Goal: Communication & Community: Answer question/provide support

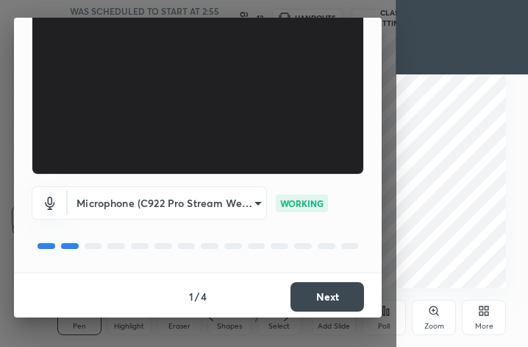
scroll to position [135, 0]
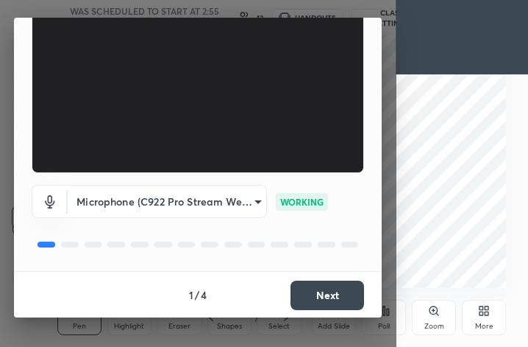
click at [315, 294] on button "Next" at bounding box center [328, 294] width 74 height 29
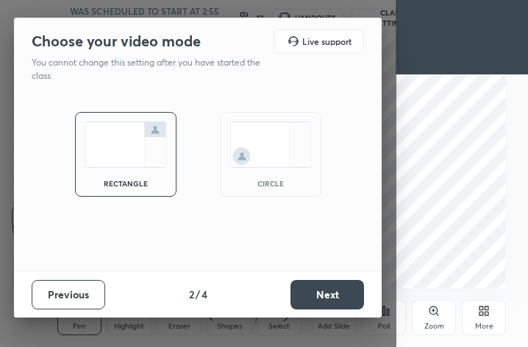
scroll to position [0, 0]
click at [266, 180] on div "circle" at bounding box center [270, 183] width 59 height 7
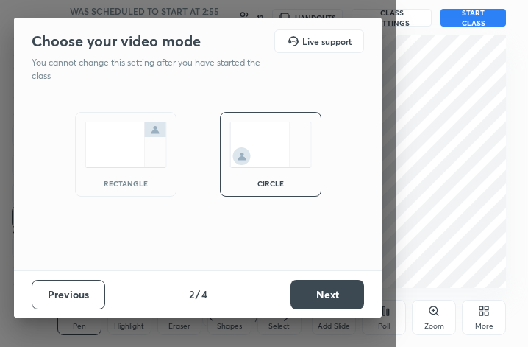
click at [322, 291] on button "Next" at bounding box center [328, 294] width 74 height 29
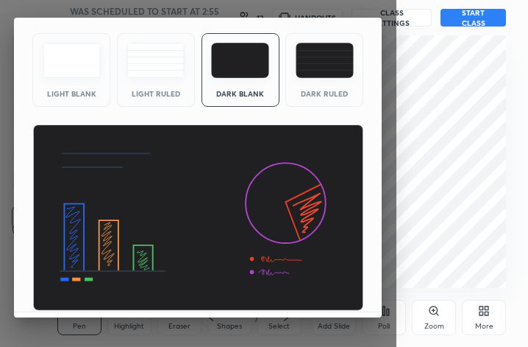
scroll to position [94, 0]
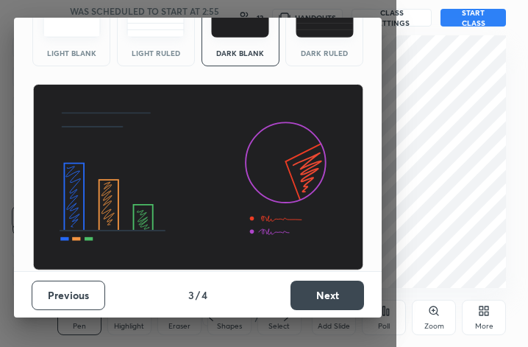
click at [325, 289] on button "Next" at bounding box center [328, 294] width 74 height 29
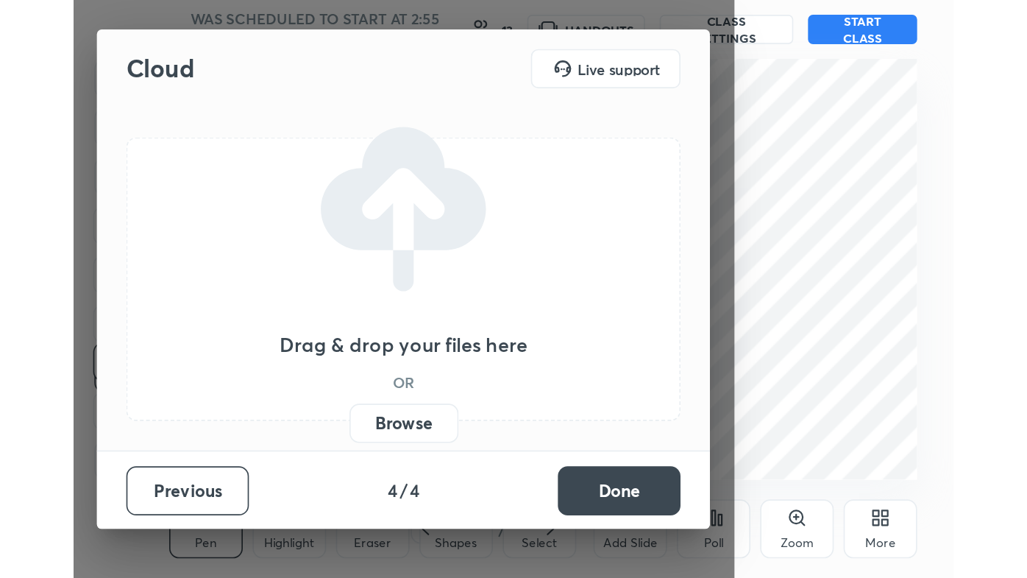
scroll to position [0, 0]
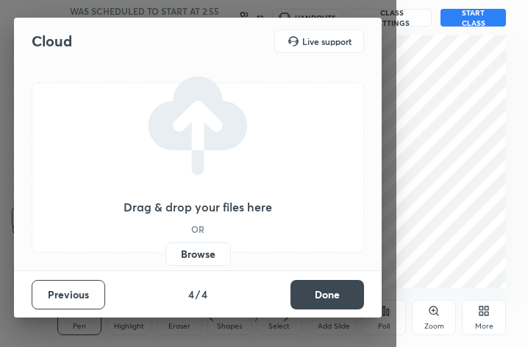
click at [325, 289] on button "Done" at bounding box center [328, 294] width 74 height 29
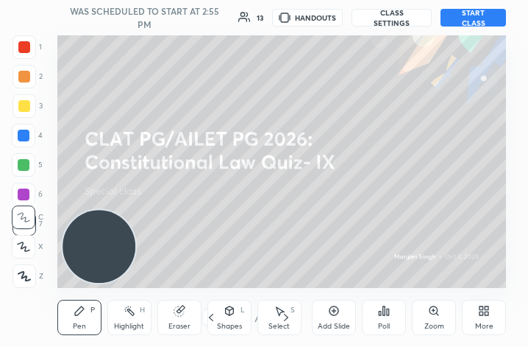
click at [480, 18] on button "START CLASS" at bounding box center [473, 18] width 65 height 18
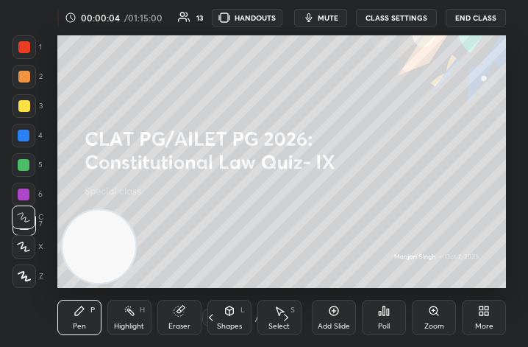
click at [327, 13] on span "mute" at bounding box center [328, 18] width 21 height 10
click at [488, 318] on div "More" at bounding box center [484, 316] width 44 height 35
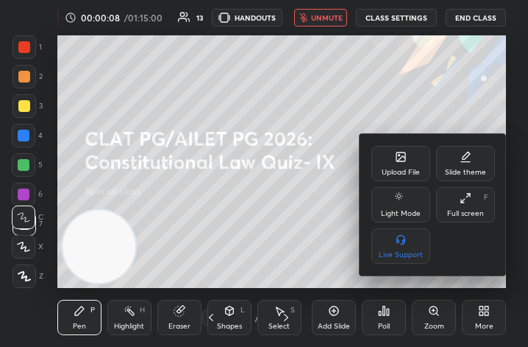
click at [398, 163] on div "Upload File" at bounding box center [401, 163] width 59 height 35
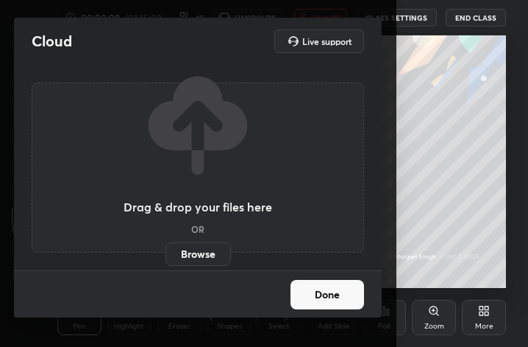
click at [197, 246] on label "Browse" at bounding box center [198, 254] width 65 height 24
click at [166, 246] on input "Browse" at bounding box center [166, 254] width 0 height 24
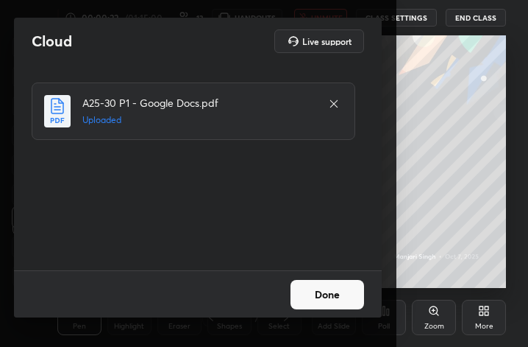
click at [327, 294] on button "Done" at bounding box center [328, 294] width 74 height 29
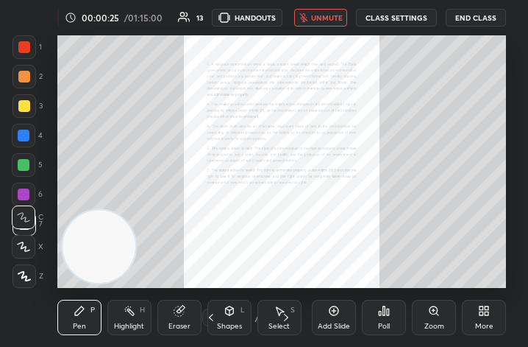
click at [480, 322] on div "More" at bounding box center [484, 325] width 18 height 7
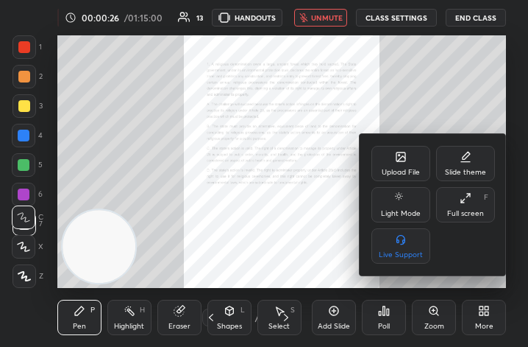
click at [469, 214] on div "Full screen" at bounding box center [465, 213] width 37 height 7
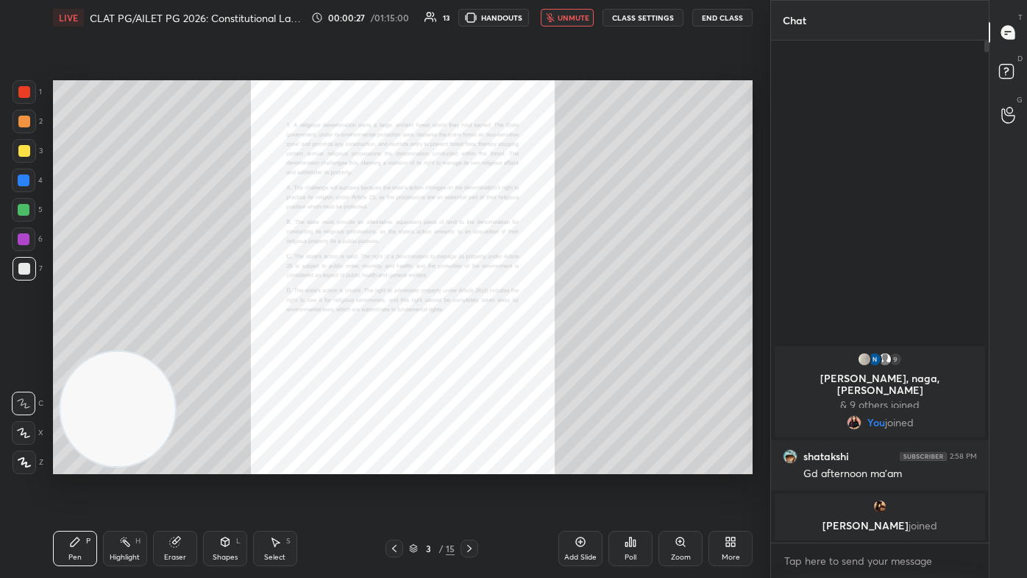
scroll to position [73085, 72857]
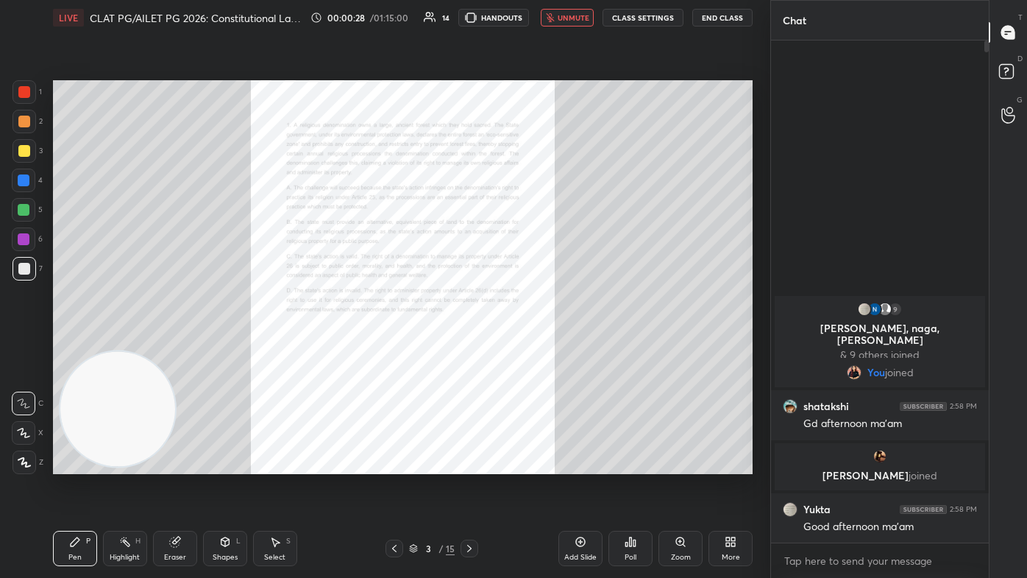
click at [394, 346] on icon at bounding box center [394, 548] width 12 height 12
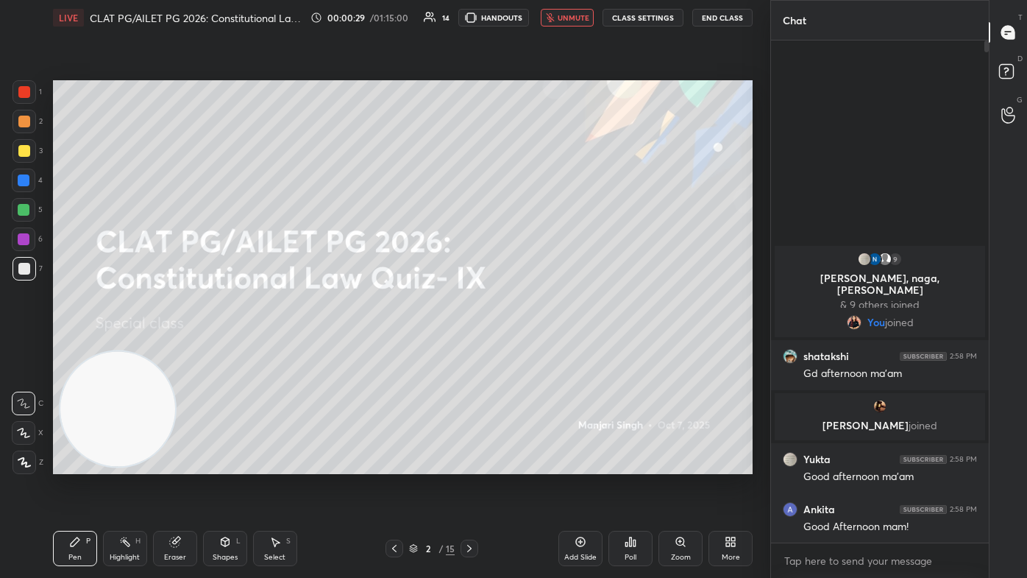
click at [527, 18] on span "unmute" at bounding box center [574, 18] width 32 height 10
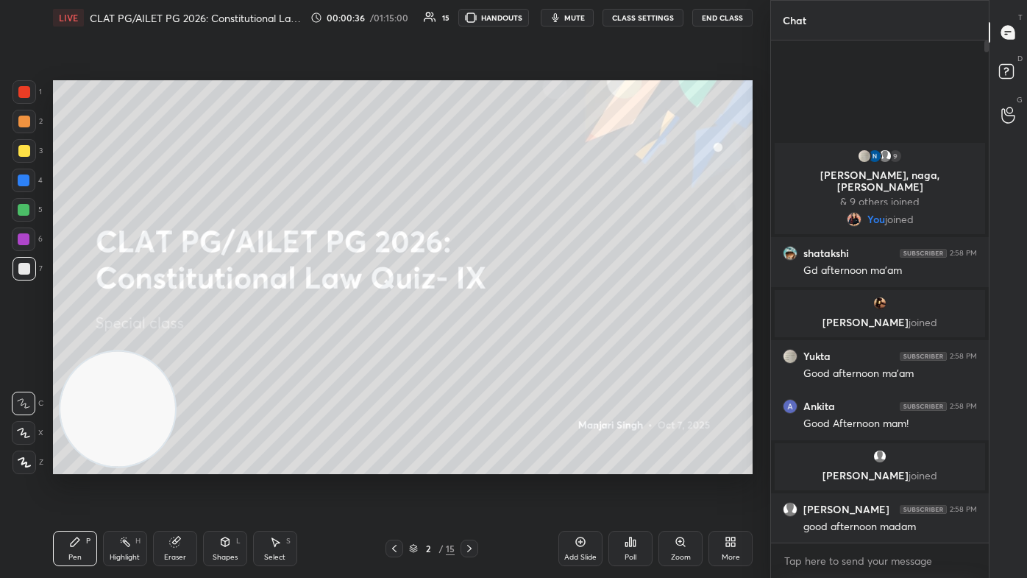
click at [527, 21] on span "mute" at bounding box center [574, 18] width 21 height 10
click at [527, 20] on span "unmute" at bounding box center [574, 18] width 32 height 10
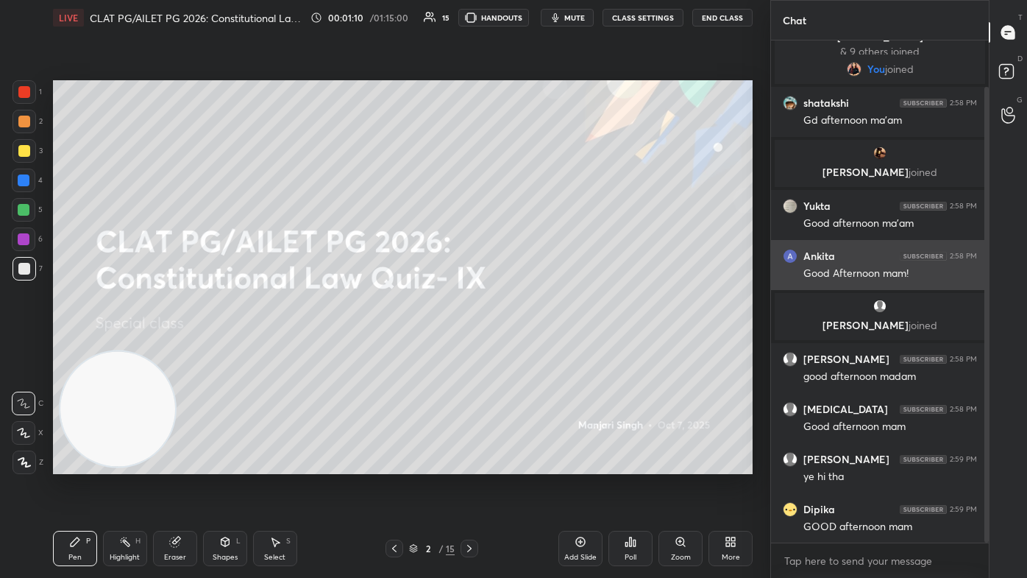
scroll to position [100, 0]
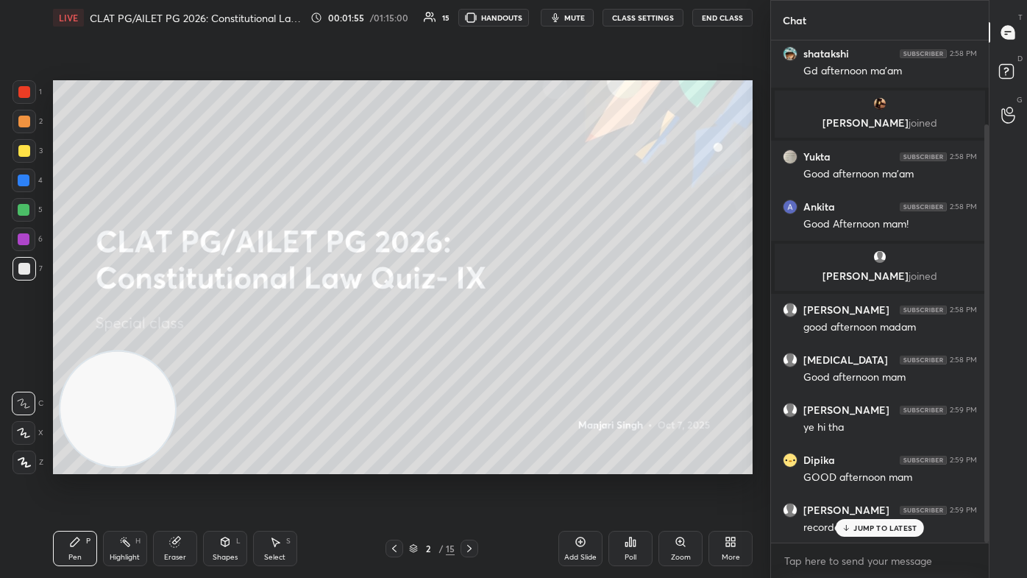
click at [527, 346] on p "JUMP TO LATEST" at bounding box center [884, 527] width 63 height 9
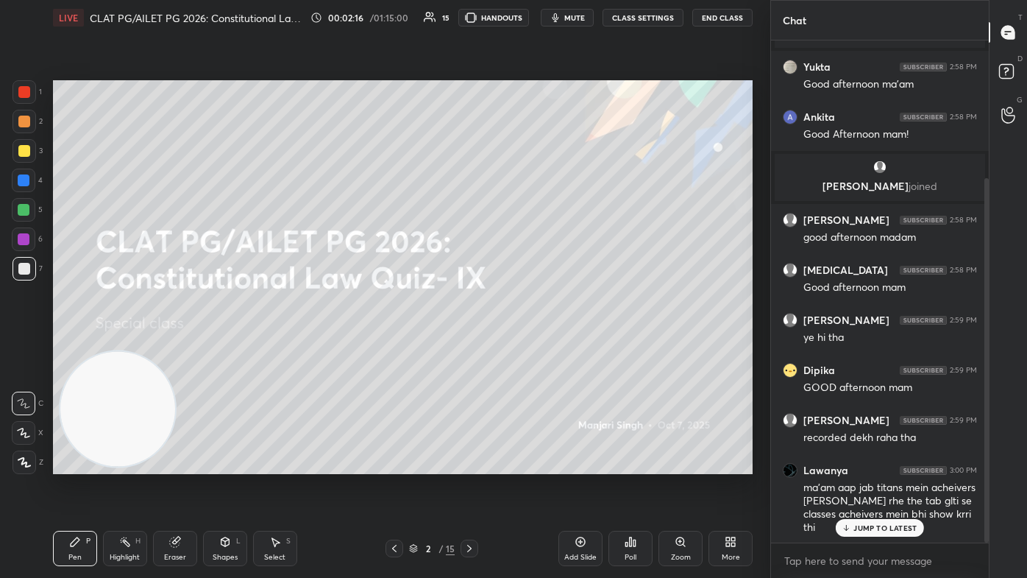
click at [527, 346] on p "JUMP TO LATEST" at bounding box center [884, 527] width 63 height 9
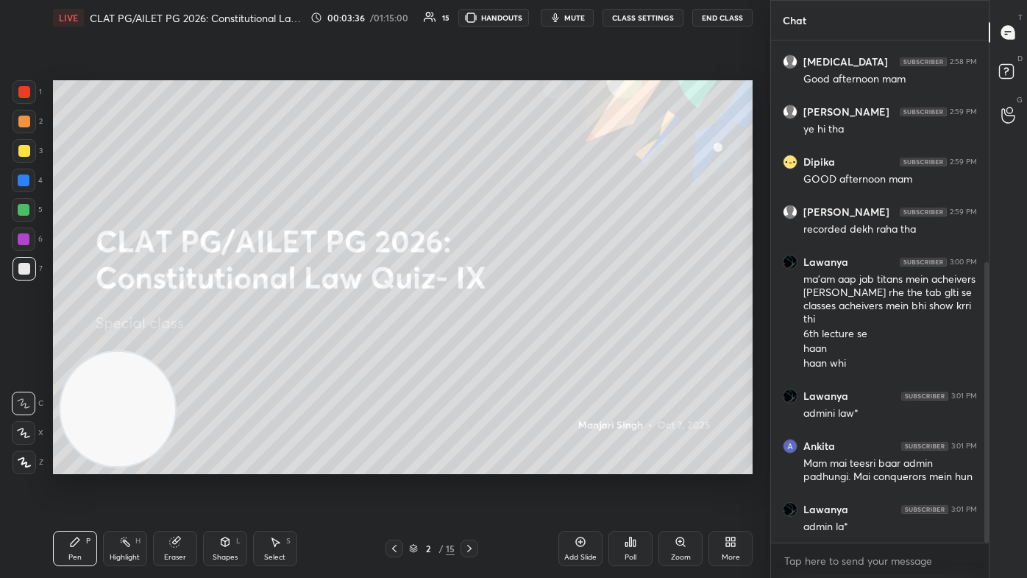
scroll to position [447, 0]
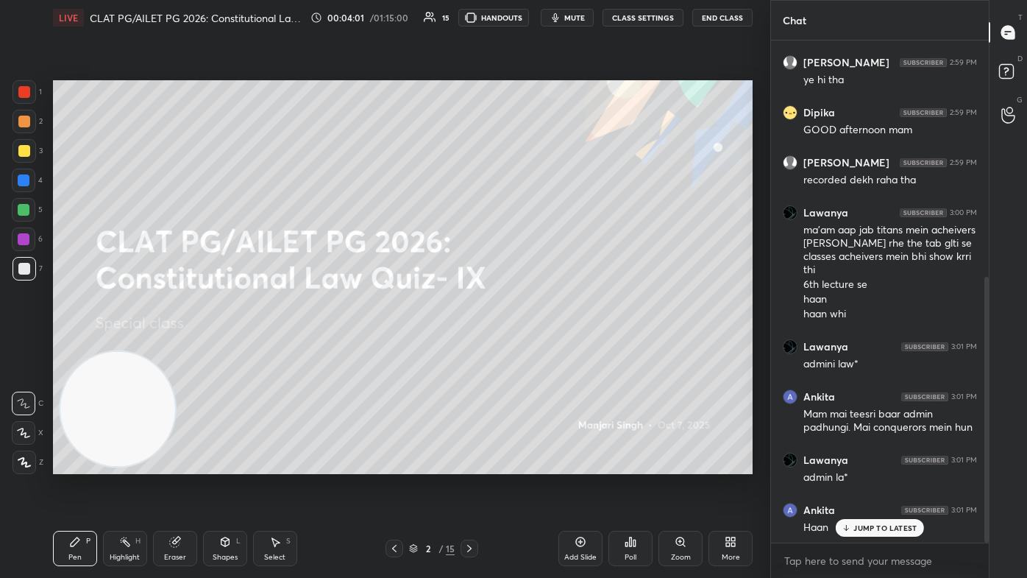
click at [527, 346] on p "JUMP TO LATEST" at bounding box center [884, 527] width 63 height 9
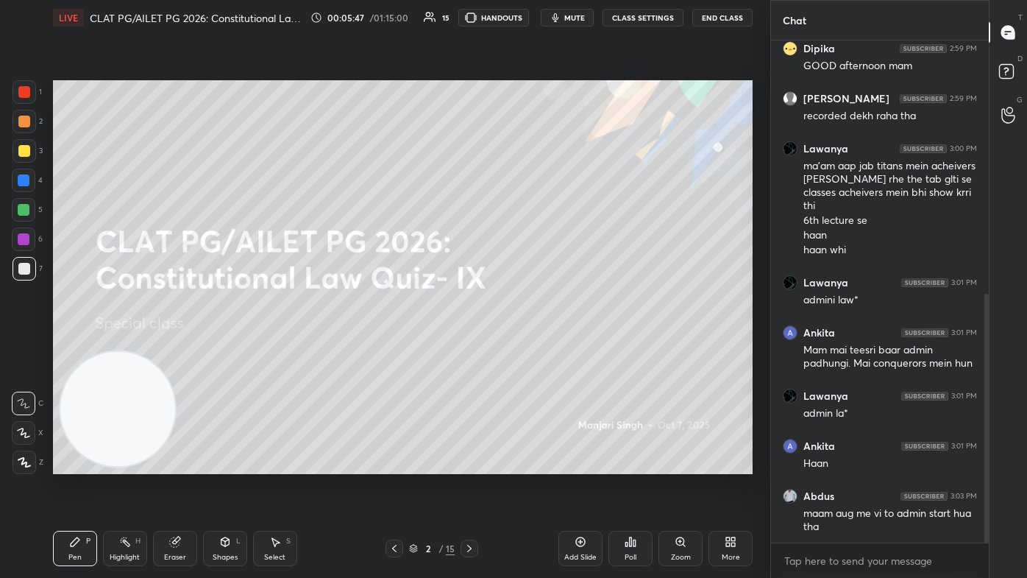
click at [527, 21] on span "mute" at bounding box center [574, 18] width 21 height 10
click at [527, 17] on span "unmute" at bounding box center [574, 18] width 32 height 10
click at [473, 346] on icon at bounding box center [469, 548] width 12 height 12
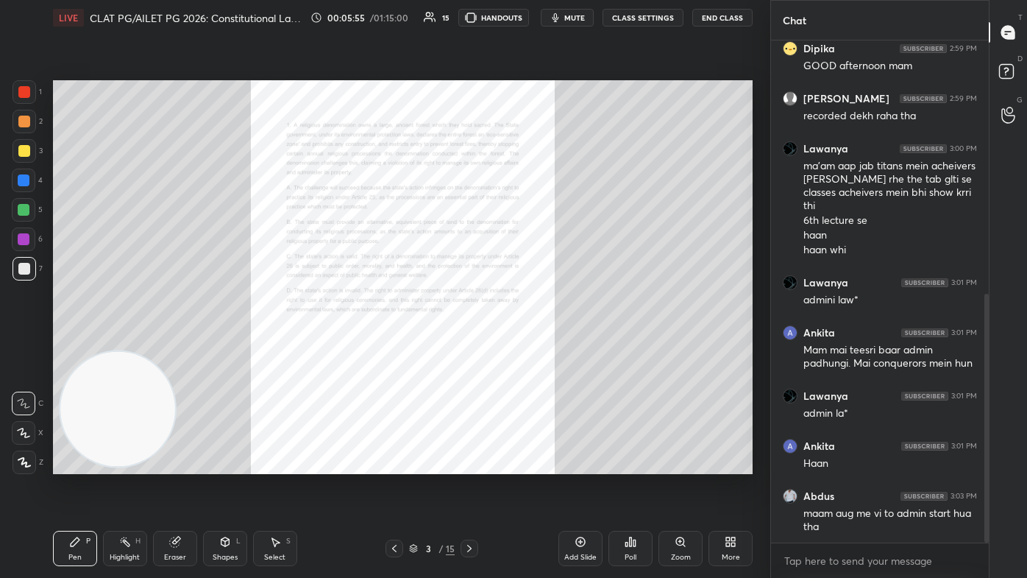
click at [527, 346] on div "Zoom" at bounding box center [680, 547] width 44 height 35
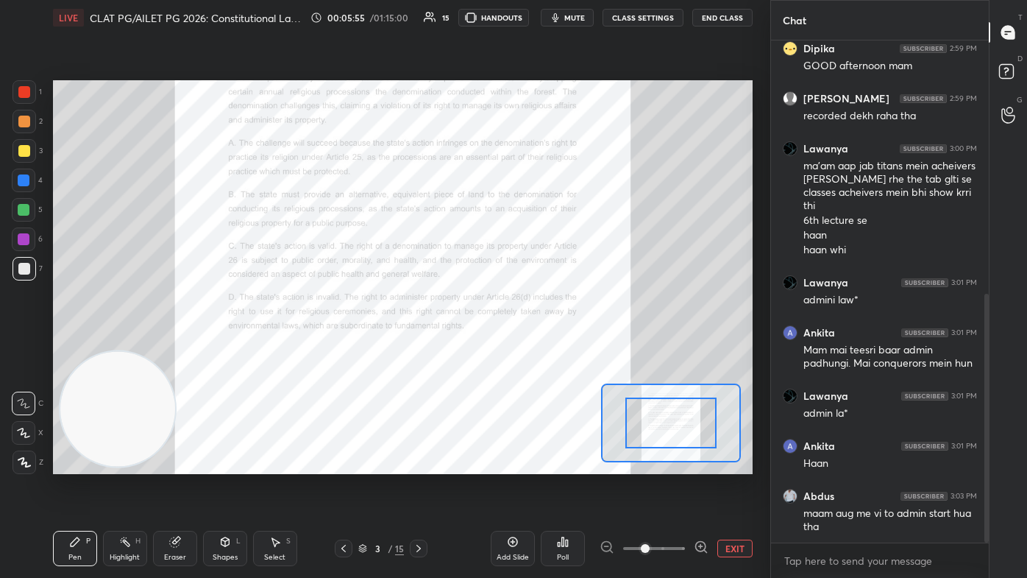
click at [527, 346] on span at bounding box center [654, 548] width 62 height 22
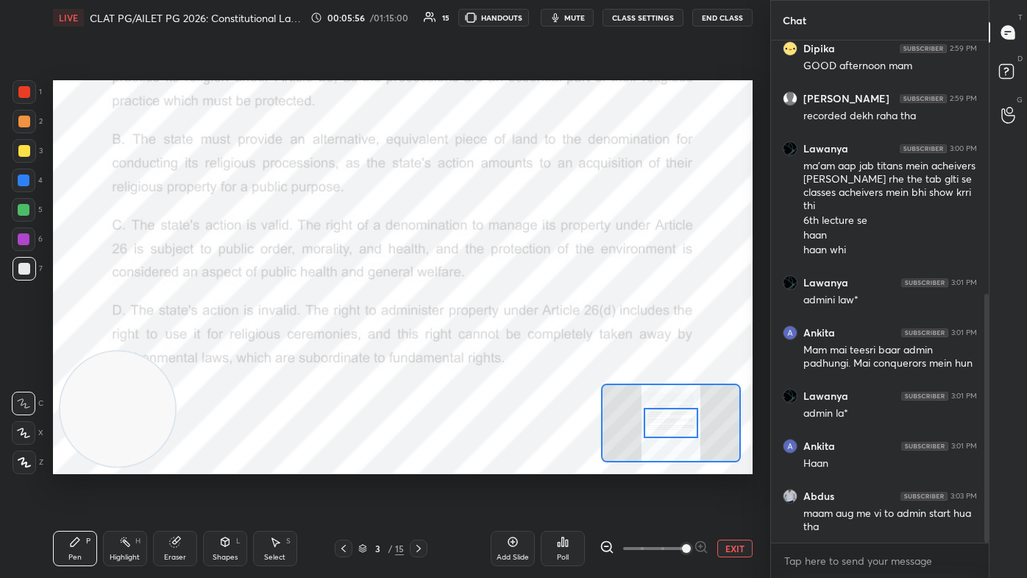
click at [527, 346] on span at bounding box center [686, 548] width 9 height 9
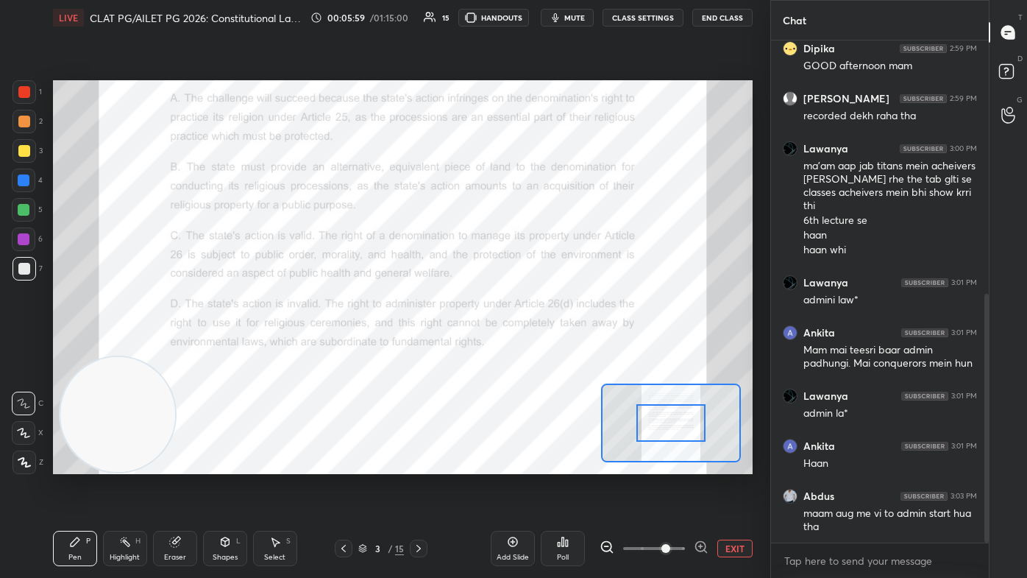
drag, startPoint x: 123, startPoint y: 430, endPoint x: 123, endPoint y: 477, distance: 46.3
click at [123, 346] on div "Setting up your live class Poll for secs No correct answer Start poll" at bounding box center [402, 276] width 711 height 483
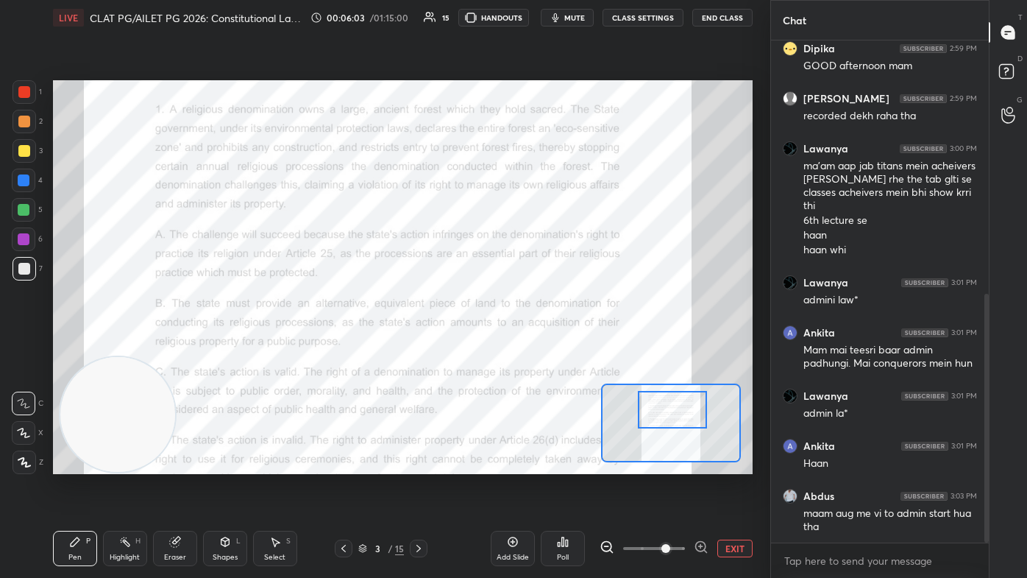
click at [527, 346] on div at bounding box center [672, 410] width 68 height 38
drag, startPoint x: 118, startPoint y: 418, endPoint x: 710, endPoint y: 177, distance: 639.5
click at [527, 192] on video at bounding box center [581, 250] width 116 height 116
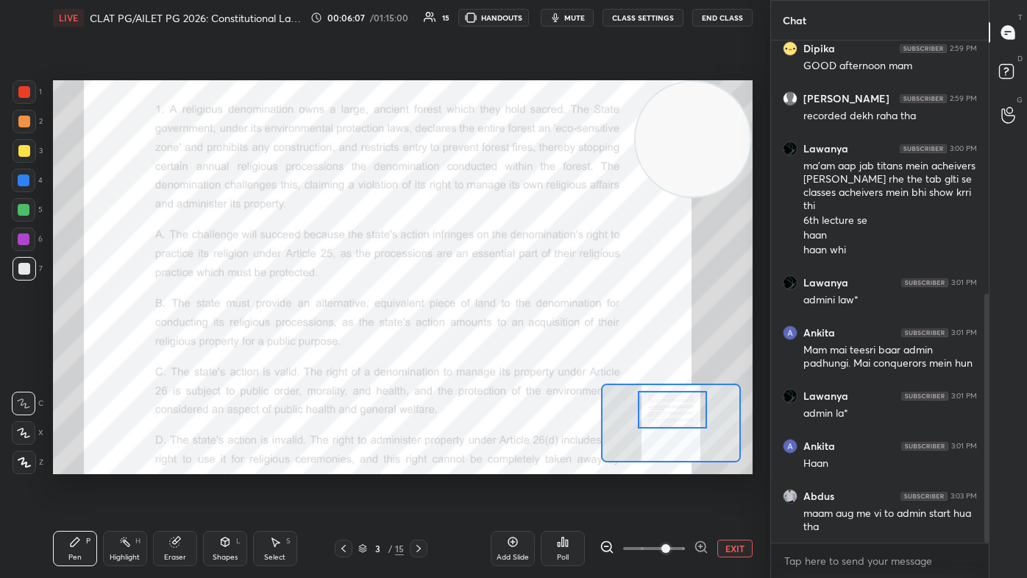
click at [527, 138] on video at bounding box center [694, 140] width 116 height 116
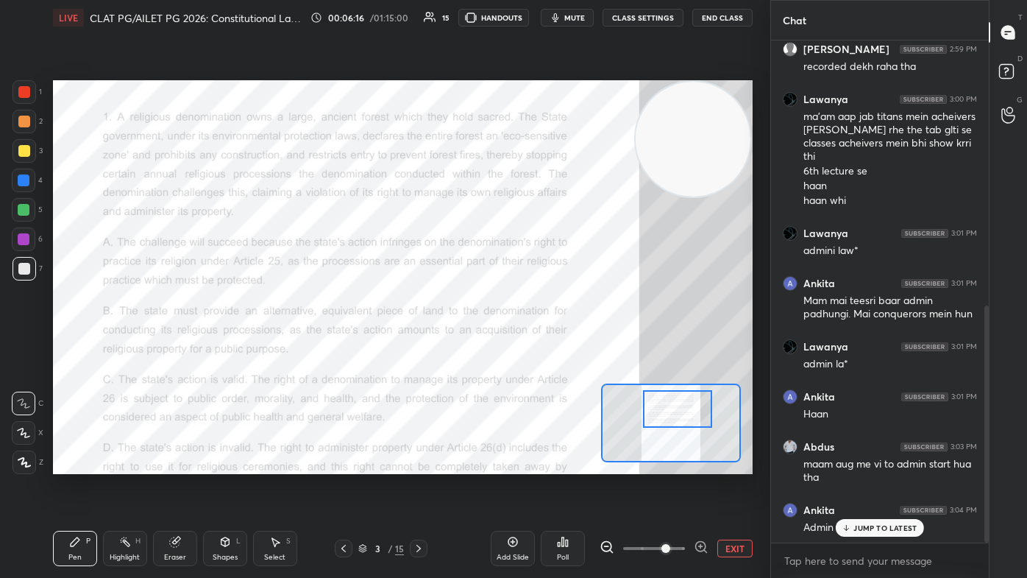
click at [527, 346] on div at bounding box center [677, 409] width 68 height 38
click at [527, 346] on icon at bounding box center [847, 527] width 10 height 9
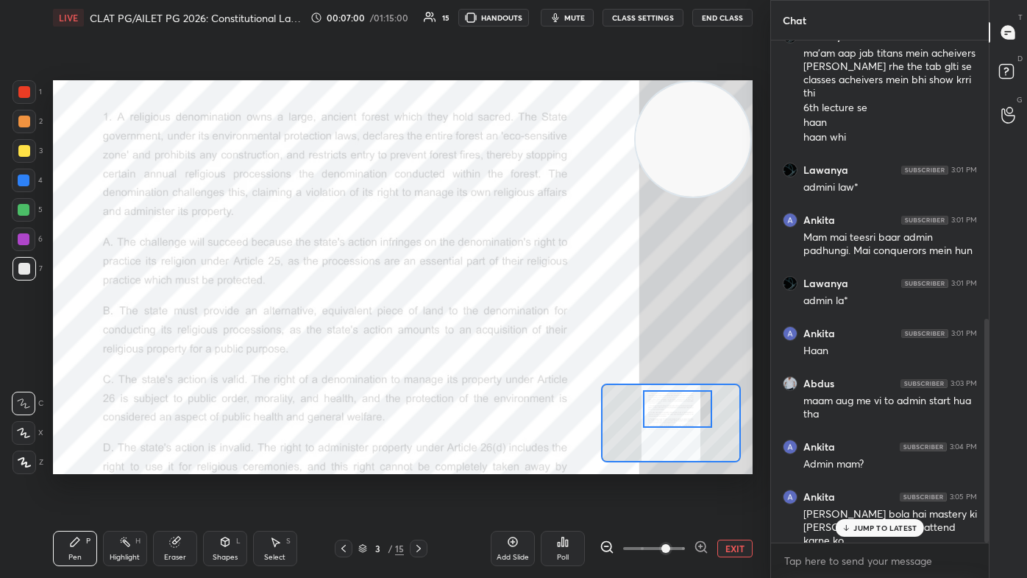
click at [527, 346] on p "JUMP TO LATEST" at bounding box center [884, 527] width 63 height 9
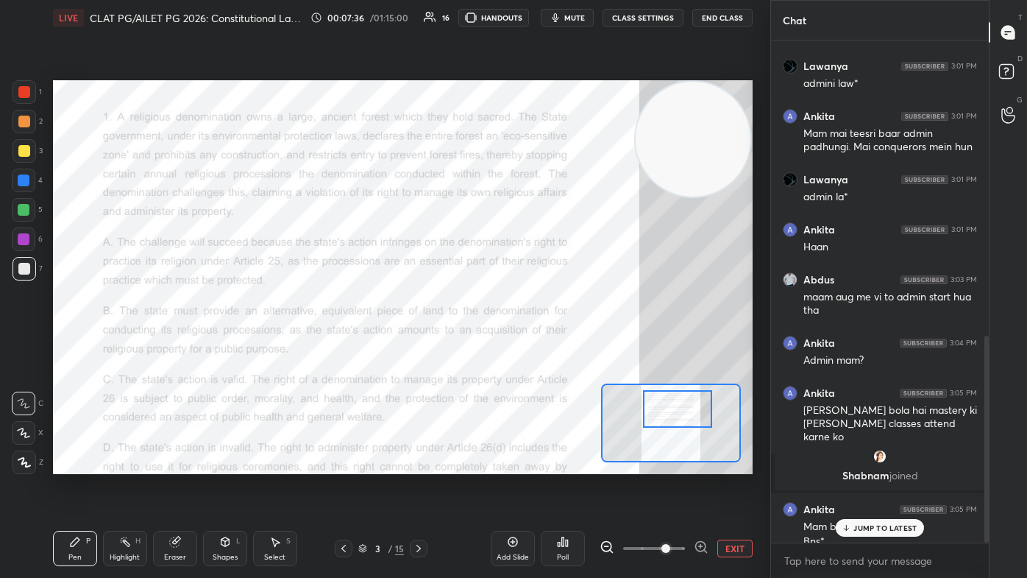
scroll to position [718, 0]
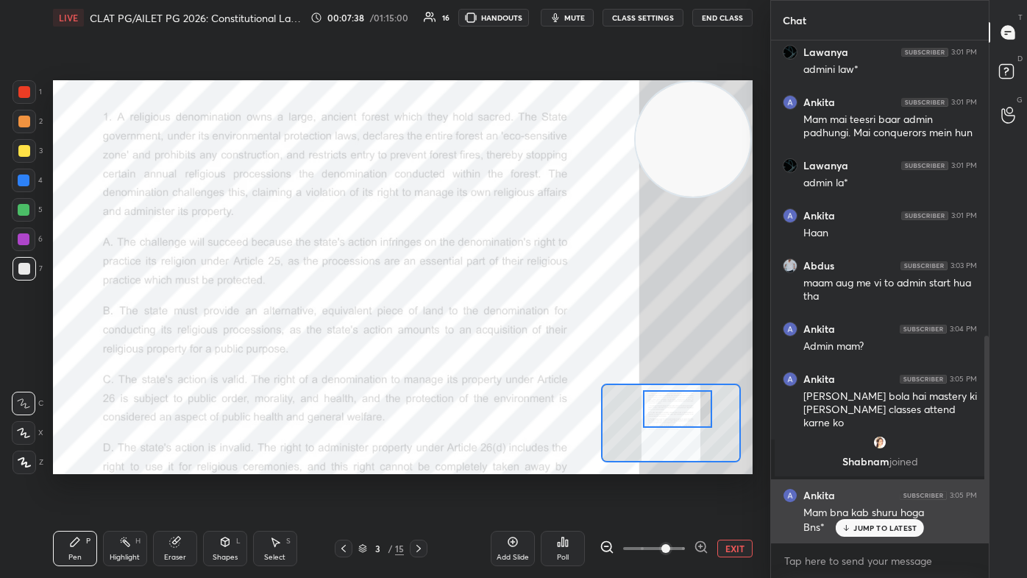
drag, startPoint x: 853, startPoint y: 528, endPoint x: 845, endPoint y: 525, distance: 7.9
click at [527, 346] on div "JUMP TO LATEST" at bounding box center [880, 528] width 88 height 18
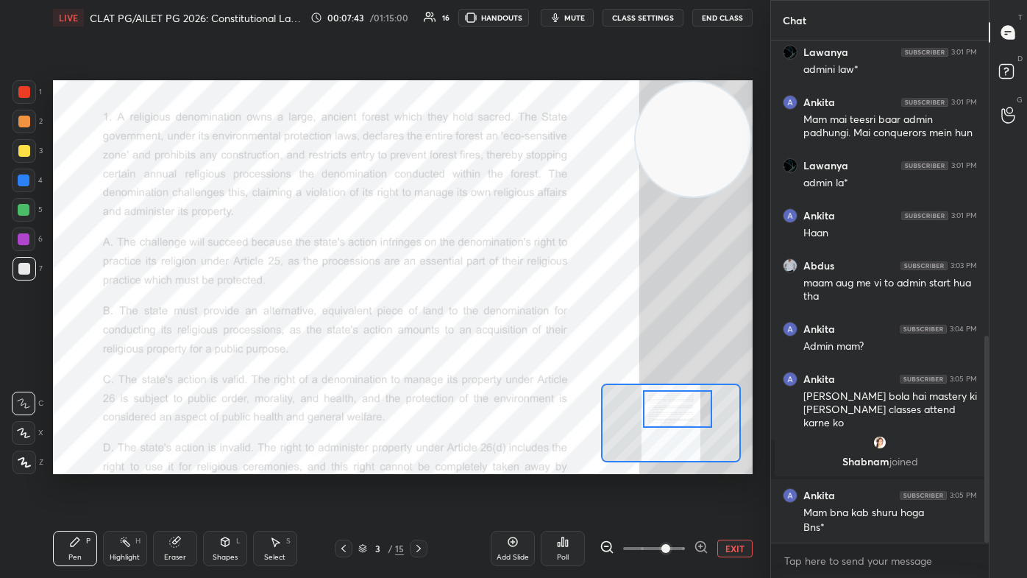
click at [22, 102] on div at bounding box center [25, 92] width 24 height 24
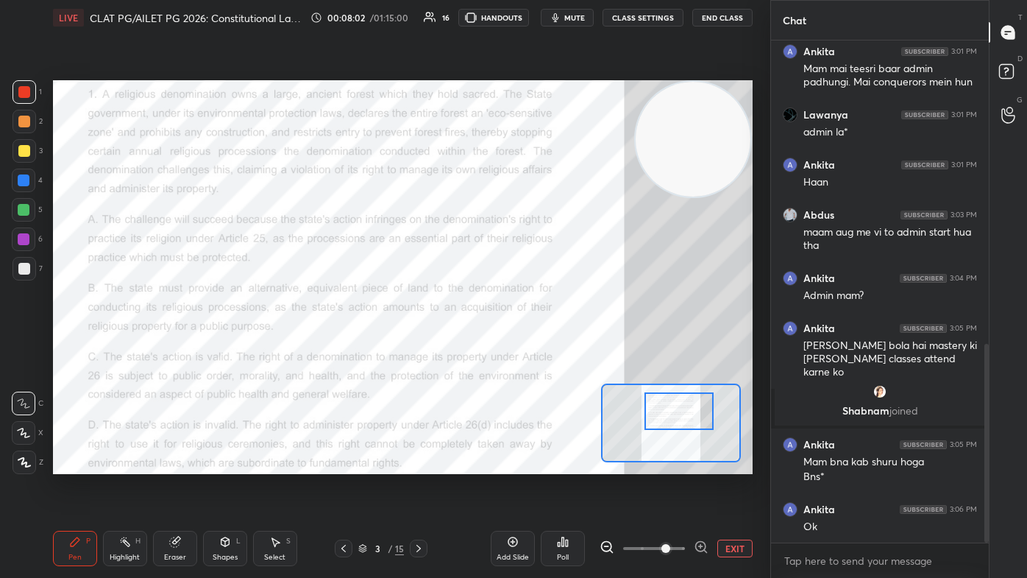
click at [527, 346] on div at bounding box center [678, 411] width 68 height 38
click at [527, 19] on span "mute" at bounding box center [574, 18] width 21 height 10
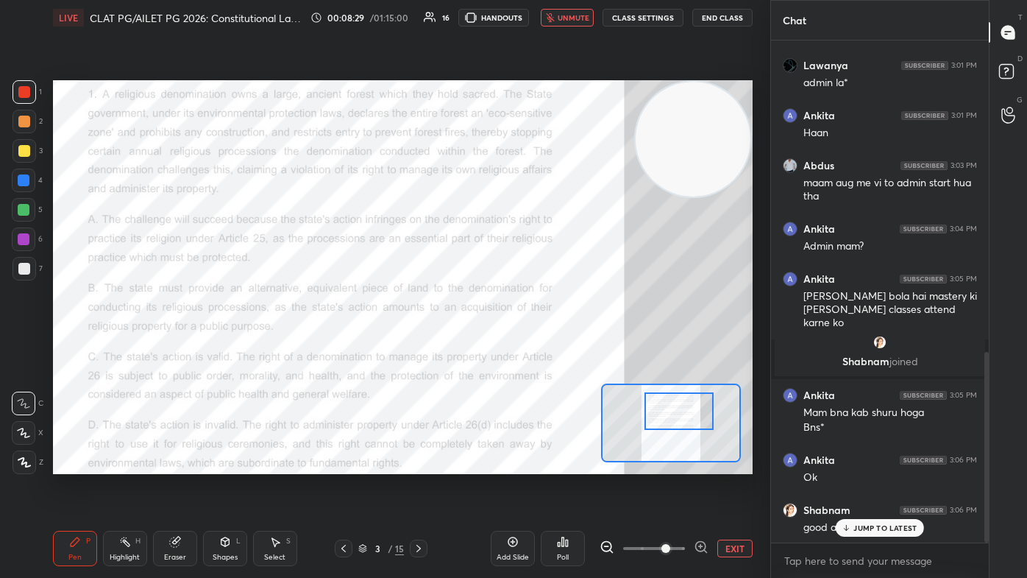
scroll to position [871, 0]
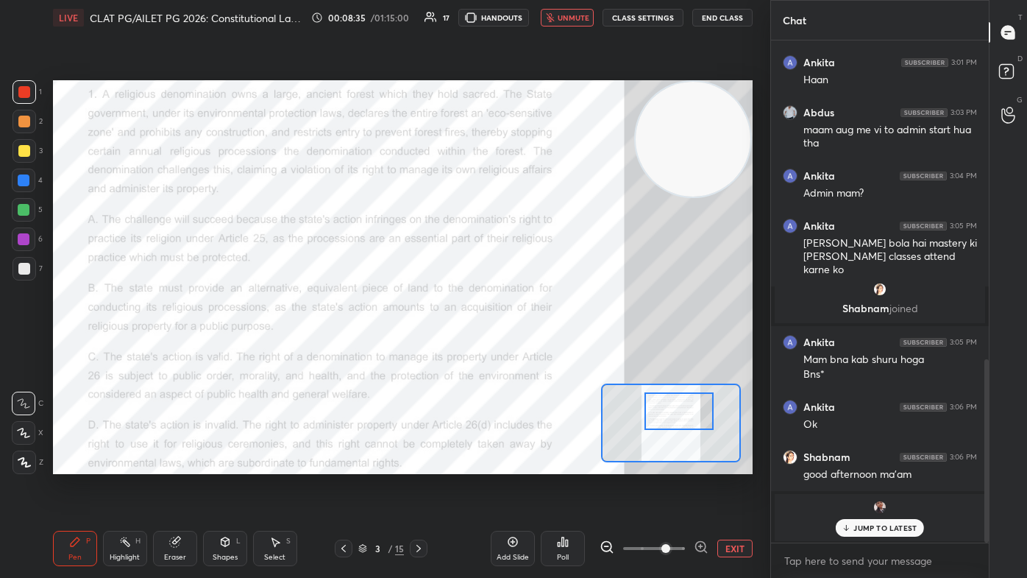
drag, startPoint x: 576, startPoint y: 18, endPoint x: 596, endPoint y: 63, distance: 49.8
click at [527, 18] on span "unmute" at bounding box center [574, 18] width 32 height 10
click at [527, 346] on p "JUMP TO LATEST" at bounding box center [884, 527] width 63 height 9
click at [527, 346] on div "Poll" at bounding box center [563, 547] width 44 height 35
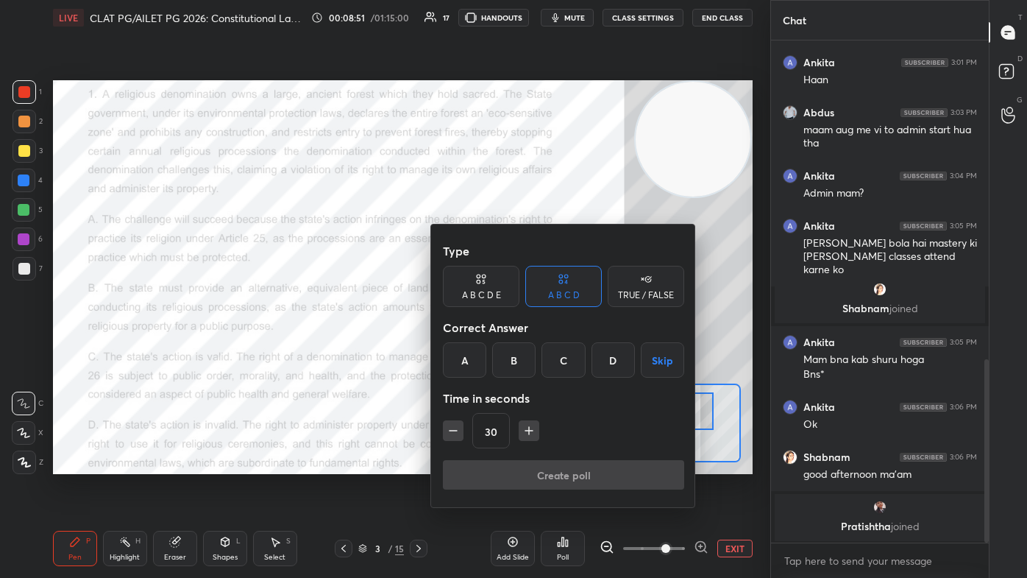
click at [527, 346] on div "C" at bounding box center [562, 359] width 43 height 35
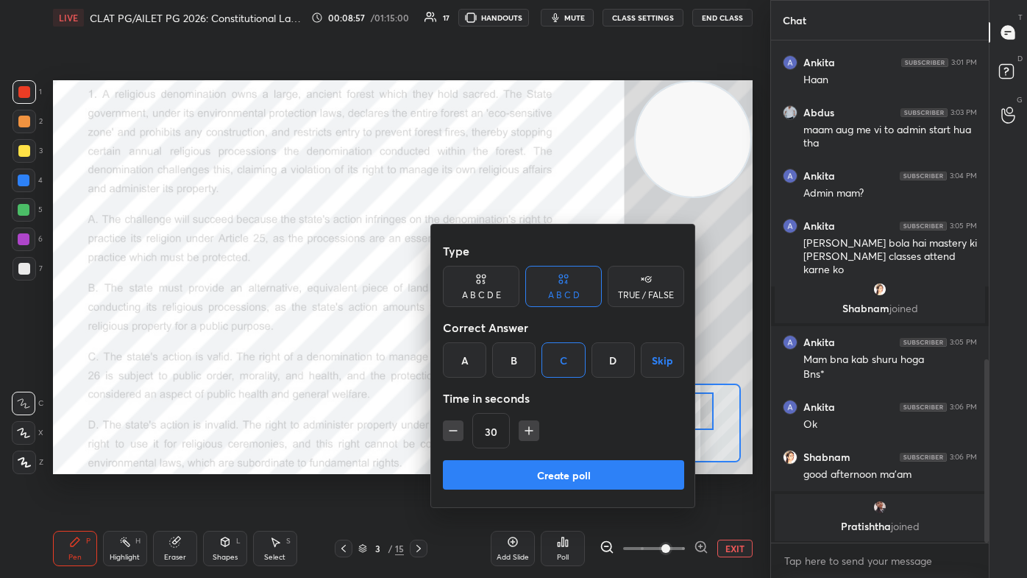
click at [527, 346] on button "Create poll" at bounding box center [563, 474] width 241 height 29
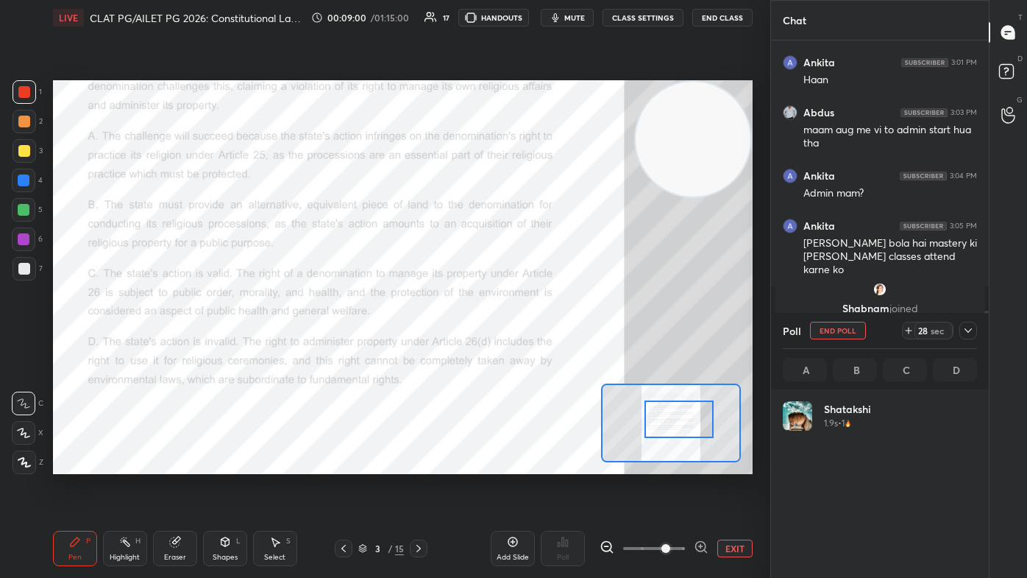
scroll to position [172, 190]
click at [527, 346] on div at bounding box center [678, 419] width 68 height 38
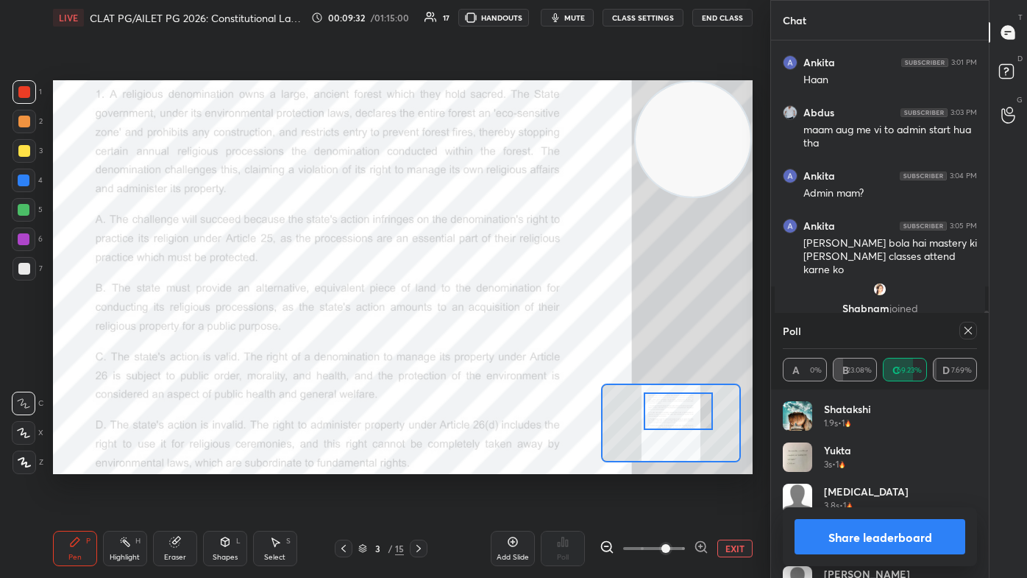
drag, startPoint x: 674, startPoint y: 431, endPoint x: 673, endPoint y: 423, distance: 8.1
click at [527, 346] on div at bounding box center [678, 411] width 68 height 38
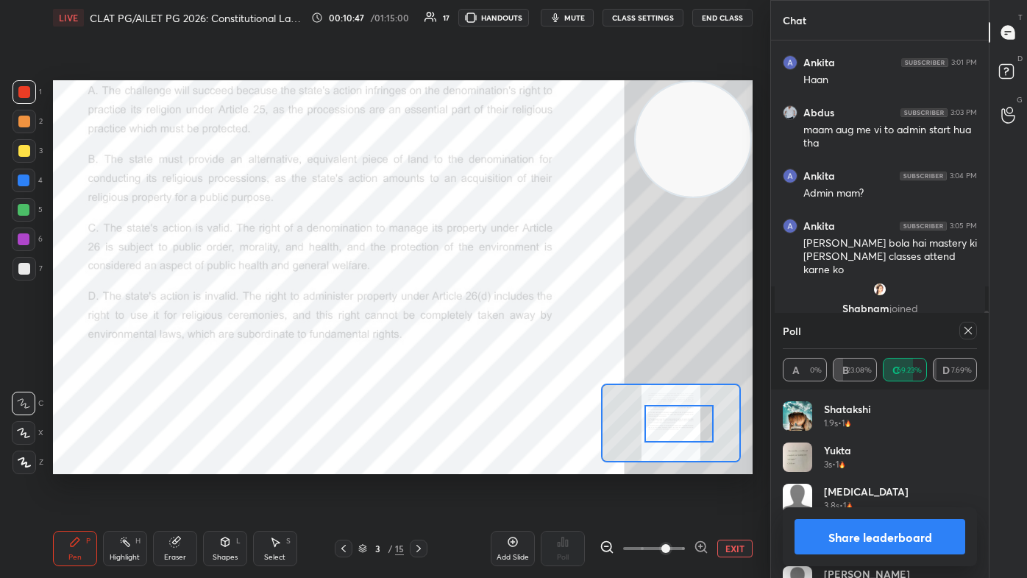
drag, startPoint x: 668, startPoint y: 418, endPoint x: 667, endPoint y: 430, distance: 12.6
click at [527, 346] on div at bounding box center [678, 424] width 68 height 38
click at [527, 333] on icon at bounding box center [968, 330] width 12 height 12
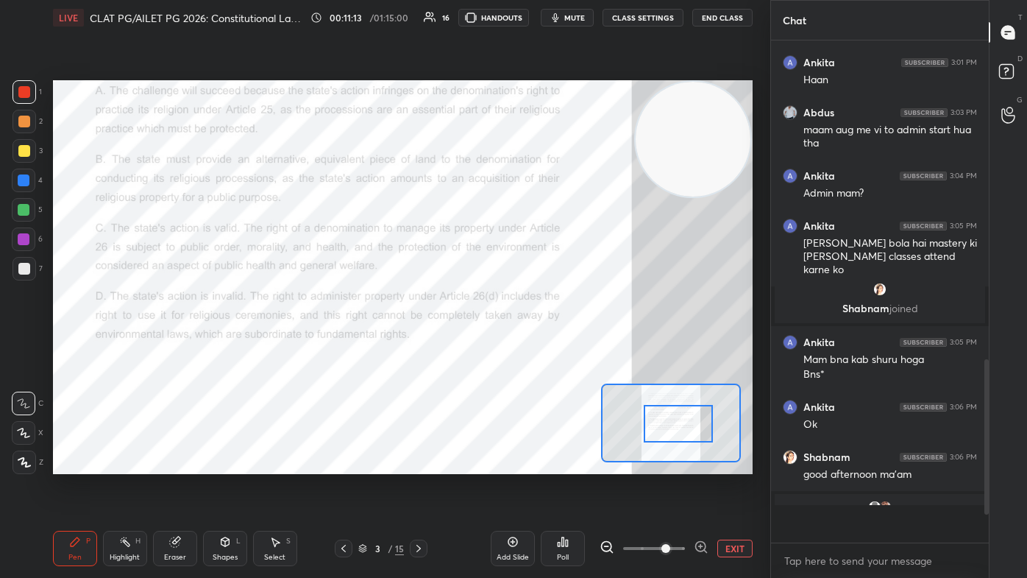
scroll to position [5, 4]
click at [424, 346] on icon at bounding box center [419, 548] width 12 height 12
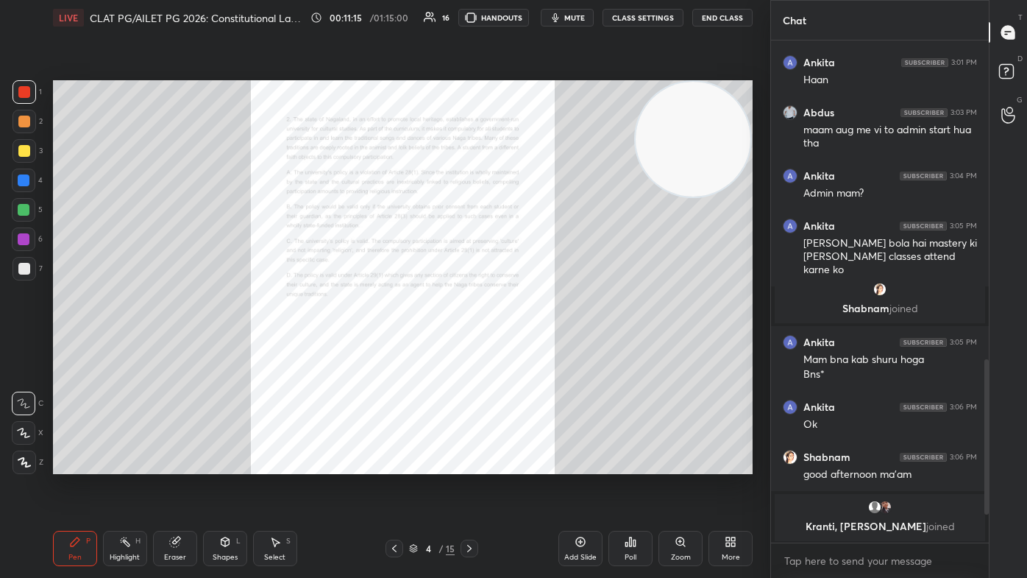
click at [527, 346] on div "Zoom" at bounding box center [680, 547] width 44 height 35
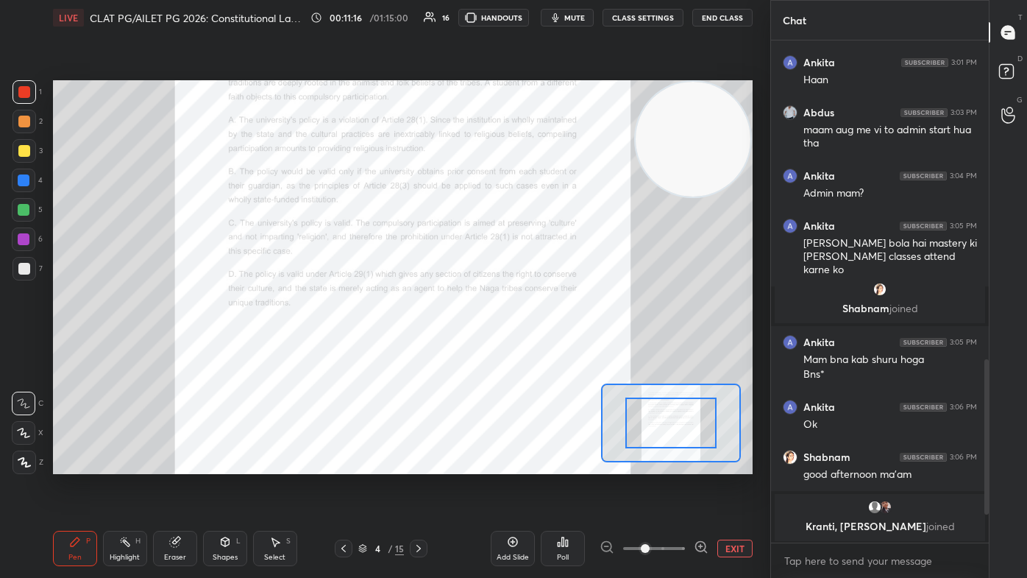
click at [527, 346] on span at bounding box center [654, 548] width 62 height 22
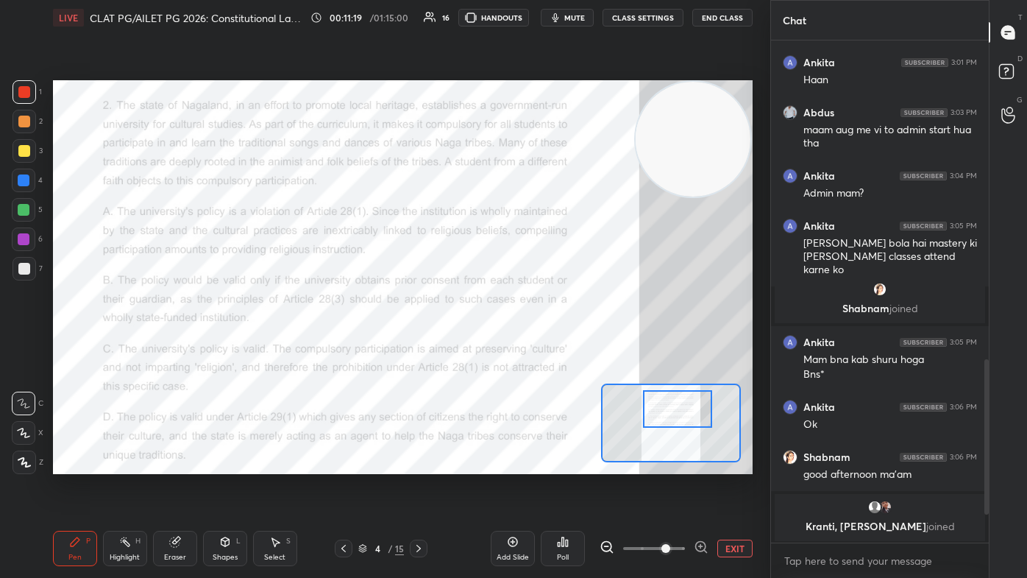
drag, startPoint x: 672, startPoint y: 408, endPoint x: 679, endPoint y: 417, distance: 11.5
click at [527, 346] on div at bounding box center [677, 409] width 68 height 38
click at [527, 346] on div "Poll" at bounding box center [563, 547] width 44 height 35
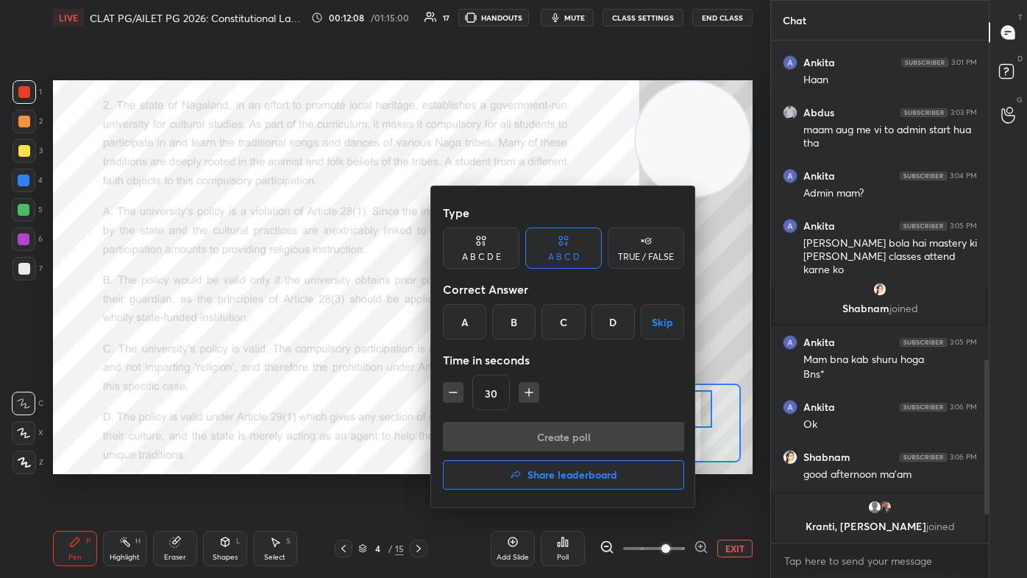
click at [466, 333] on div "A" at bounding box center [464, 321] width 43 height 35
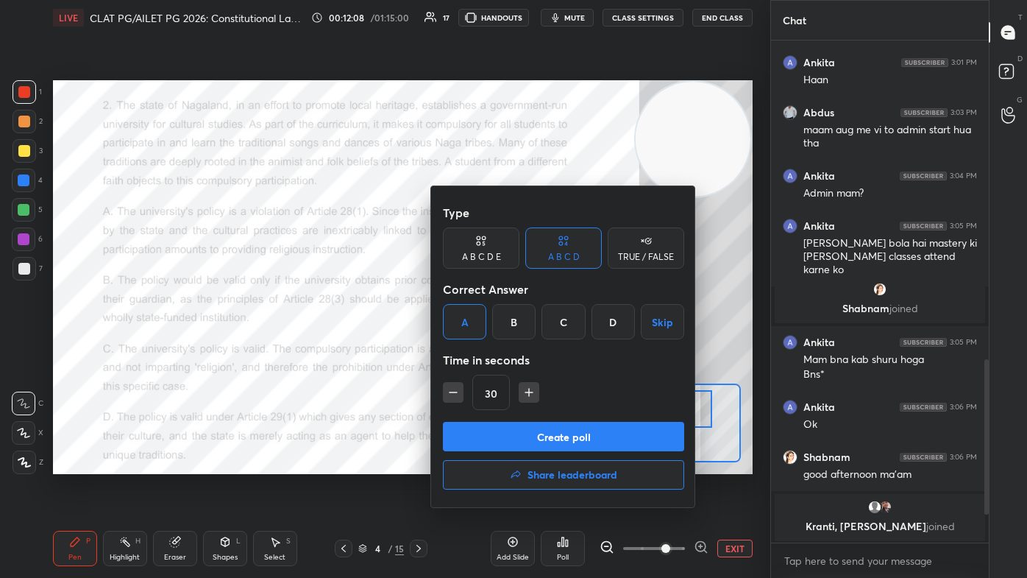
drag, startPoint x: 479, startPoint y: 427, endPoint x: 498, endPoint y: 429, distance: 19.2
click at [479, 346] on button "Create poll" at bounding box center [563, 436] width 241 height 29
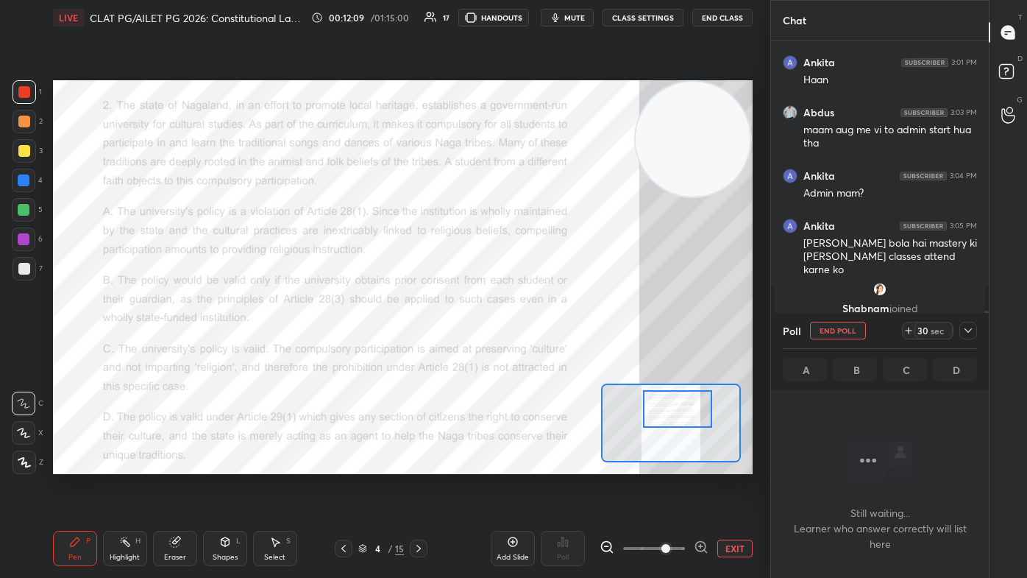
scroll to position [299, 213]
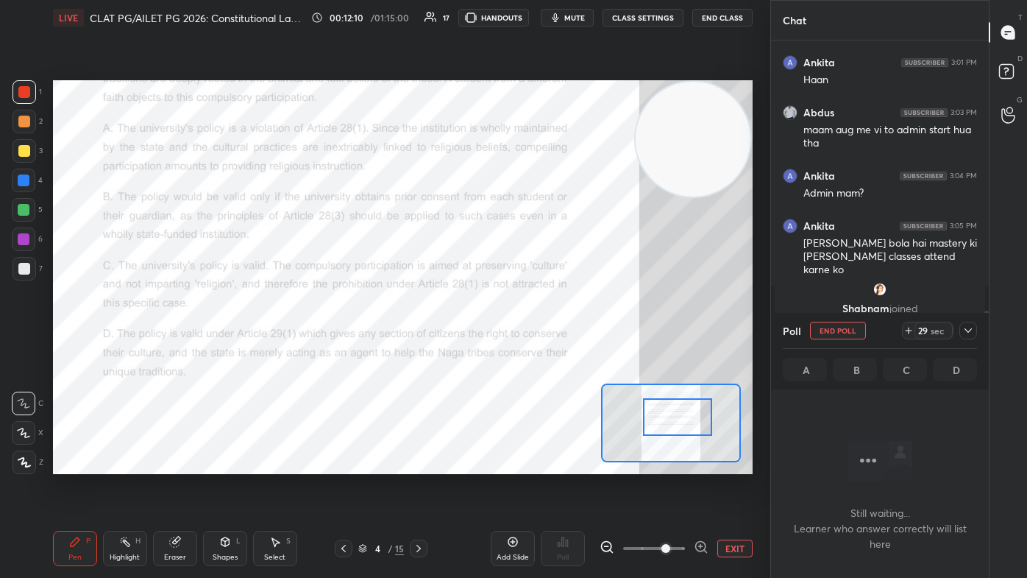
drag, startPoint x: 678, startPoint y: 413, endPoint x: 677, endPoint y: 397, distance: 16.3
click at [527, 346] on div at bounding box center [677, 417] width 68 height 38
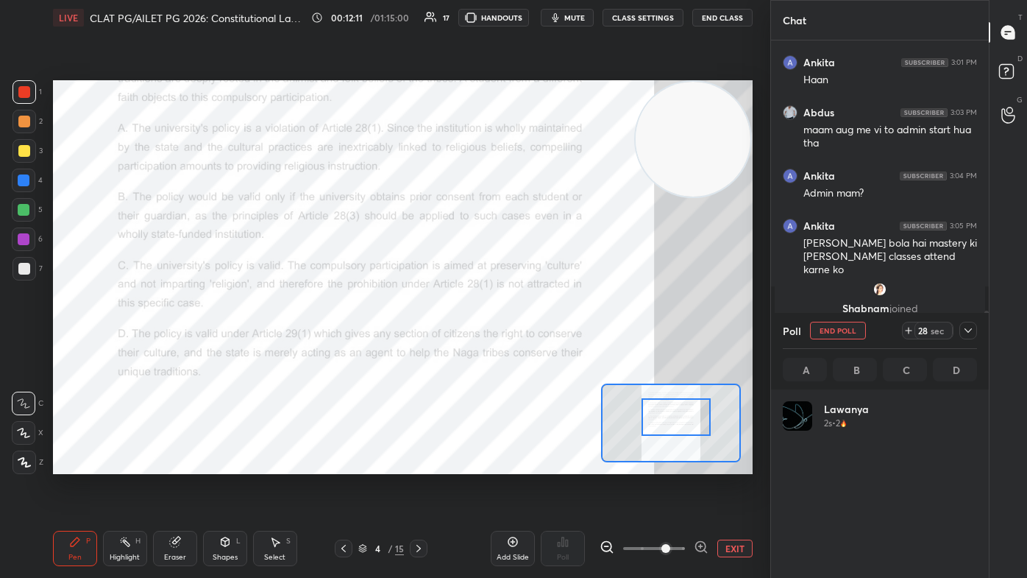
scroll to position [172, 190]
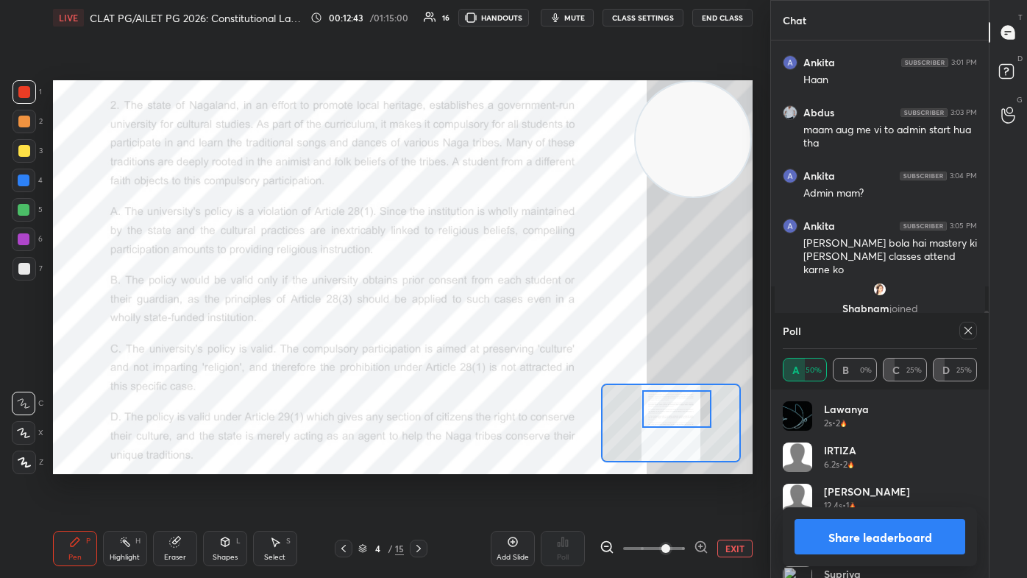
click at [527, 346] on div at bounding box center [676, 409] width 68 height 38
click at [527, 332] on icon at bounding box center [968, 330] width 12 height 12
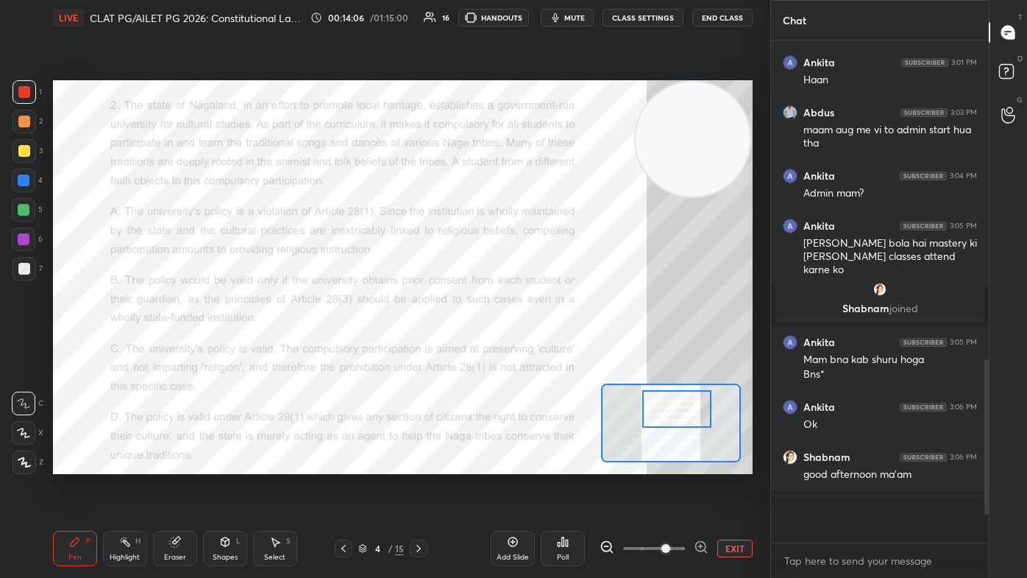
scroll to position [4, 4]
click at [421, 346] on icon at bounding box center [419, 548] width 12 height 12
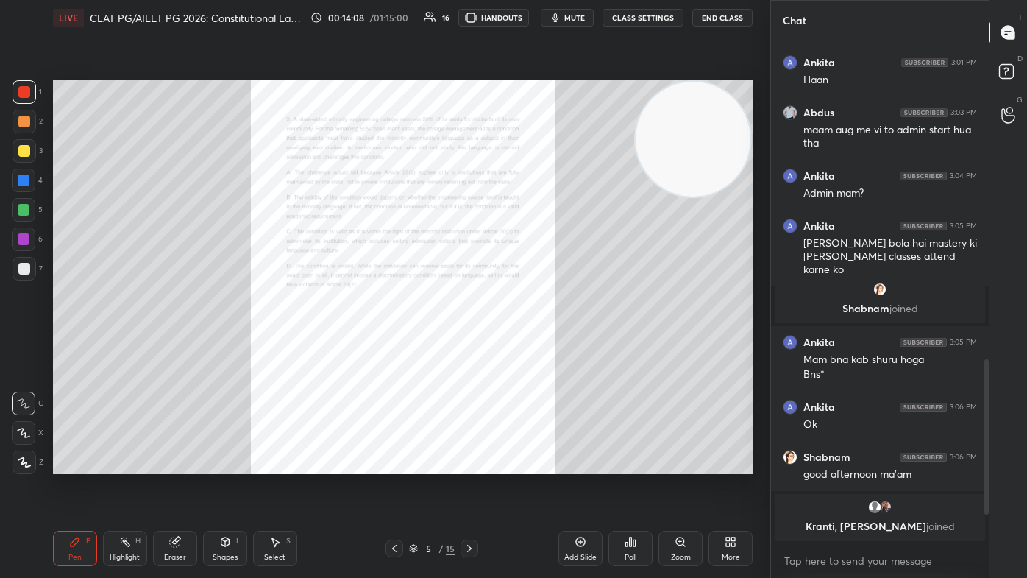
click at [527, 346] on div "Zoom" at bounding box center [680, 547] width 44 height 35
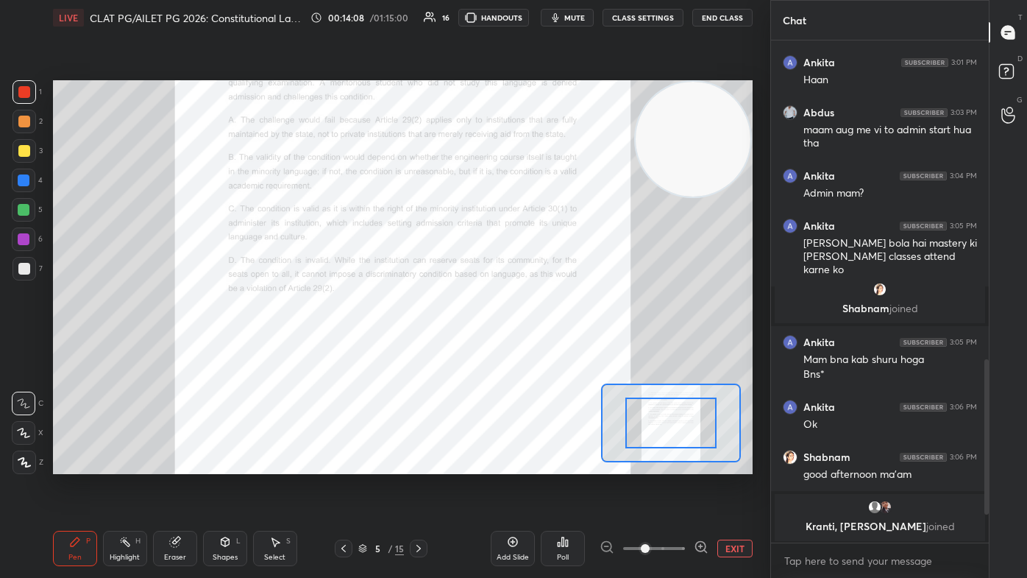
click at [527, 346] on span at bounding box center [654, 548] width 62 height 22
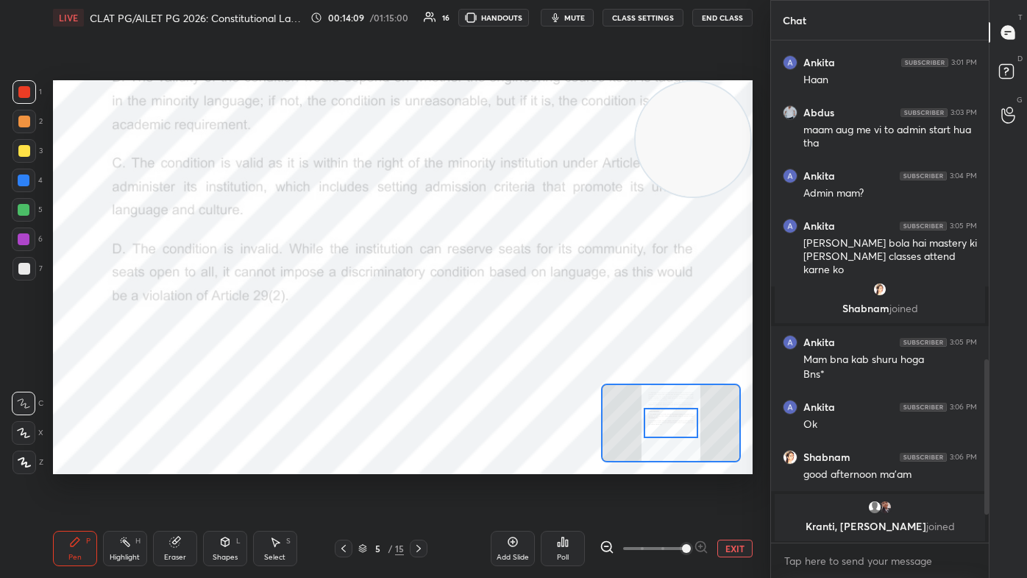
click at [527, 346] on span at bounding box center [686, 548] width 9 height 9
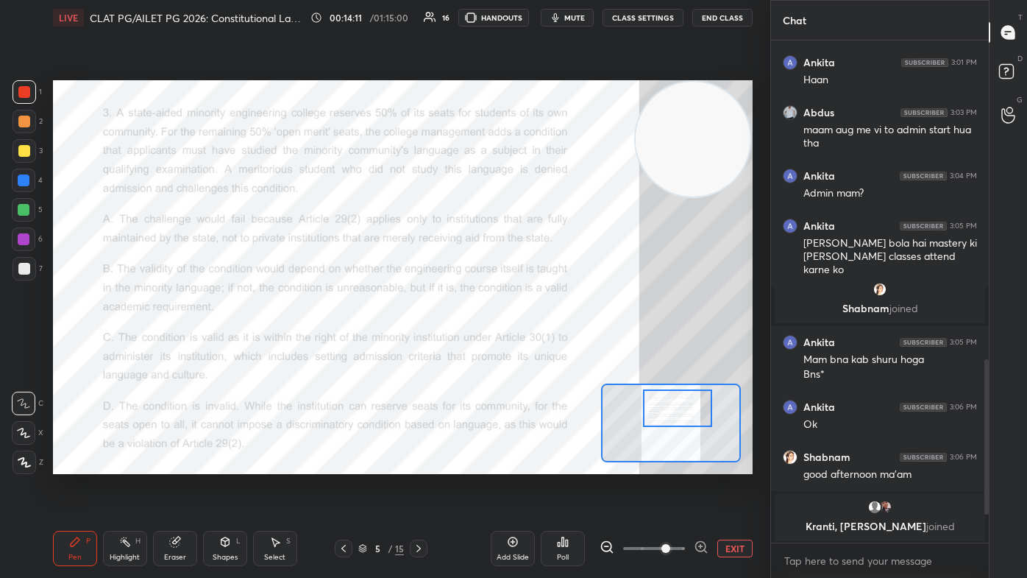
drag, startPoint x: 671, startPoint y: 435, endPoint x: 678, endPoint y: 414, distance: 21.6
click at [527, 346] on div at bounding box center [677, 408] width 68 height 38
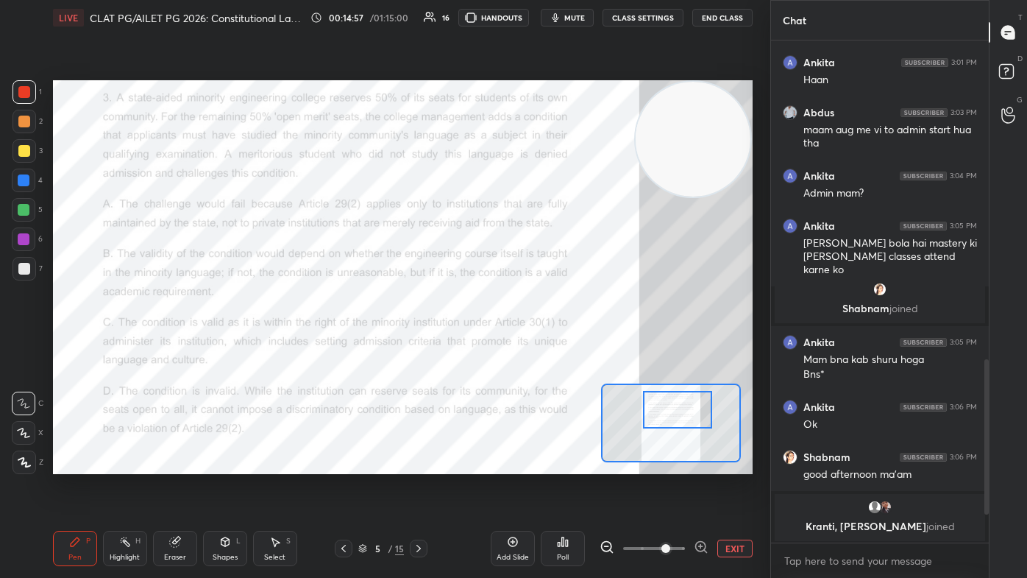
click at [527, 346] on div "Poll" at bounding box center [563, 547] width 44 height 35
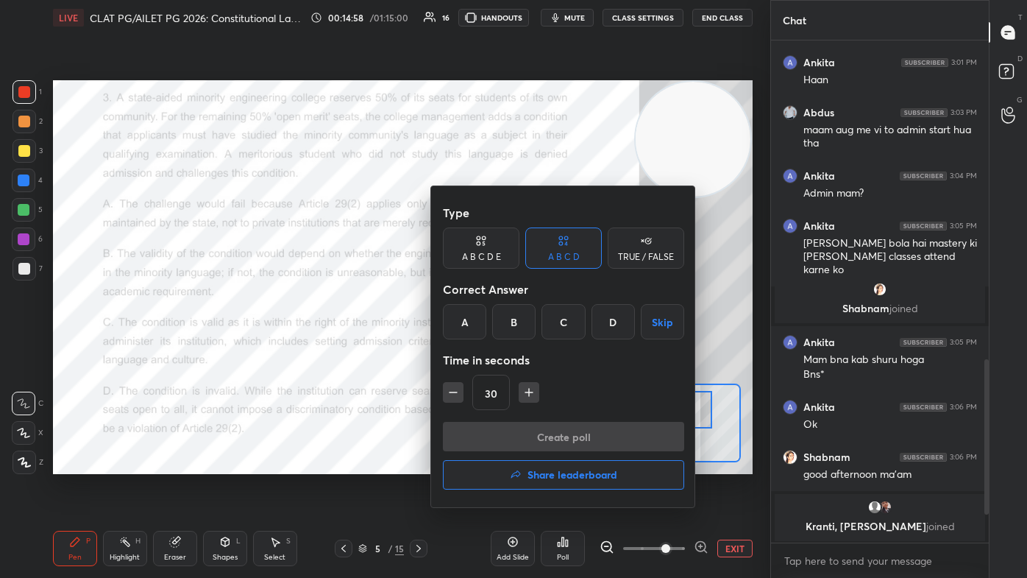
drag, startPoint x: 618, startPoint y: 326, endPoint x: 616, endPoint y: 364, distance: 38.3
click at [527, 327] on div "D" at bounding box center [612, 321] width 43 height 35
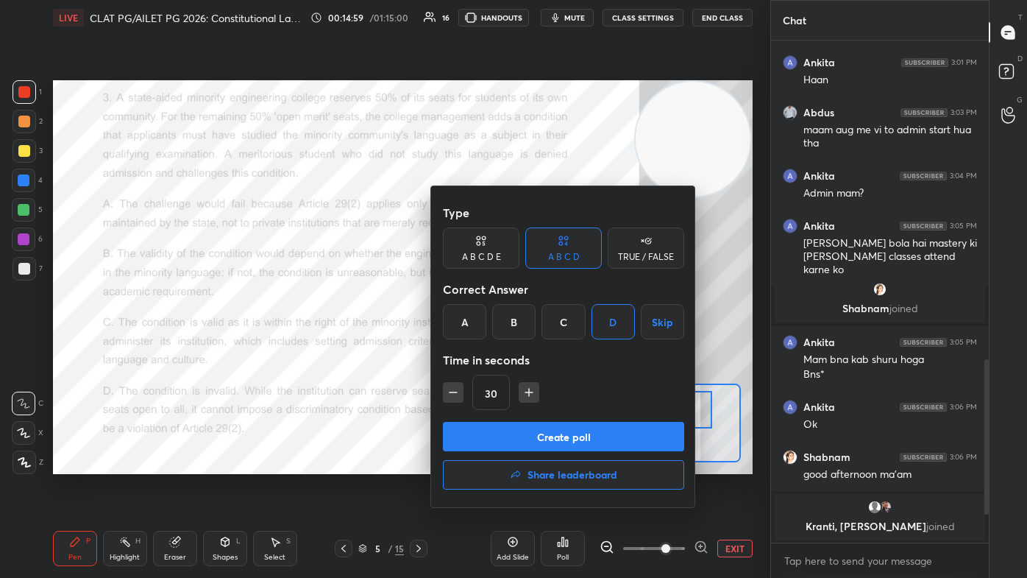
click at [527, 346] on button "Create poll" at bounding box center [563, 436] width 241 height 29
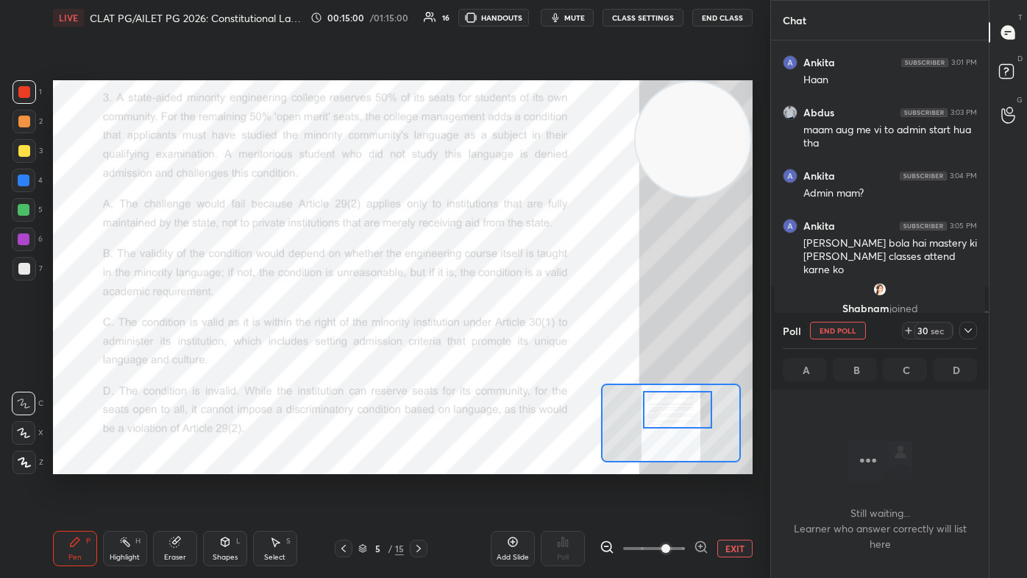
scroll to position [422, 213]
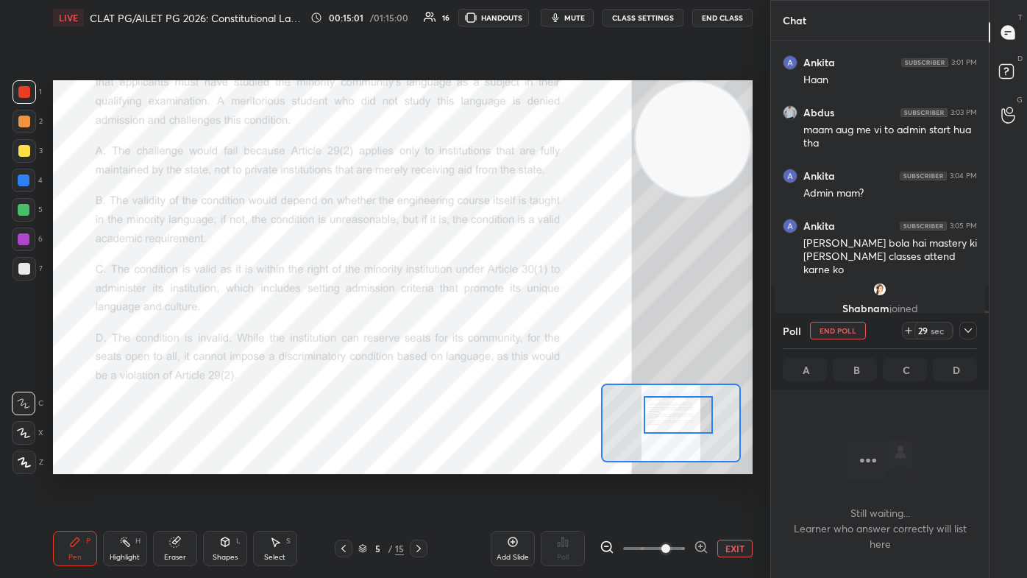
click at [527, 346] on div at bounding box center [678, 415] width 68 height 38
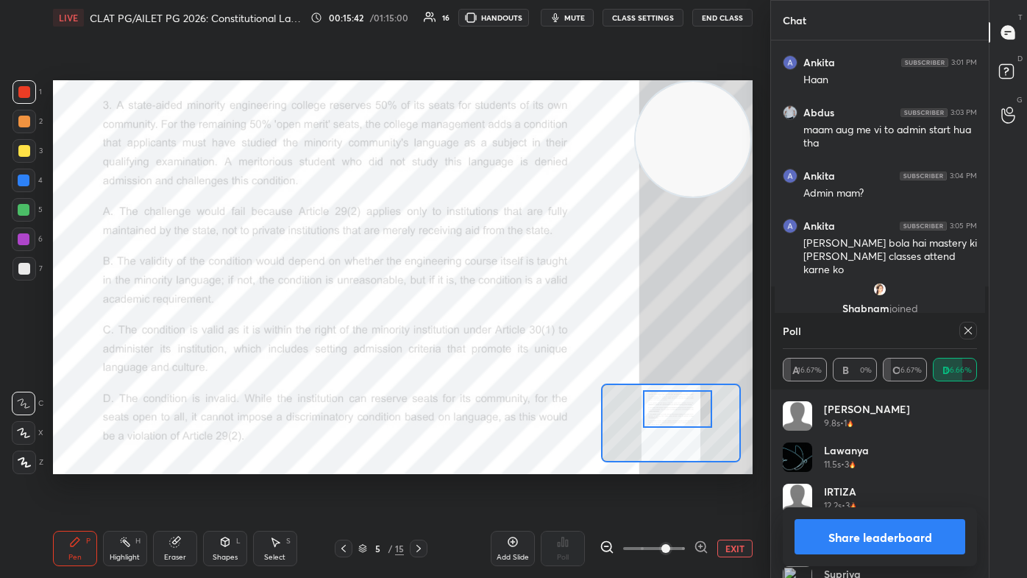
scroll to position [948, 0]
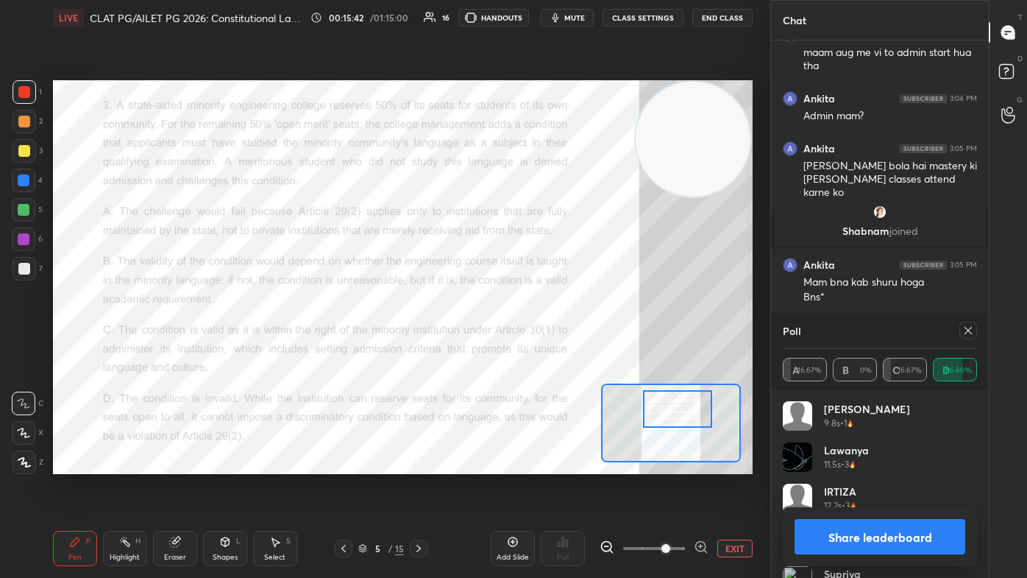
click at [527, 346] on div at bounding box center [677, 409] width 68 height 38
click at [527, 333] on div at bounding box center [965, 330] width 24 height 18
click at [527, 333] on icon at bounding box center [968, 330] width 12 height 12
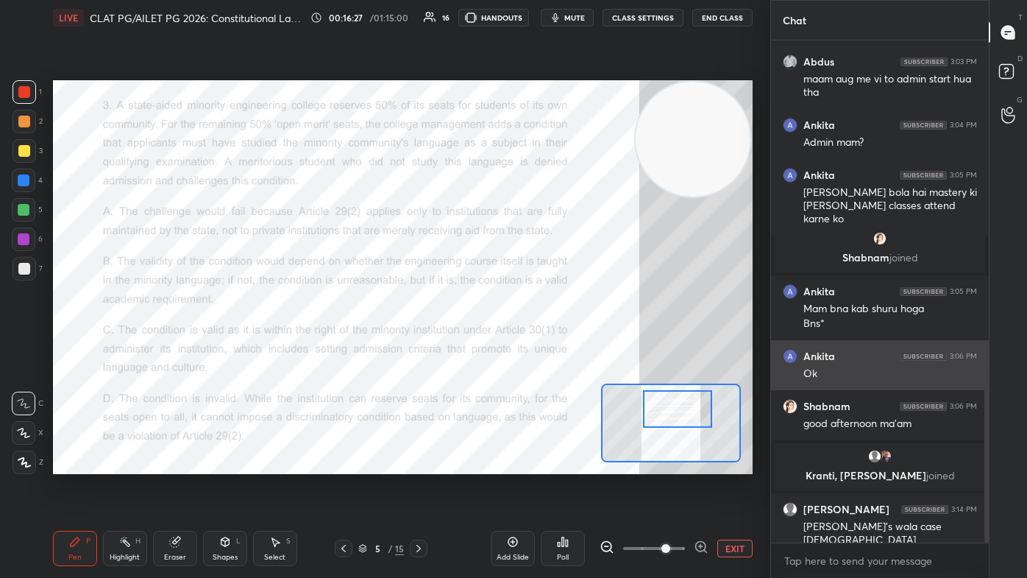
scroll to position [949, 0]
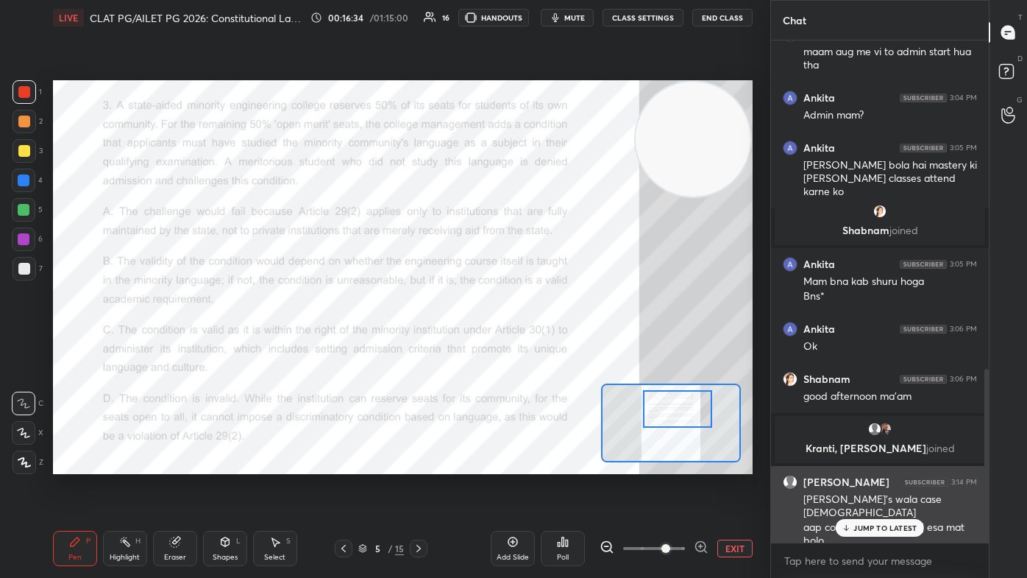
click at [527, 346] on p "JUMP TO LATEST" at bounding box center [884, 527] width 63 height 9
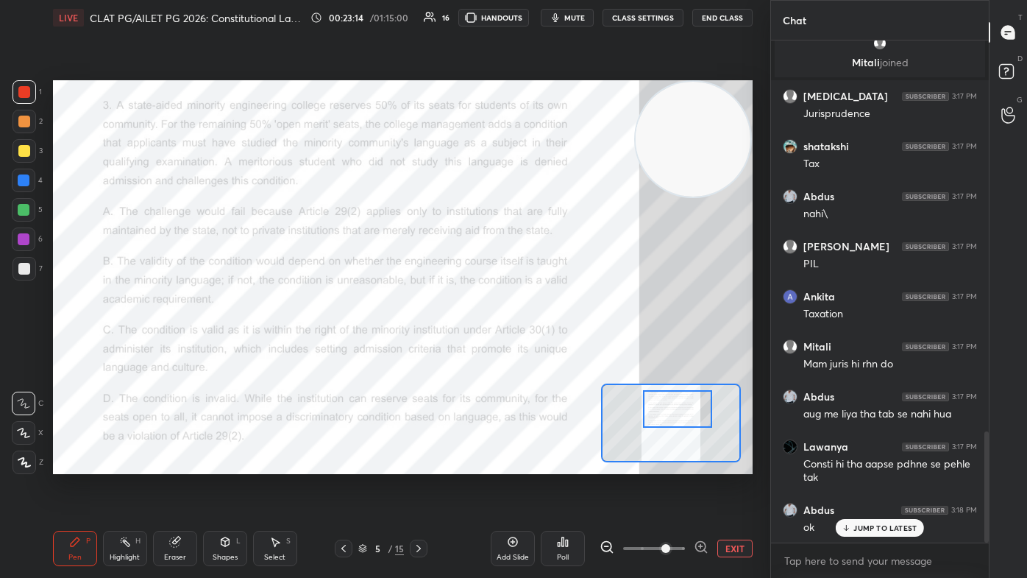
scroll to position [1816, 0]
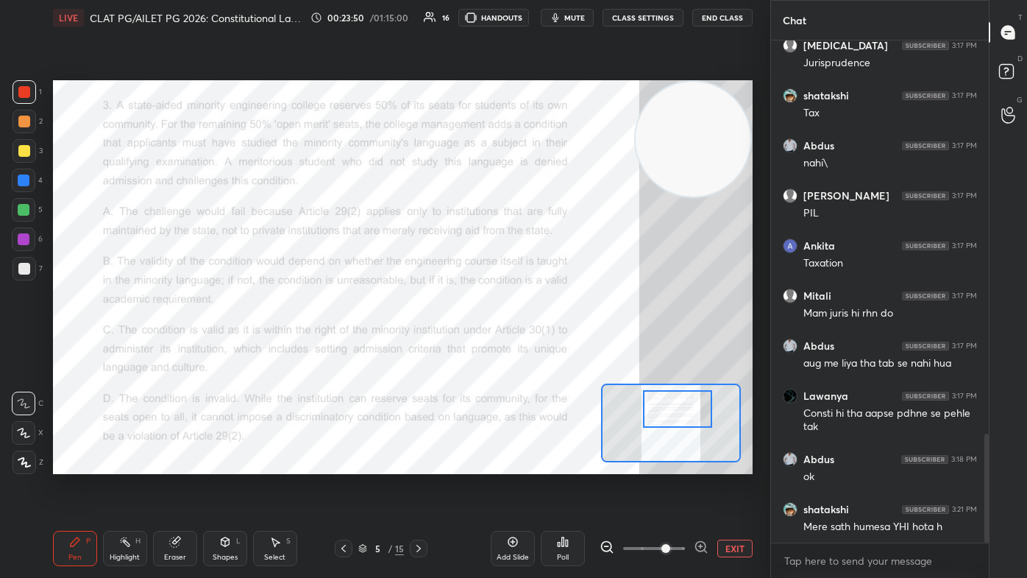
click at [422, 346] on icon at bounding box center [419, 548] width 12 height 12
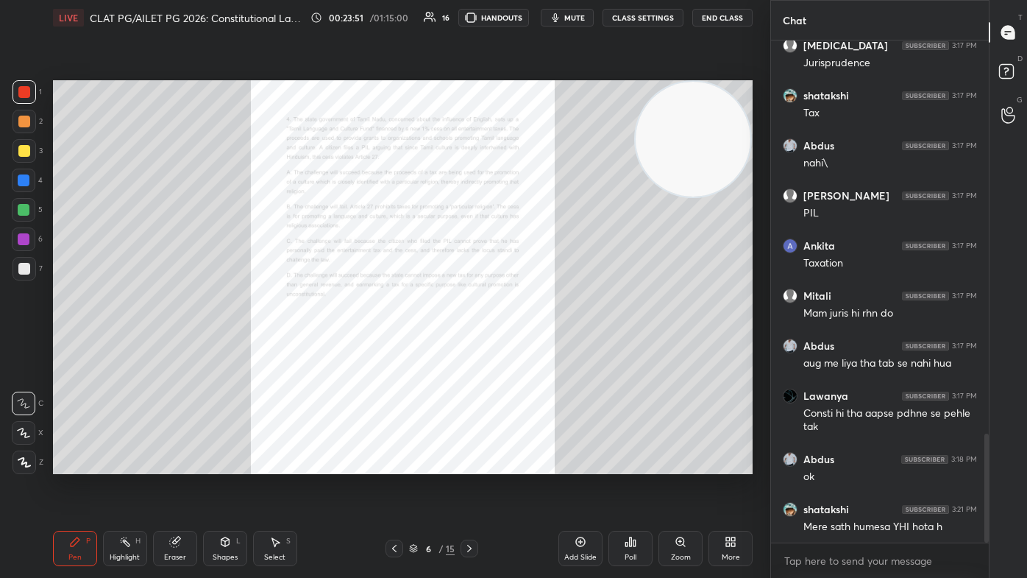
click at [527, 346] on div "Zoom" at bounding box center [681, 556] width 20 height 7
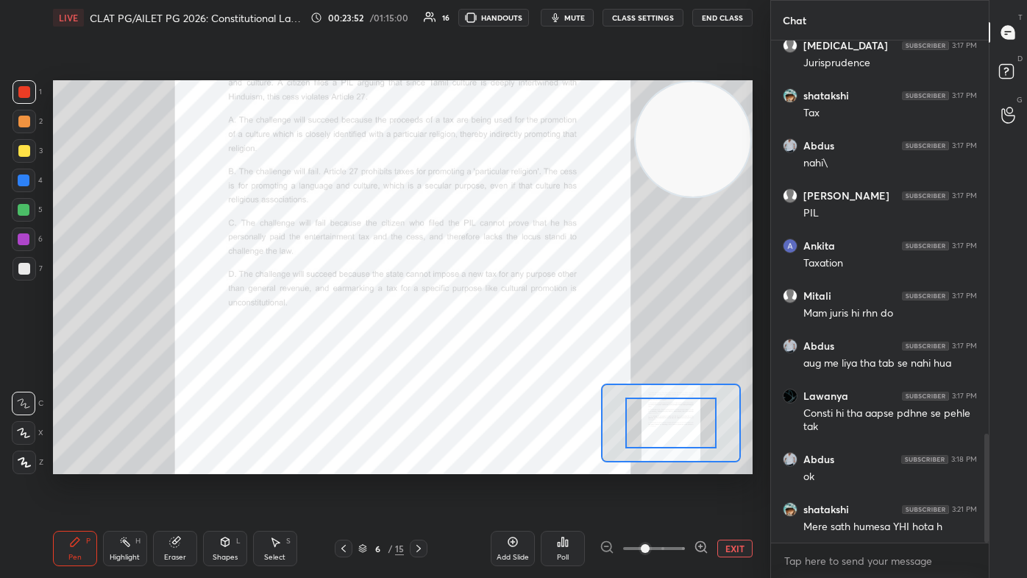
scroll to position [5, 4]
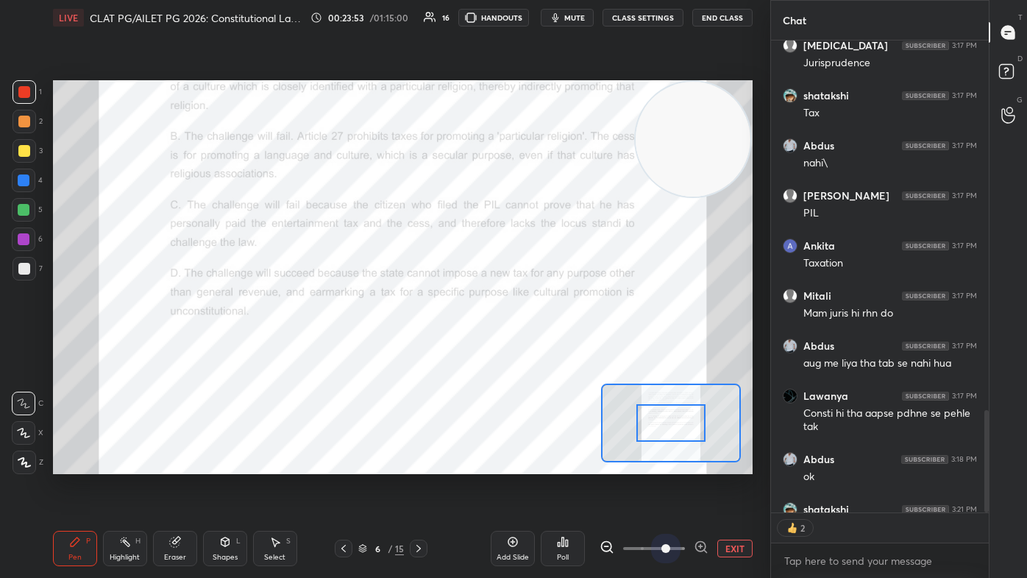
click at [527, 346] on span at bounding box center [654, 548] width 62 height 22
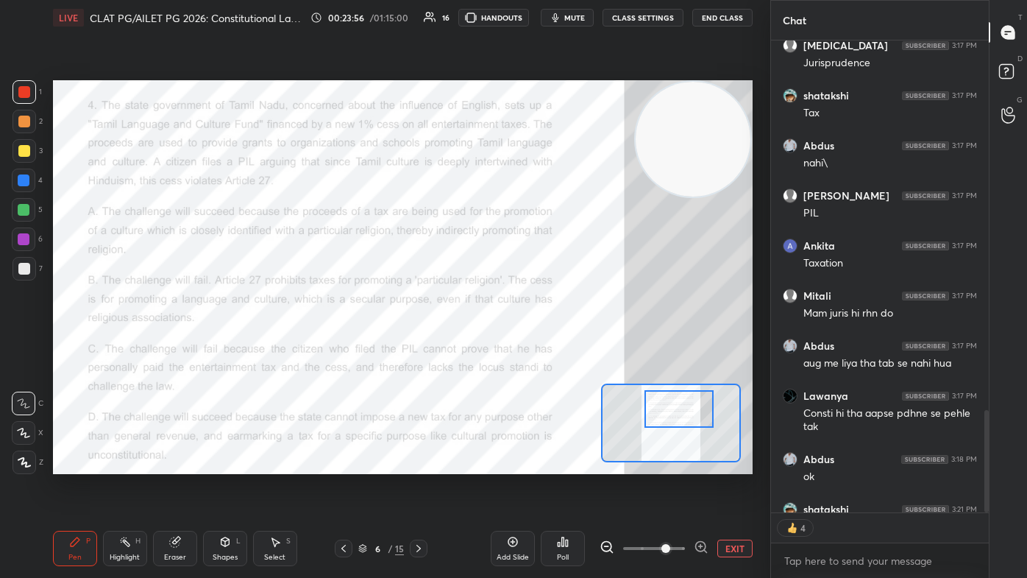
drag, startPoint x: 669, startPoint y: 433, endPoint x: 677, endPoint y: 419, distance: 16.2
click at [527, 346] on div at bounding box center [678, 409] width 68 height 38
click at [527, 21] on span "mute" at bounding box center [574, 18] width 21 height 10
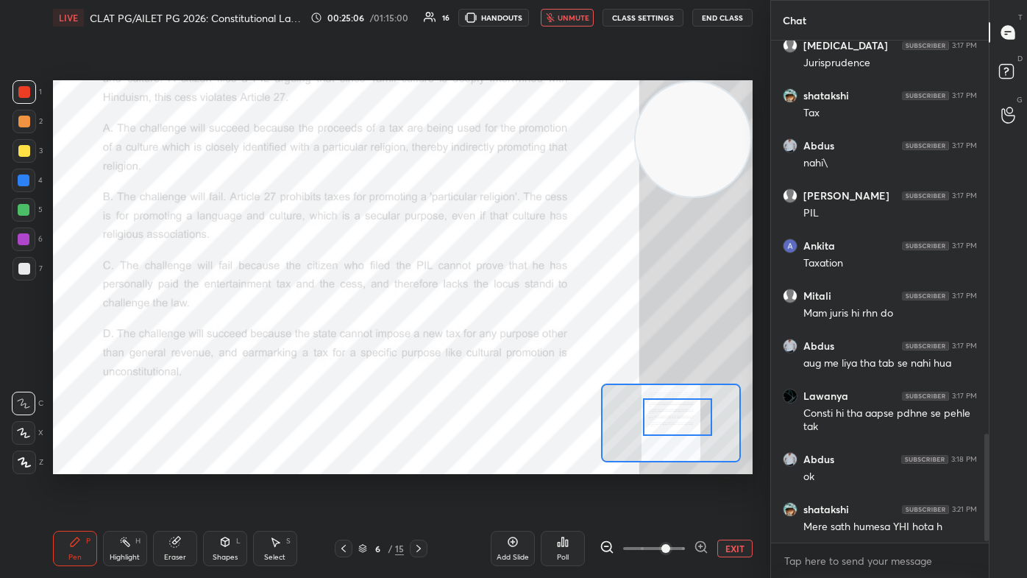
click at [527, 346] on div at bounding box center [677, 417] width 68 height 38
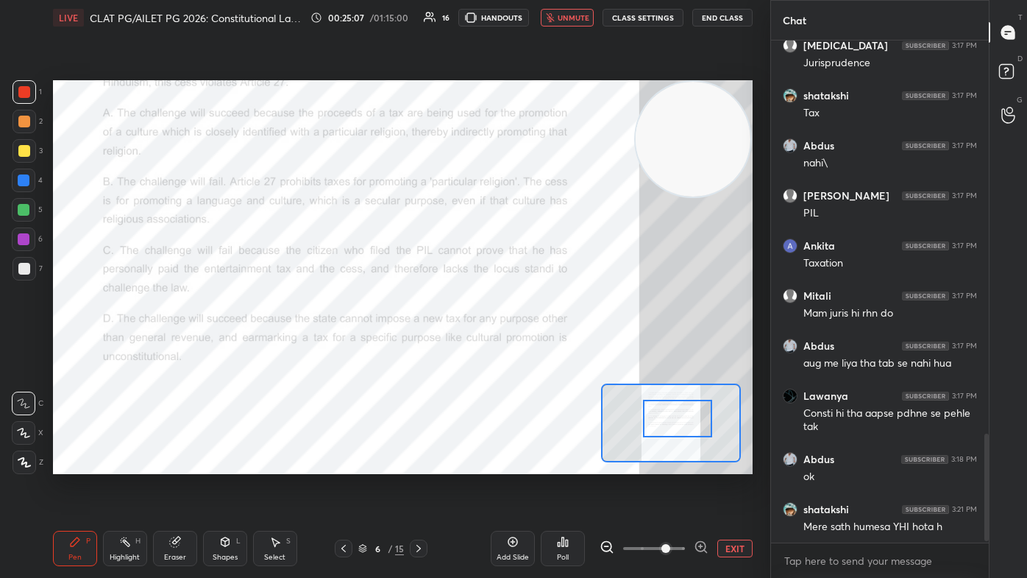
click at [527, 346] on div "Poll" at bounding box center [563, 547] width 44 height 35
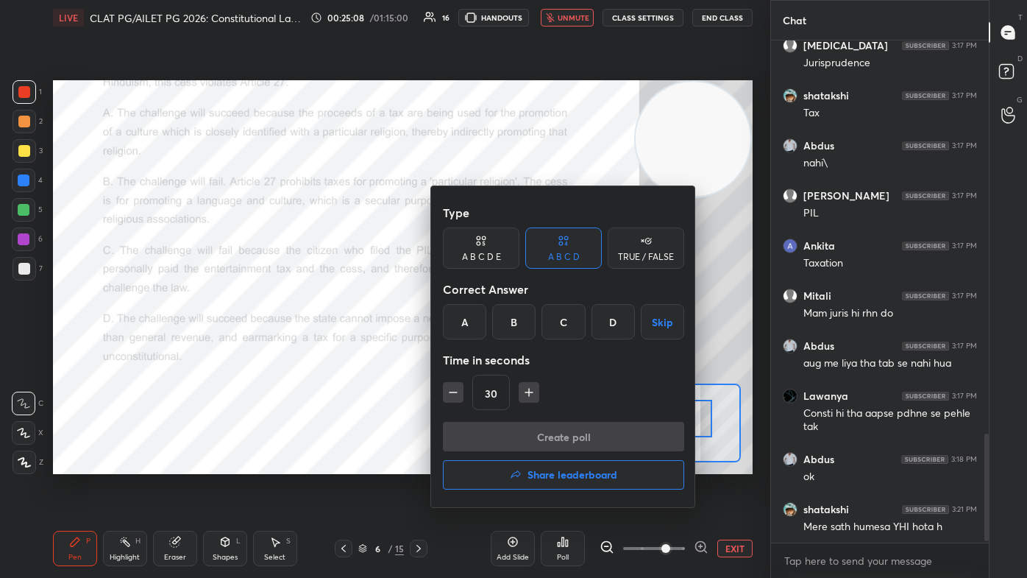
click at [512, 331] on div "B" at bounding box center [513, 321] width 43 height 35
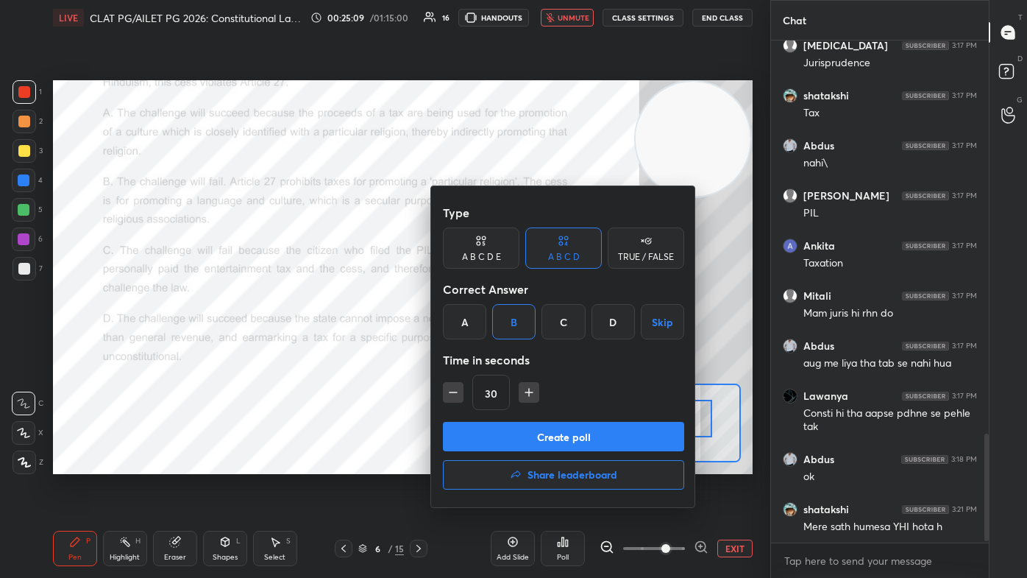
click at [522, 346] on button "Create poll" at bounding box center [563, 436] width 241 height 29
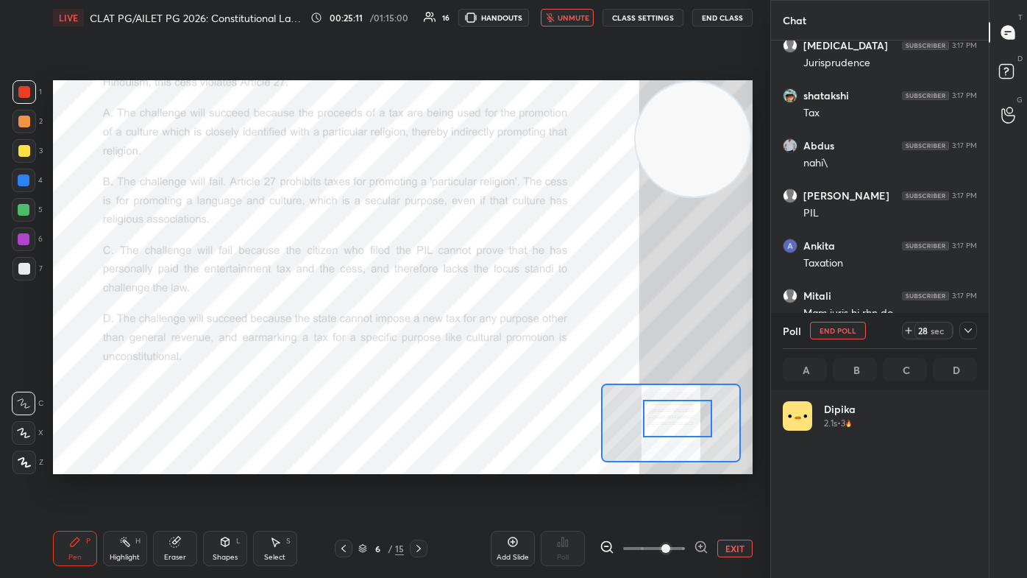
scroll to position [172, 190]
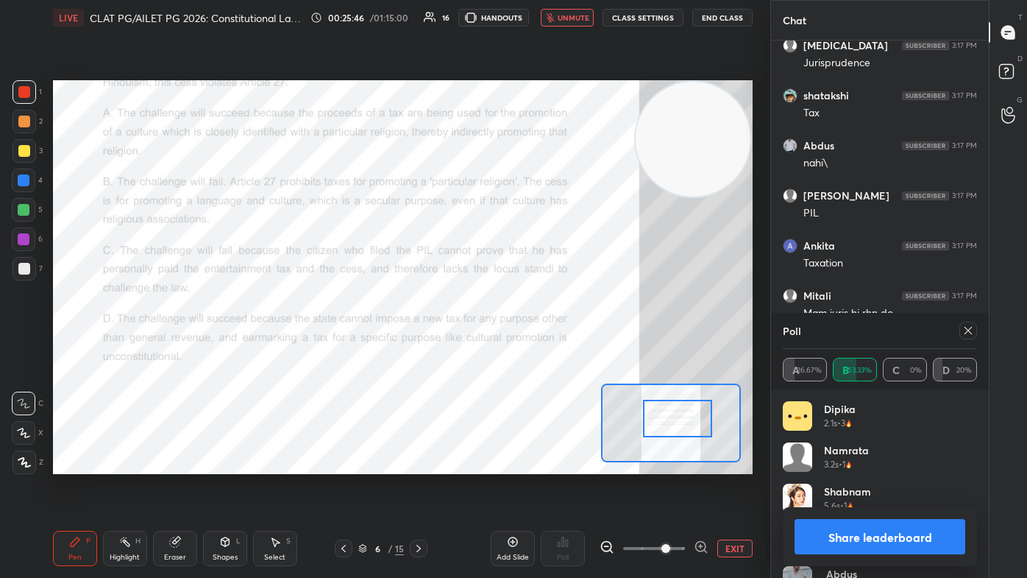
click at [527, 19] on span "unmute" at bounding box center [574, 18] width 32 height 10
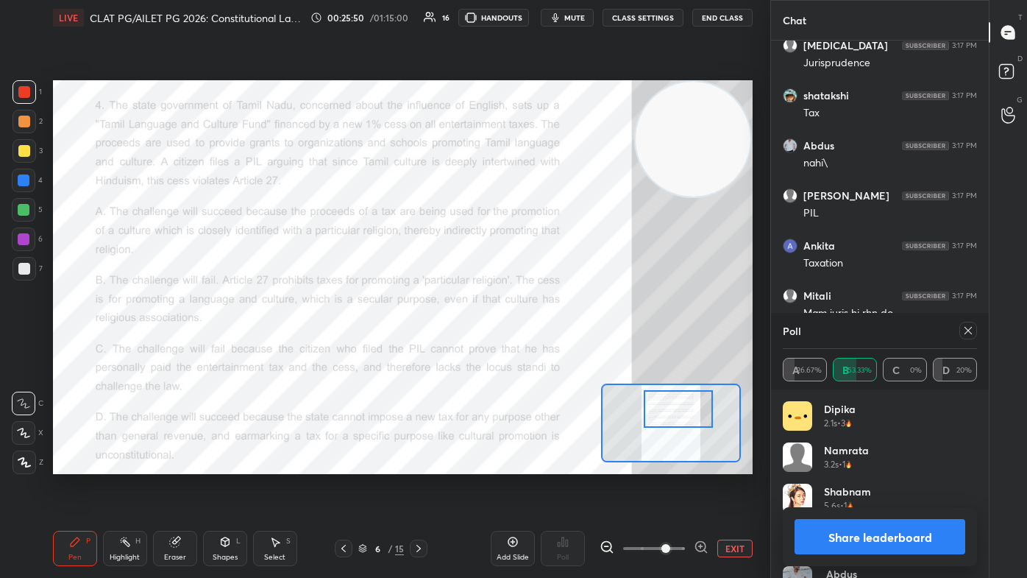
click at [527, 346] on div at bounding box center [678, 409] width 68 height 38
click at [421, 346] on icon at bounding box center [419, 548] width 12 height 12
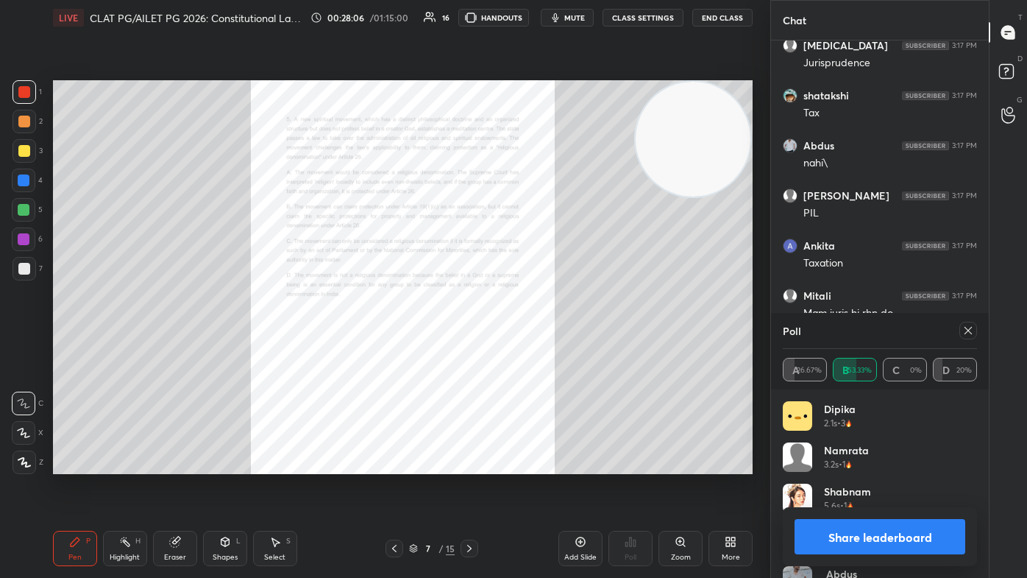
click at [527, 331] on icon at bounding box center [968, 330] width 12 height 12
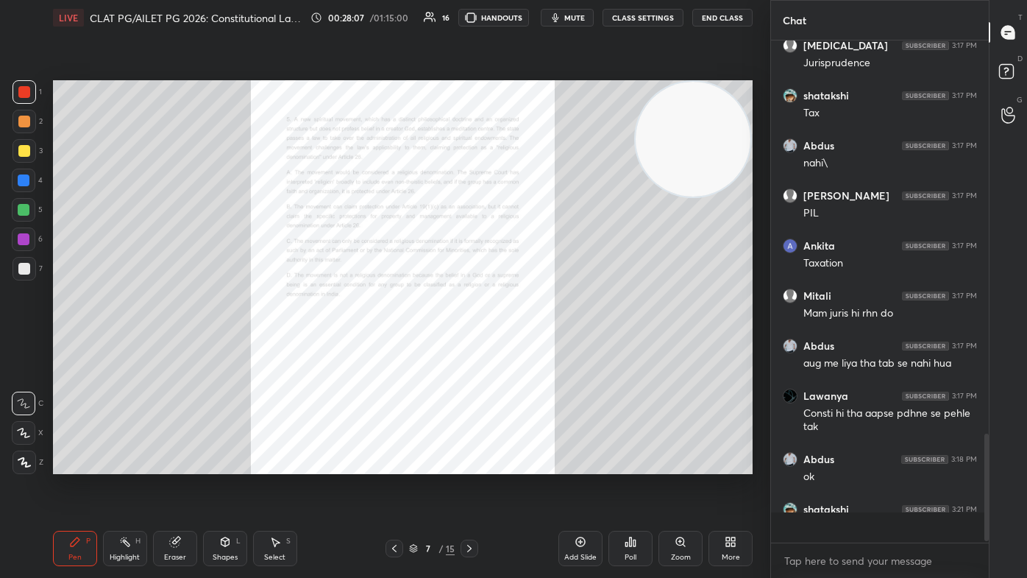
scroll to position [4, 4]
click at [527, 346] on div "Zoom" at bounding box center [681, 556] width 20 height 7
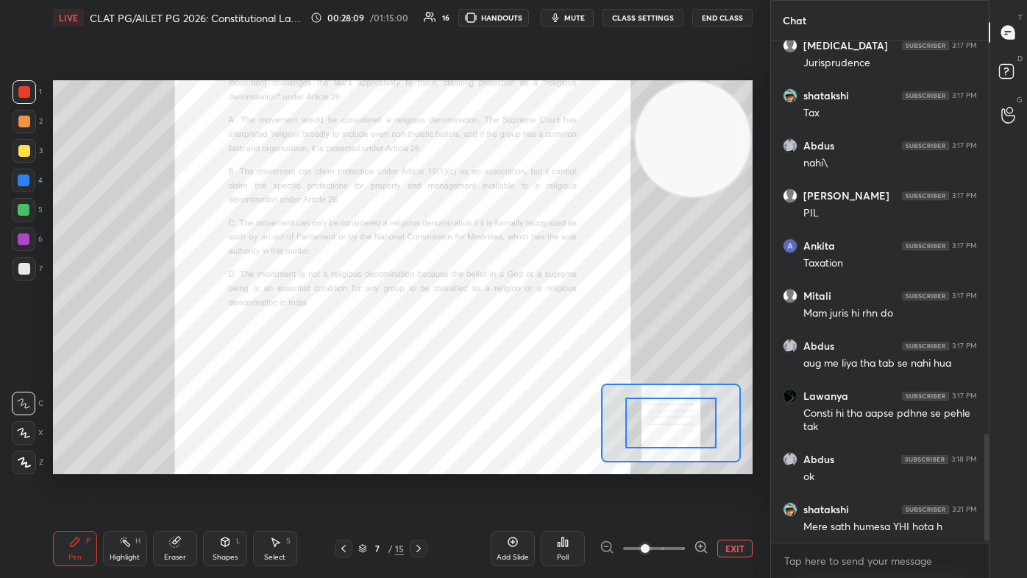
click at [527, 346] on span at bounding box center [654, 548] width 62 height 22
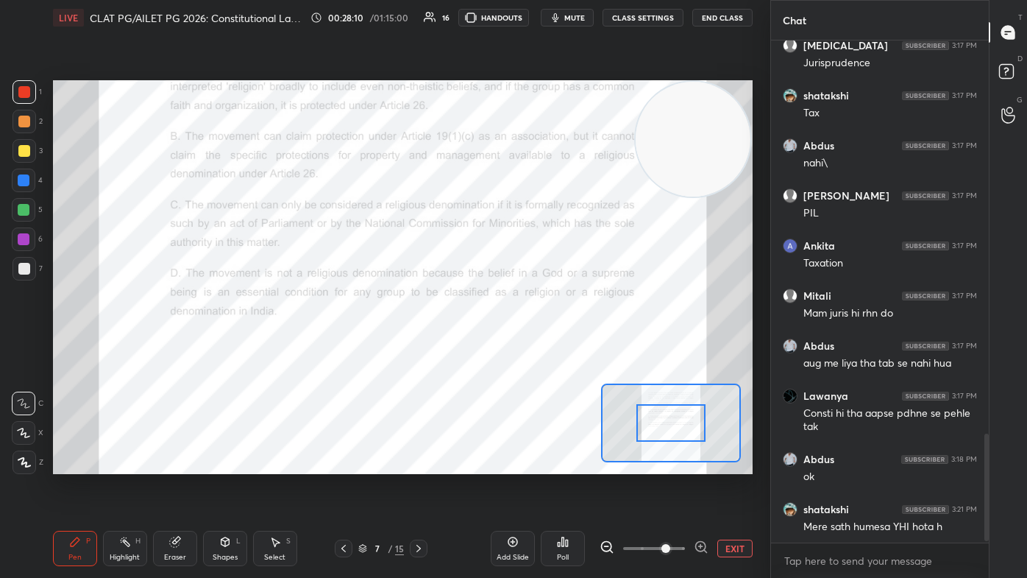
click at [527, 346] on span at bounding box center [665, 548] width 9 height 9
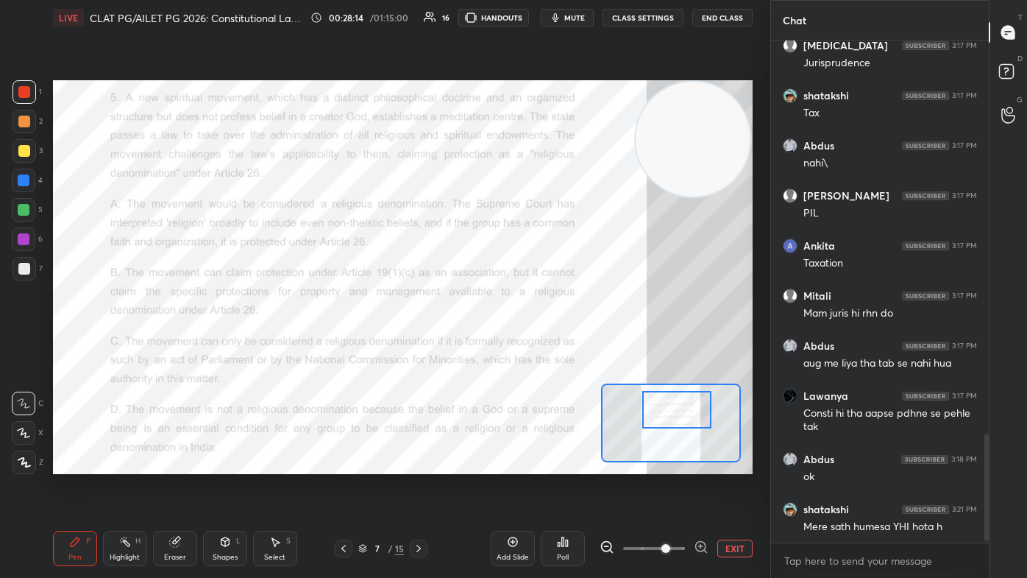
drag, startPoint x: 677, startPoint y: 433, endPoint x: 683, endPoint y: 420, distance: 14.5
click at [527, 346] on div at bounding box center [676, 410] width 68 height 38
click at [527, 346] on div "Poll" at bounding box center [563, 547] width 44 height 35
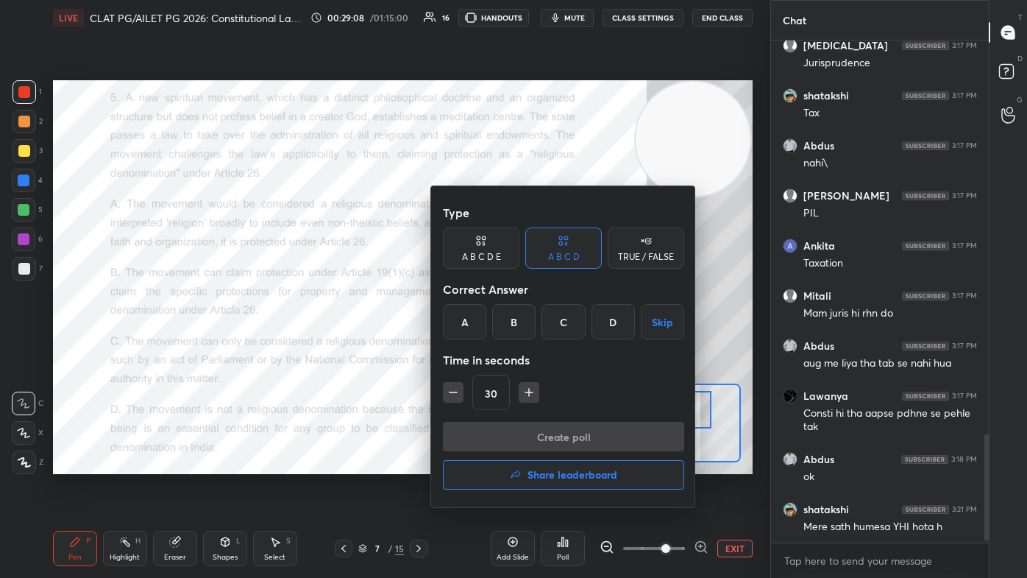
drag, startPoint x: 466, startPoint y: 321, endPoint x: 484, endPoint y: 366, distance: 48.9
click at [469, 319] on div "A" at bounding box center [464, 321] width 43 height 35
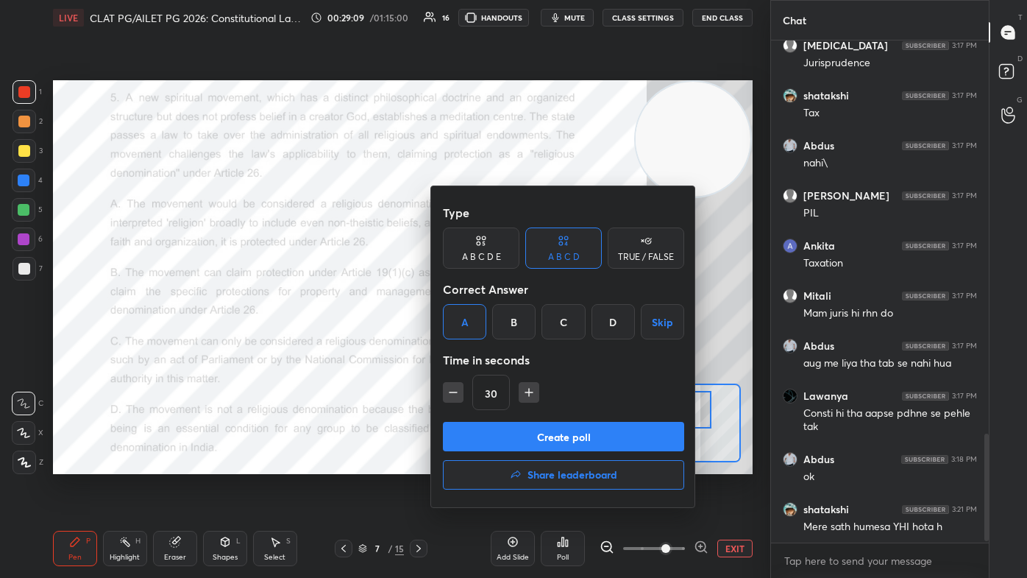
click at [496, 346] on button "Create poll" at bounding box center [563, 436] width 241 height 29
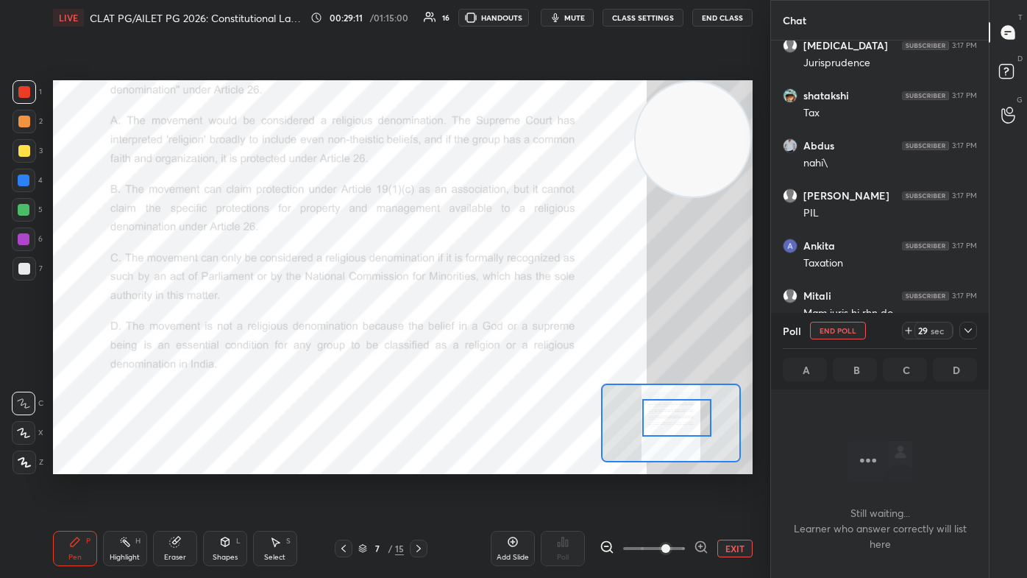
drag, startPoint x: 686, startPoint y: 416, endPoint x: 686, endPoint y: 424, distance: 8.1
click at [527, 346] on div at bounding box center [676, 418] width 68 height 38
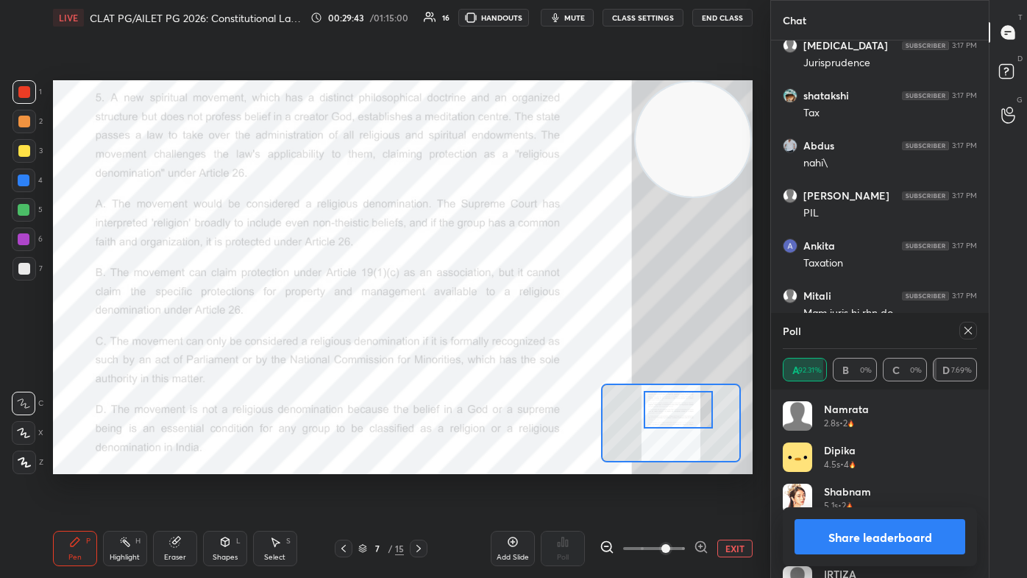
click at [527, 346] on div at bounding box center [678, 410] width 68 height 38
click at [527, 333] on icon at bounding box center [968, 330] width 12 height 12
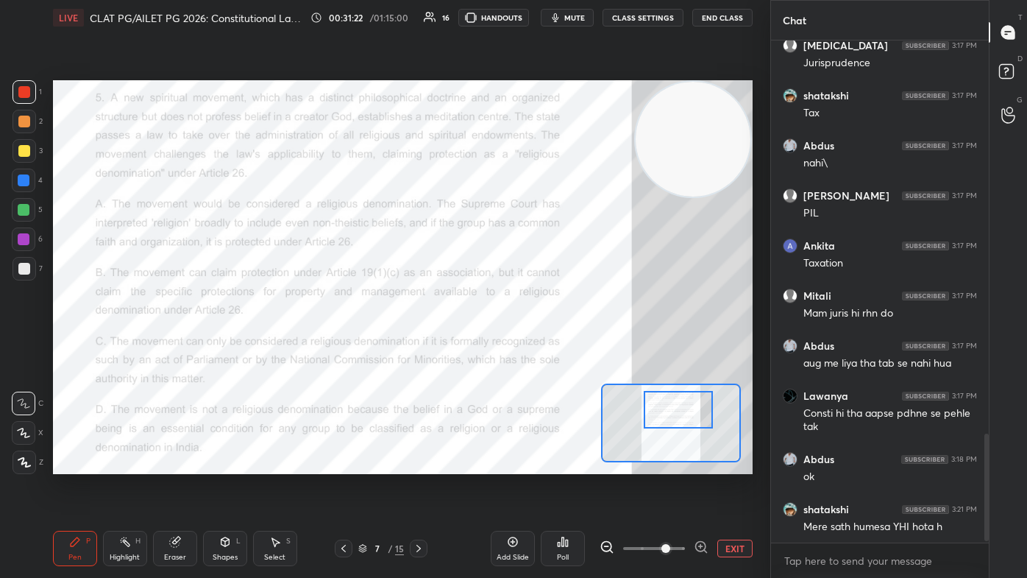
scroll to position [5, 4]
click at [422, 346] on icon at bounding box center [419, 548] width 12 height 12
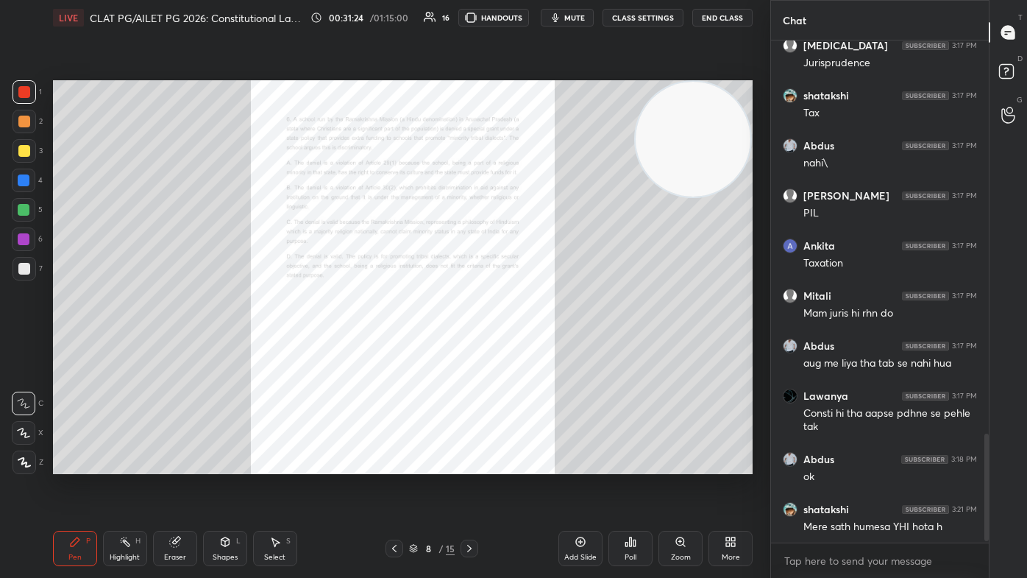
click at [527, 346] on icon at bounding box center [681, 542] width 12 height 12
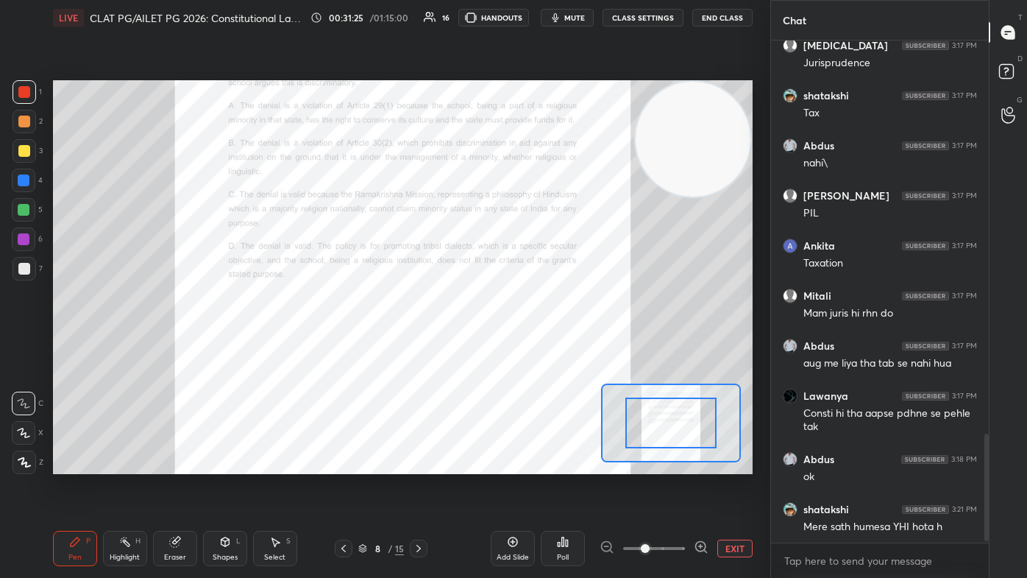
click at [527, 346] on span at bounding box center [654, 548] width 62 height 22
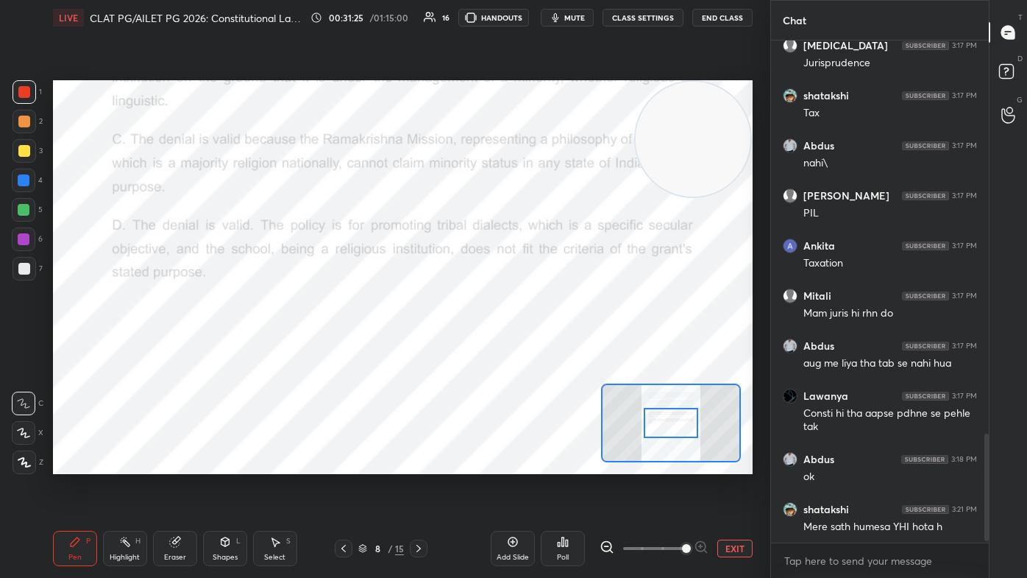
click at [527, 346] on span at bounding box center [686, 548] width 9 height 9
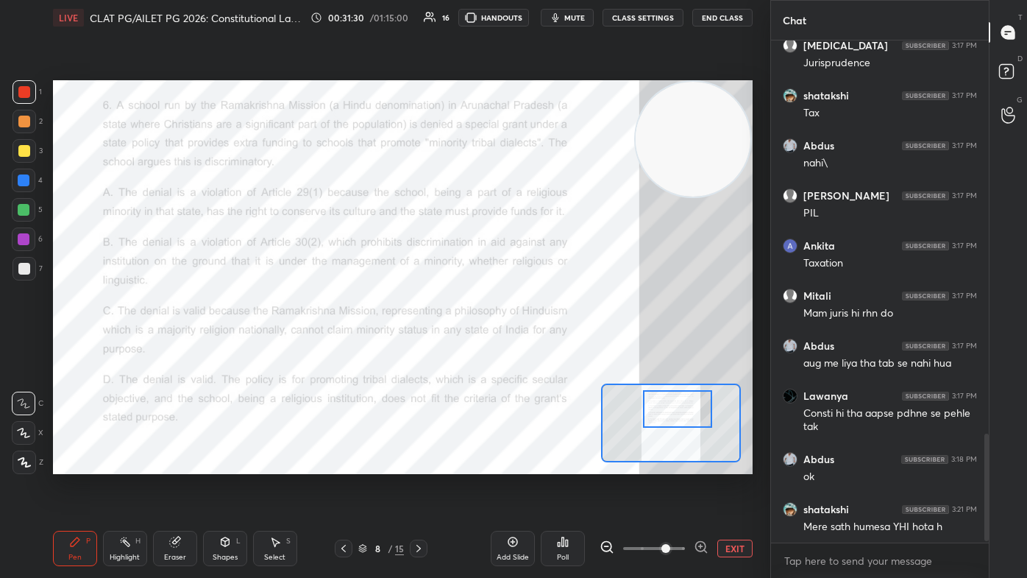
drag, startPoint x: 663, startPoint y: 404, endPoint x: 674, endPoint y: 416, distance: 16.1
click at [527, 346] on div at bounding box center [677, 409] width 68 height 38
click at [527, 346] on icon at bounding box center [563, 542] width 12 height 12
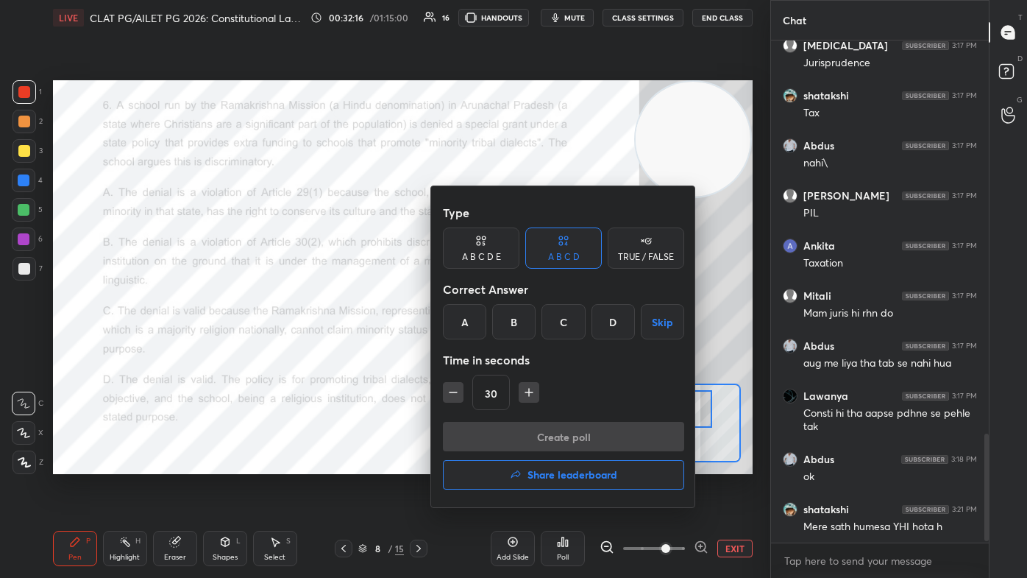
click at [527, 329] on div "D" at bounding box center [612, 321] width 43 height 35
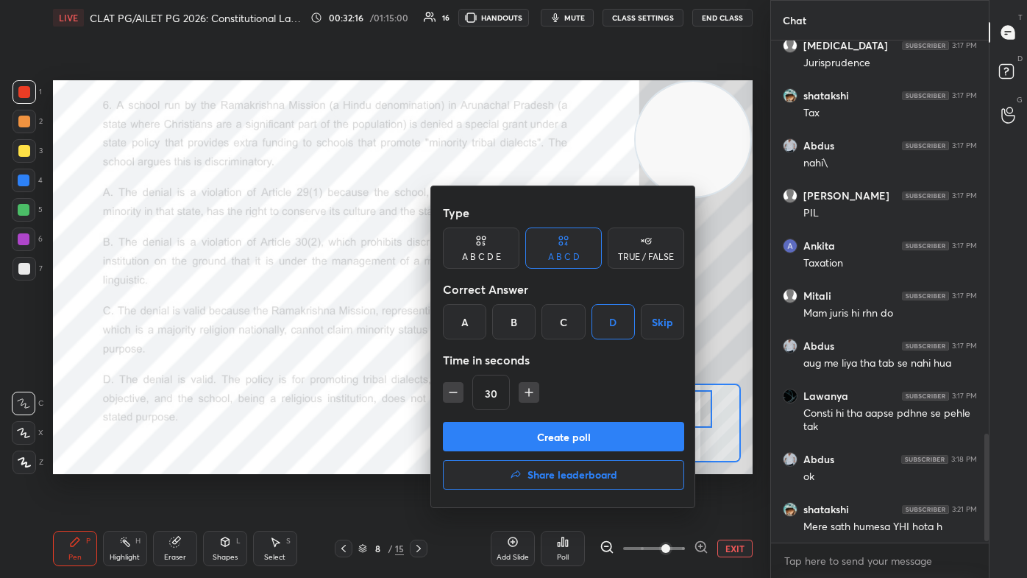
click at [527, 346] on button "Create poll" at bounding box center [563, 436] width 241 height 29
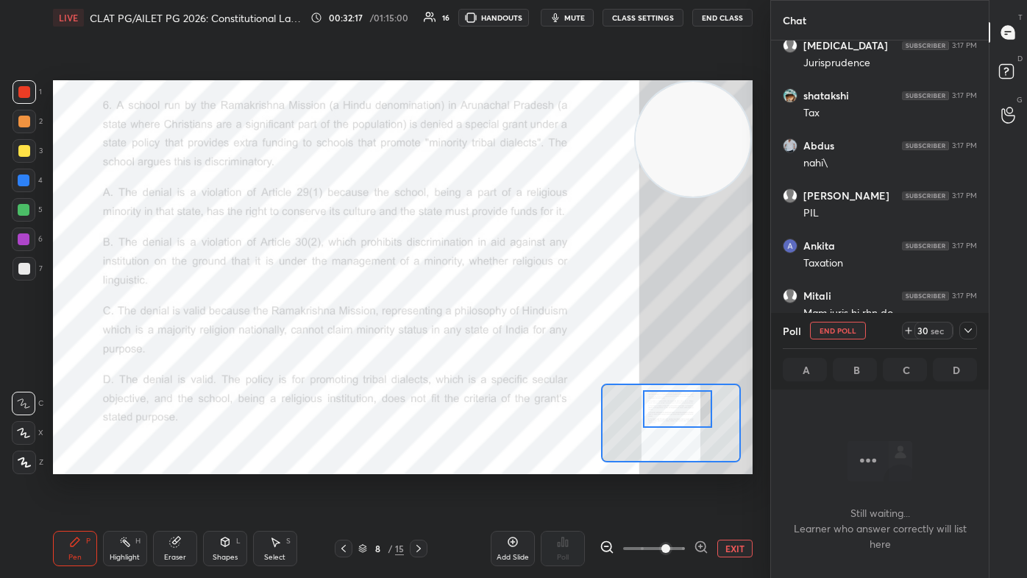
scroll to position [299, 213]
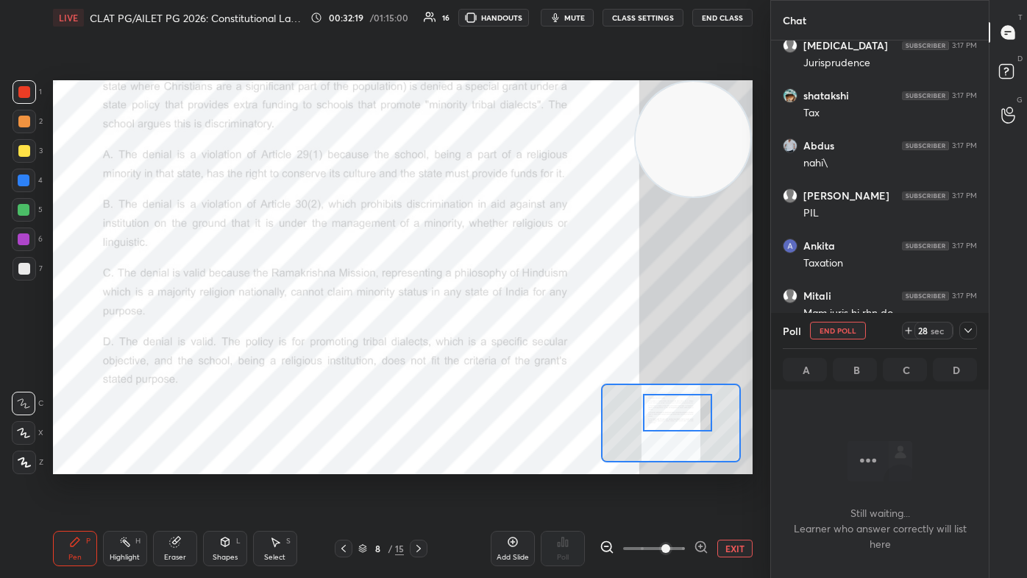
click at [527, 346] on div at bounding box center [677, 413] width 68 height 38
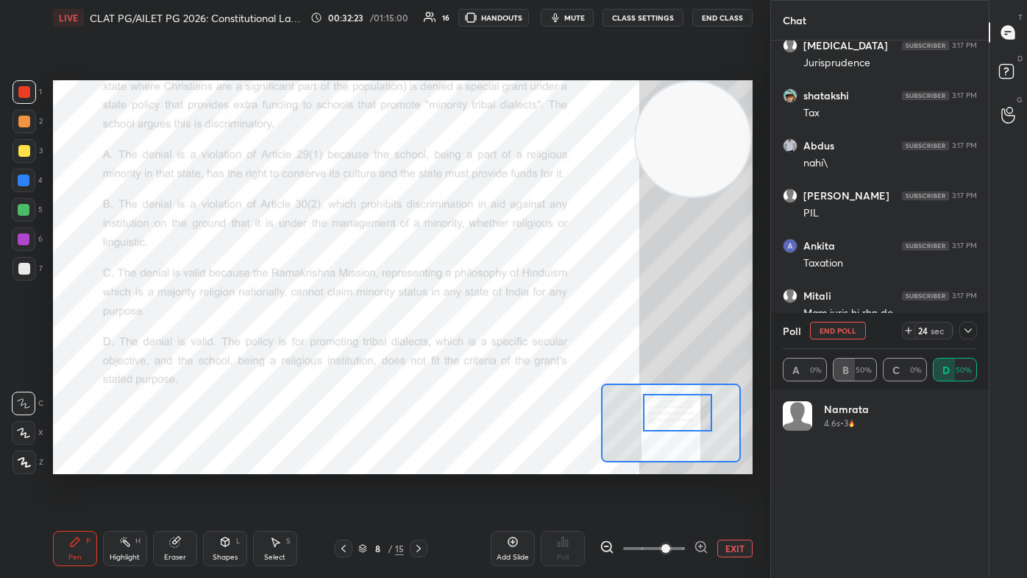
scroll to position [172, 190]
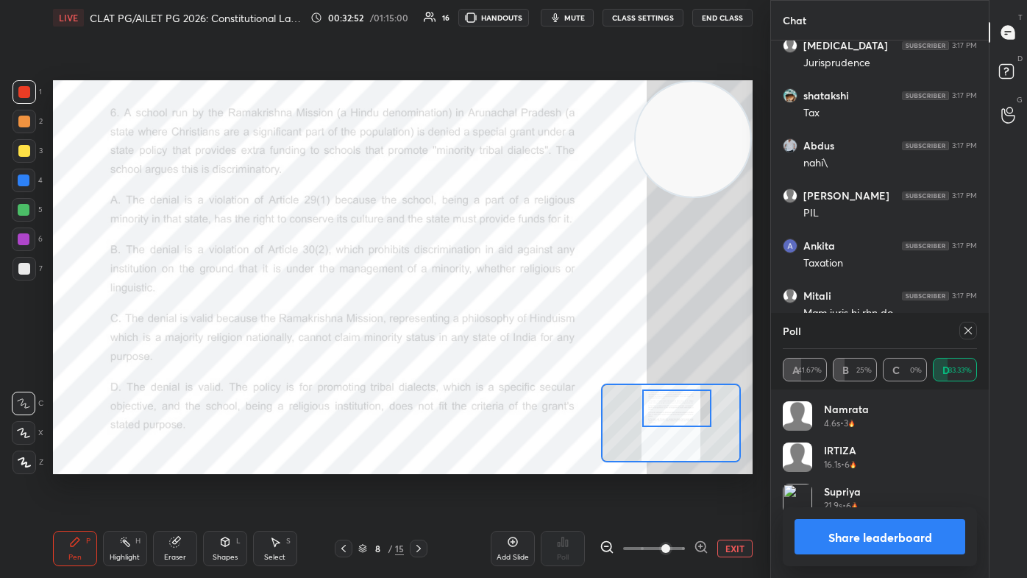
click at [527, 346] on div at bounding box center [676, 408] width 68 height 38
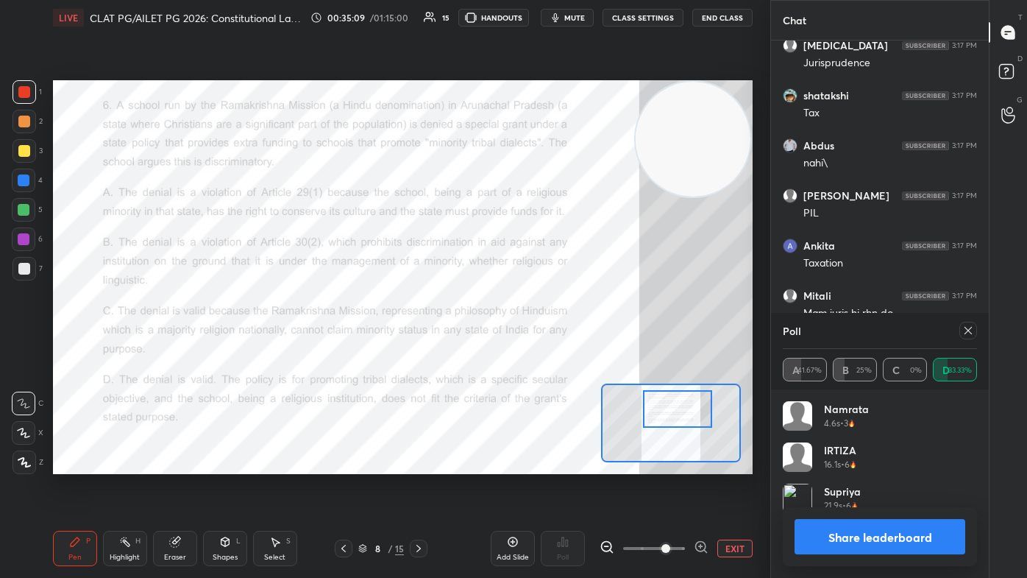
click at [527, 331] on icon at bounding box center [968, 330] width 12 height 12
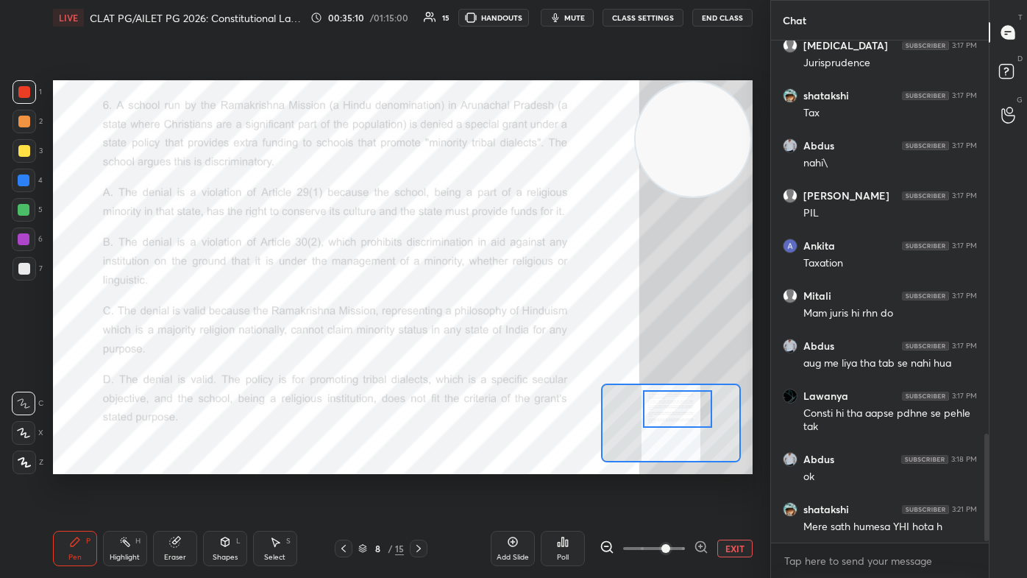
scroll to position [498, 213]
click at [420, 346] on icon at bounding box center [419, 548] width 12 height 12
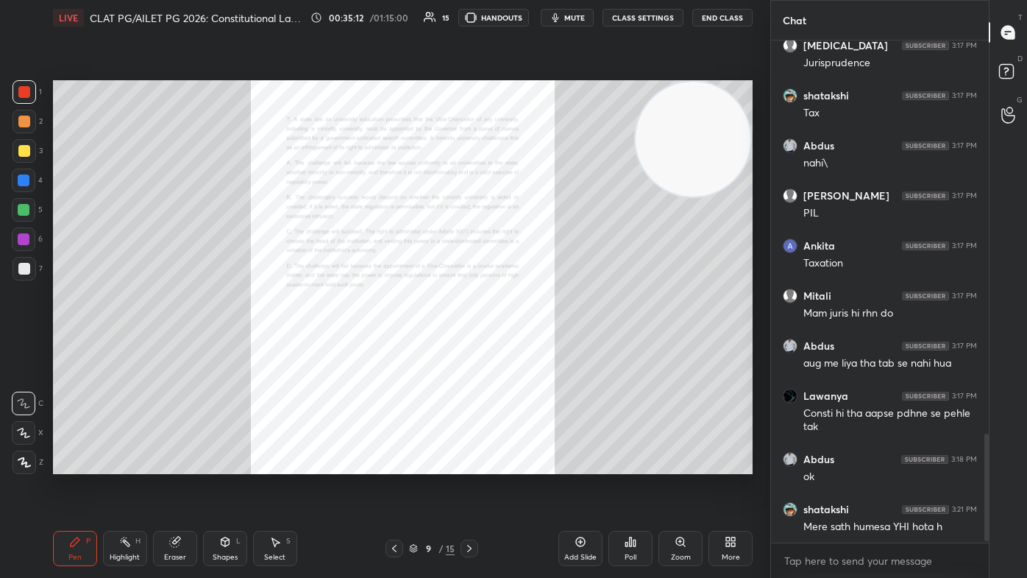
click at [527, 346] on icon at bounding box center [680, 541] width 8 height 8
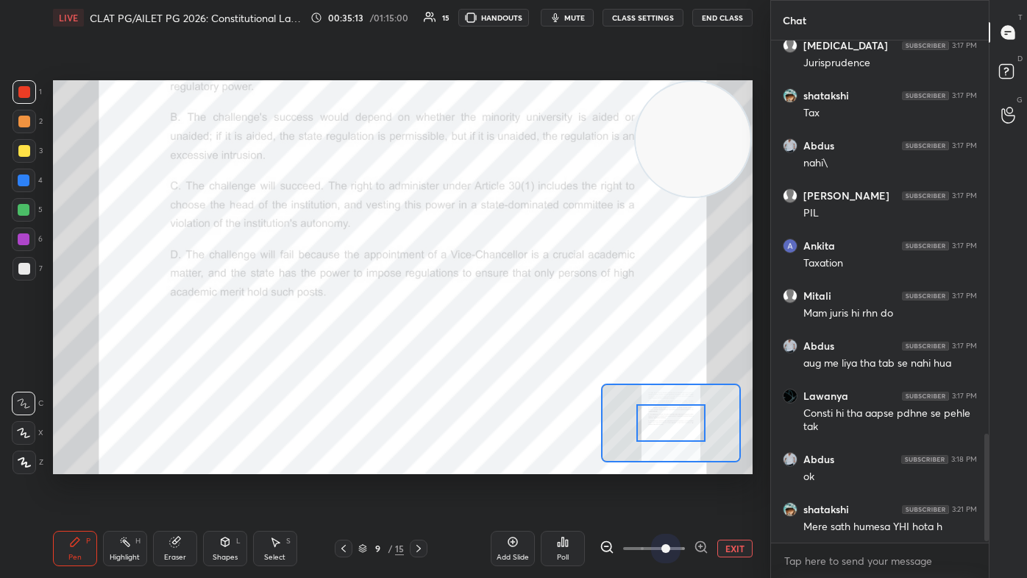
click at [527, 346] on span at bounding box center [654, 548] width 62 height 22
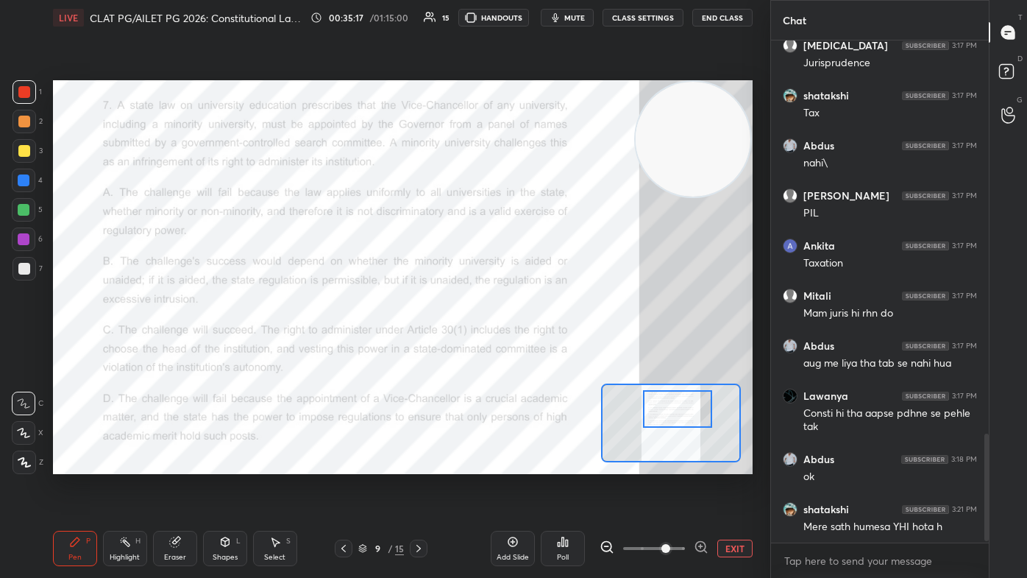
drag, startPoint x: 681, startPoint y: 404, endPoint x: 686, endPoint y: 415, distance: 12.5
click at [527, 346] on div at bounding box center [677, 409] width 68 height 38
click at [527, 346] on icon at bounding box center [563, 542] width 12 height 12
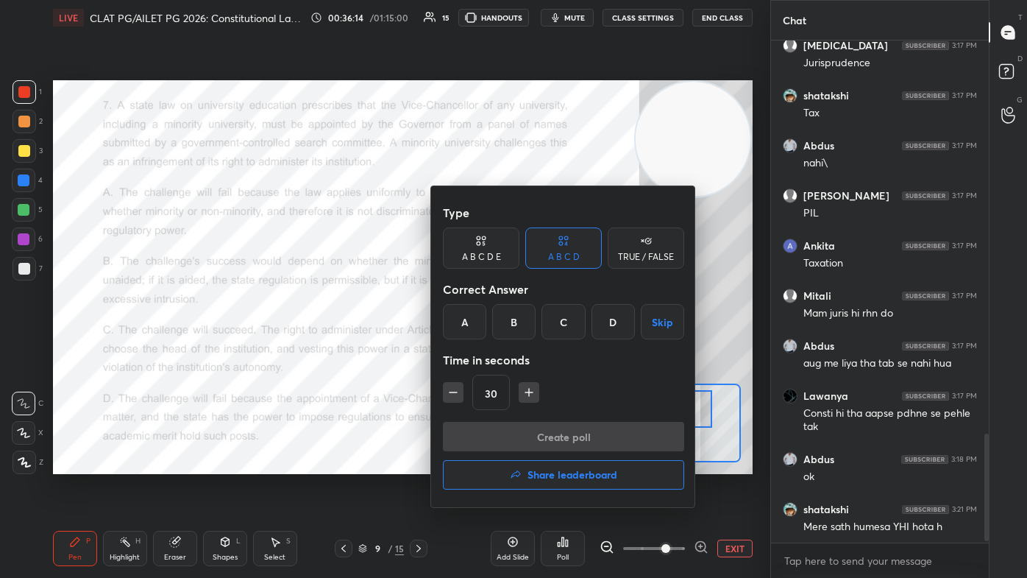
scroll to position [1866, 0]
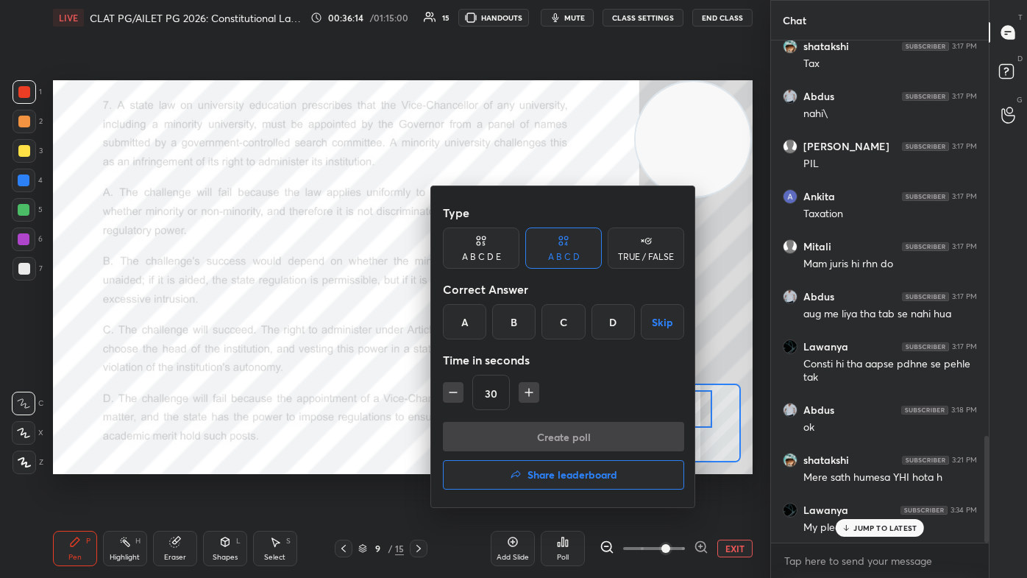
click at [527, 328] on div "C" at bounding box center [562, 321] width 43 height 35
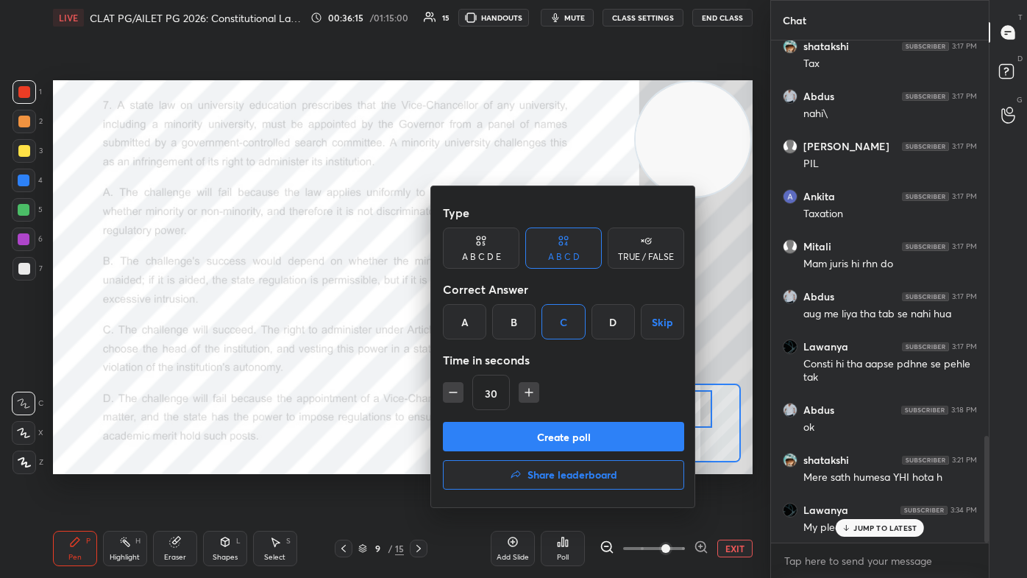
click at [527, 346] on button "Create poll" at bounding box center [563, 436] width 241 height 29
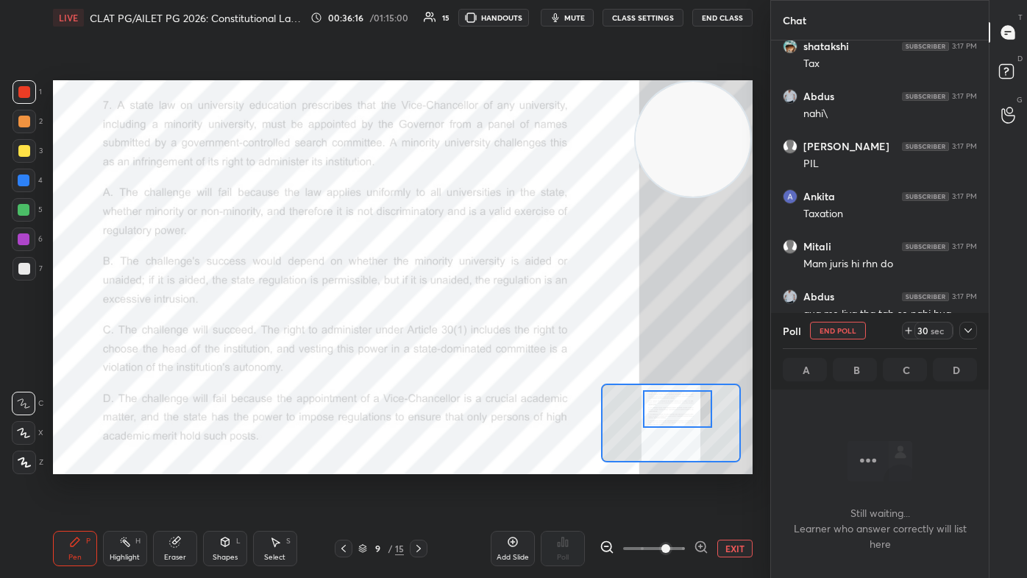
scroll to position [422, 213]
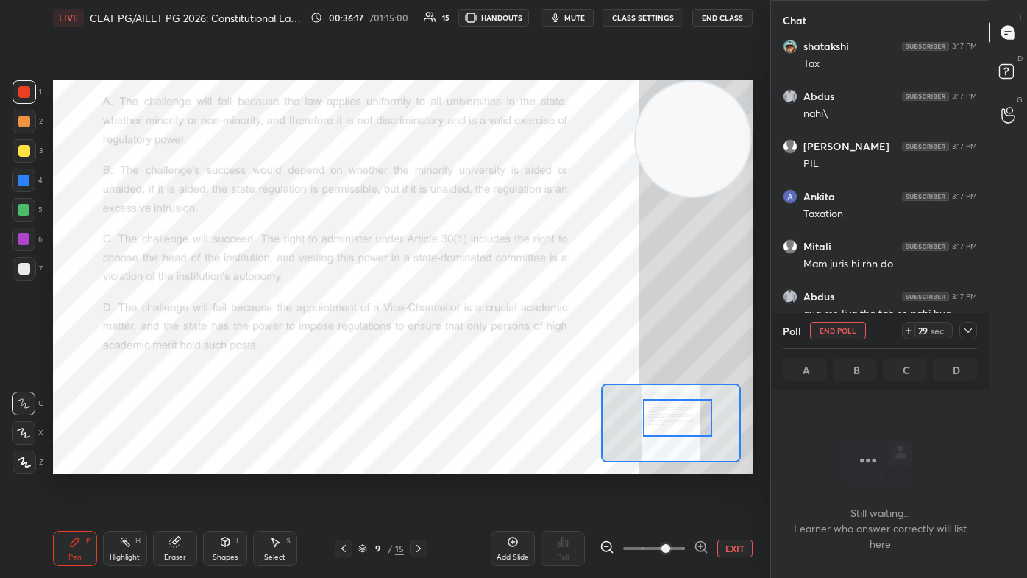
click at [527, 346] on div at bounding box center [677, 418] width 68 height 38
click at [527, 19] on button "mute" at bounding box center [567, 18] width 53 height 18
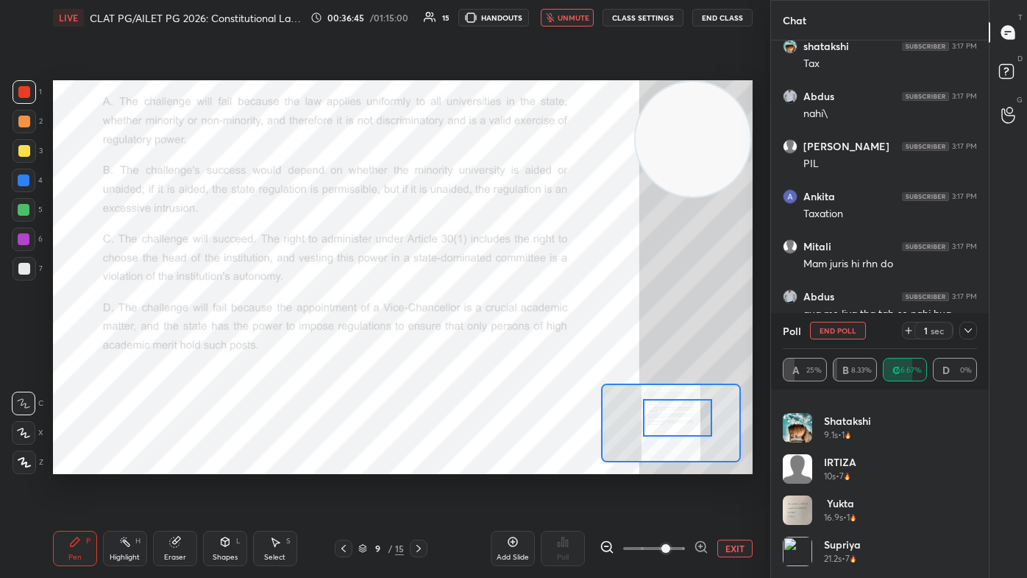
scroll to position [0, 0]
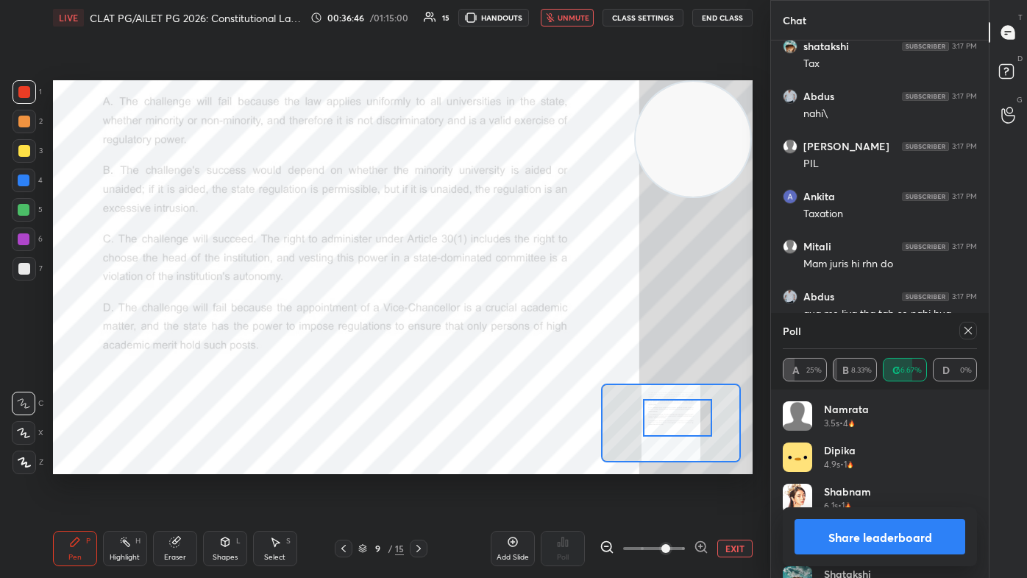
click at [527, 21] on span "unmute" at bounding box center [574, 18] width 32 height 10
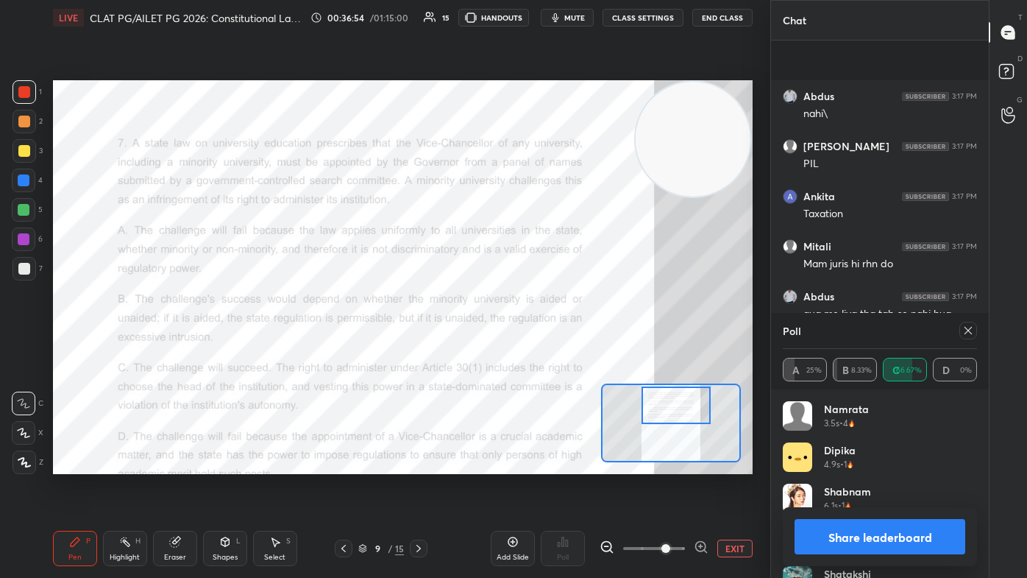
scroll to position [1993, 0]
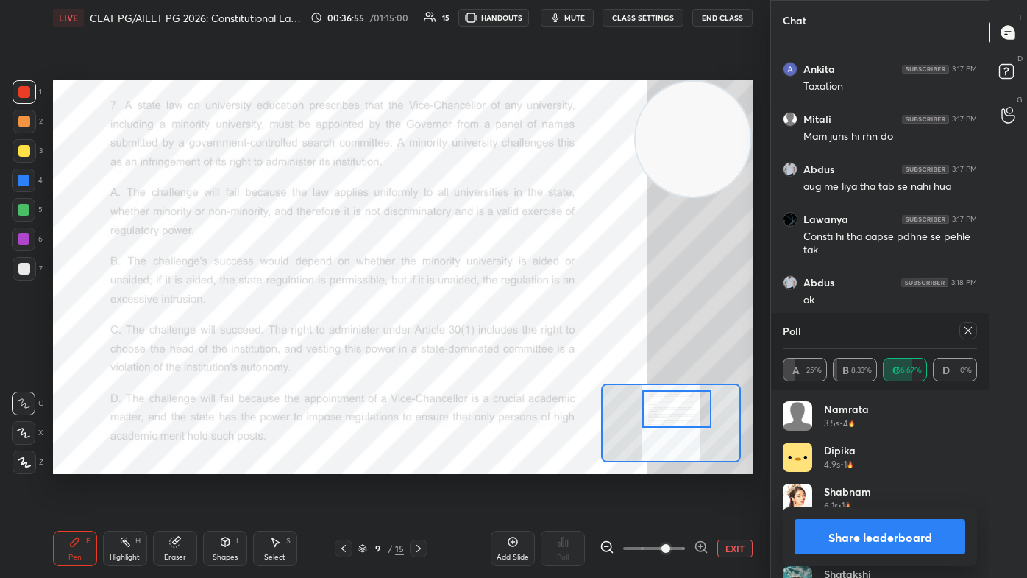
click at [527, 346] on div at bounding box center [676, 409] width 68 height 38
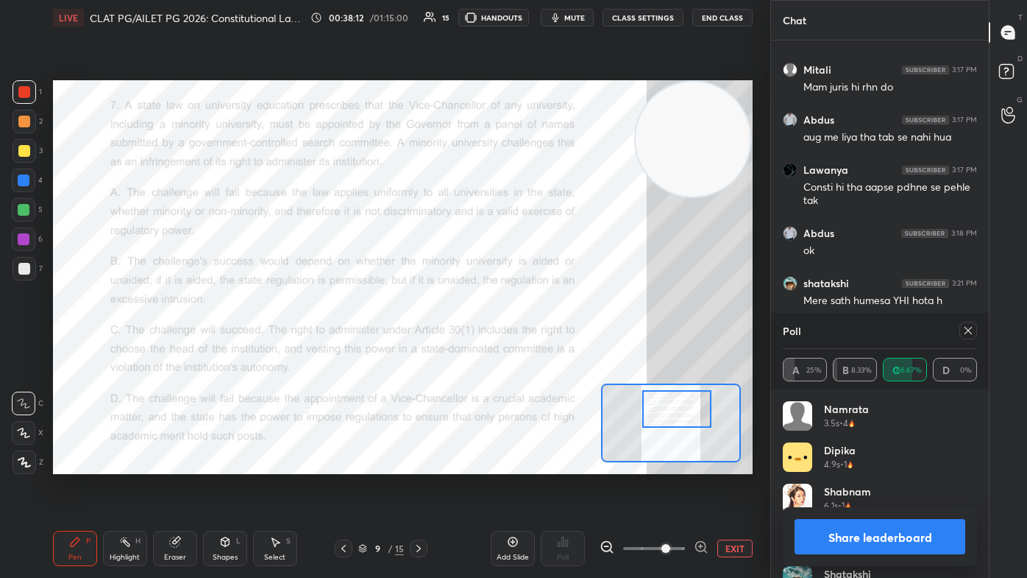
click at [527, 334] on icon at bounding box center [968, 330] width 12 height 12
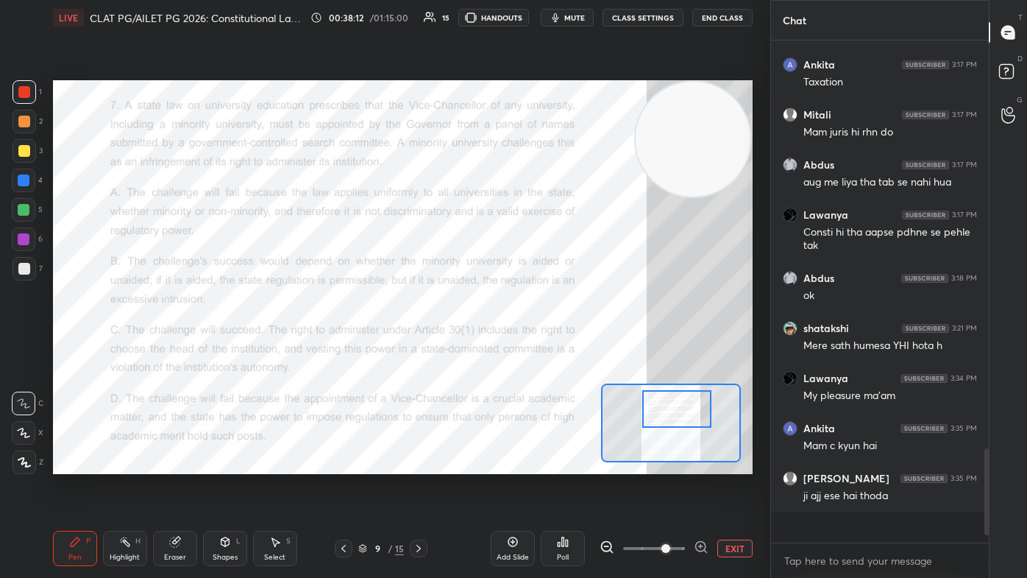
scroll to position [1979, 0]
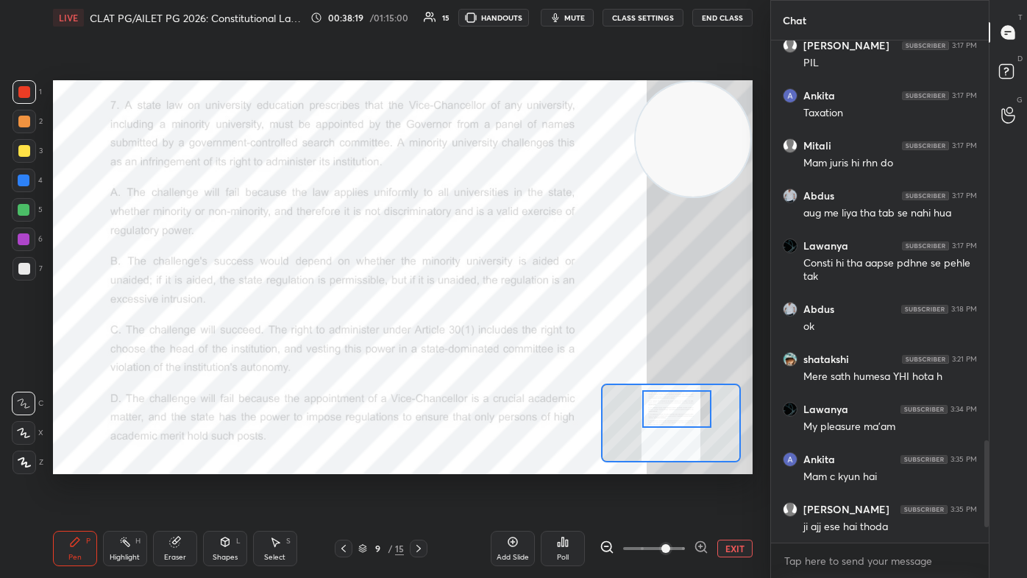
click at [420, 346] on icon at bounding box center [419, 548] width 12 height 12
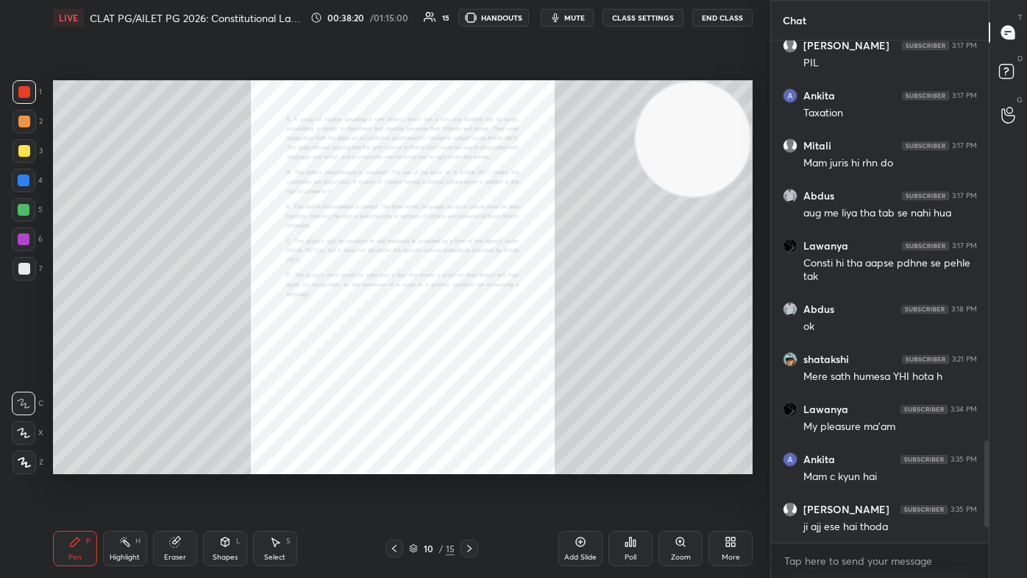
click at [527, 346] on div "Zoom" at bounding box center [680, 547] width 44 height 35
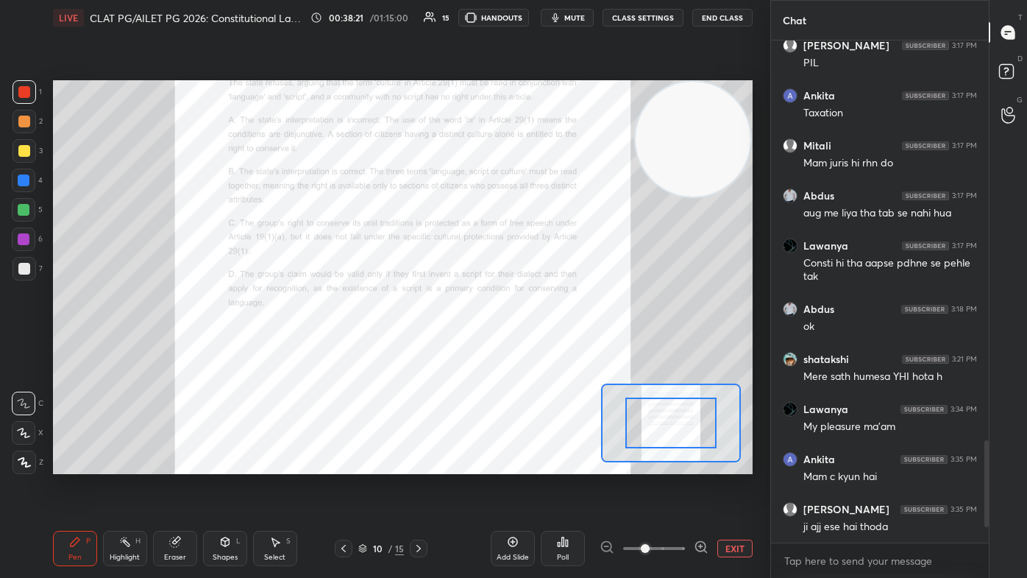
click at [527, 346] on span at bounding box center [654, 548] width 62 height 22
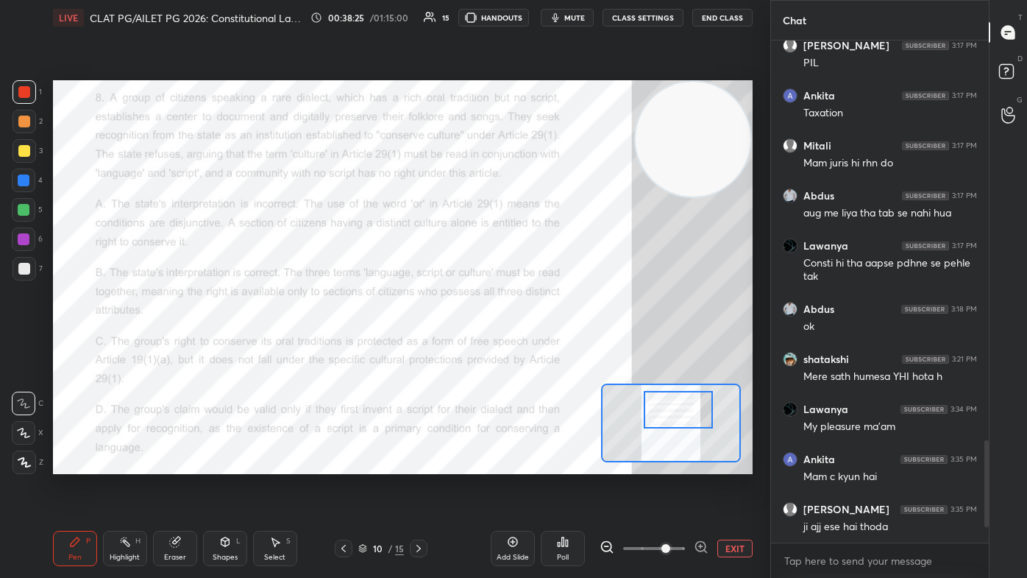
drag, startPoint x: 678, startPoint y: 432, endPoint x: 685, endPoint y: 419, distance: 15.1
click at [527, 346] on div at bounding box center [678, 410] width 68 height 38
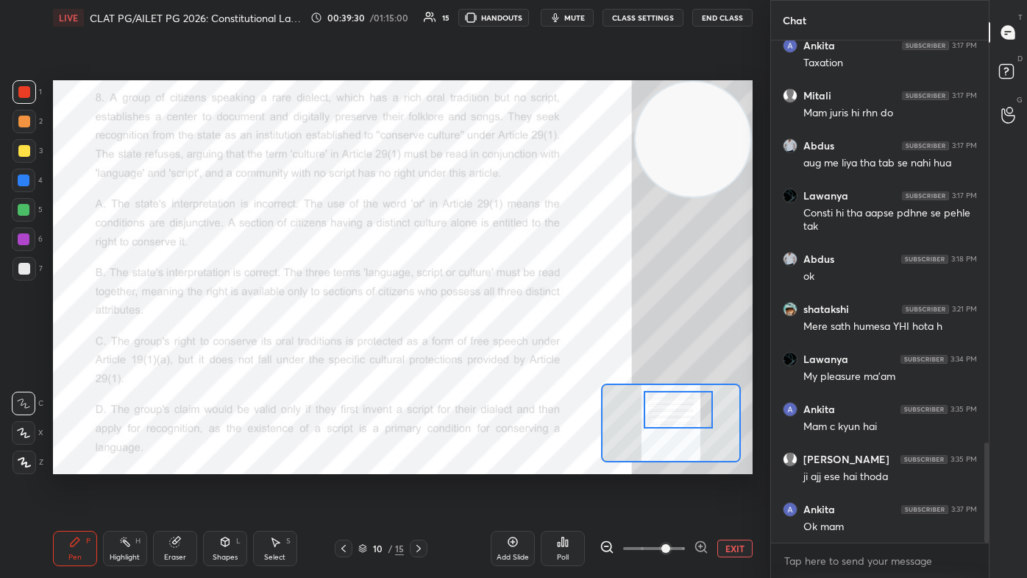
click at [527, 21] on span "mute" at bounding box center [574, 18] width 21 height 10
click at [527, 346] on div "Poll" at bounding box center [563, 547] width 44 height 35
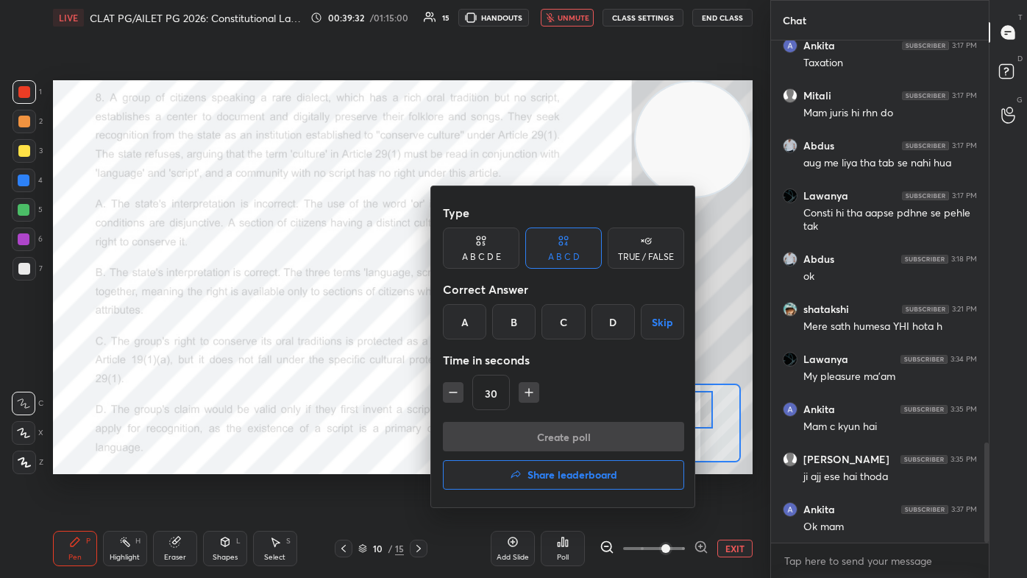
click at [476, 320] on div "A" at bounding box center [464, 321] width 43 height 35
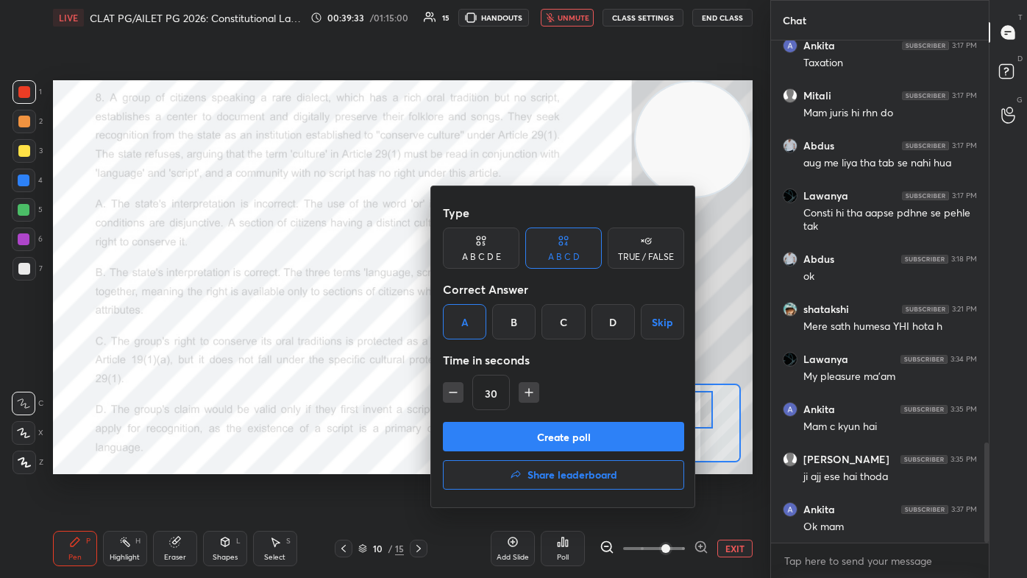
drag, startPoint x: 535, startPoint y: 436, endPoint x: 615, endPoint y: 437, distance: 80.2
click at [527, 346] on button "Create poll" at bounding box center [563, 436] width 241 height 29
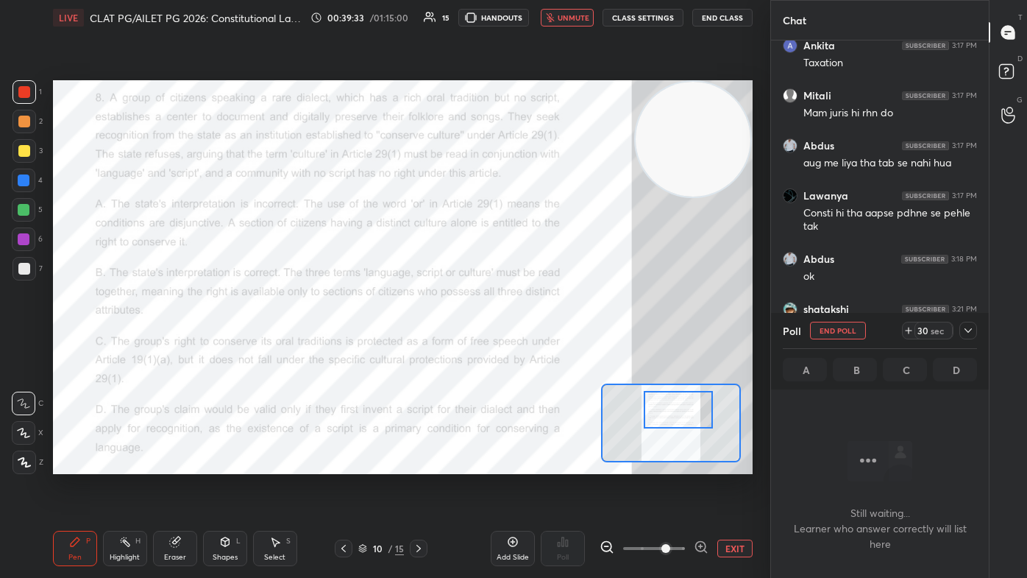
scroll to position [4, 4]
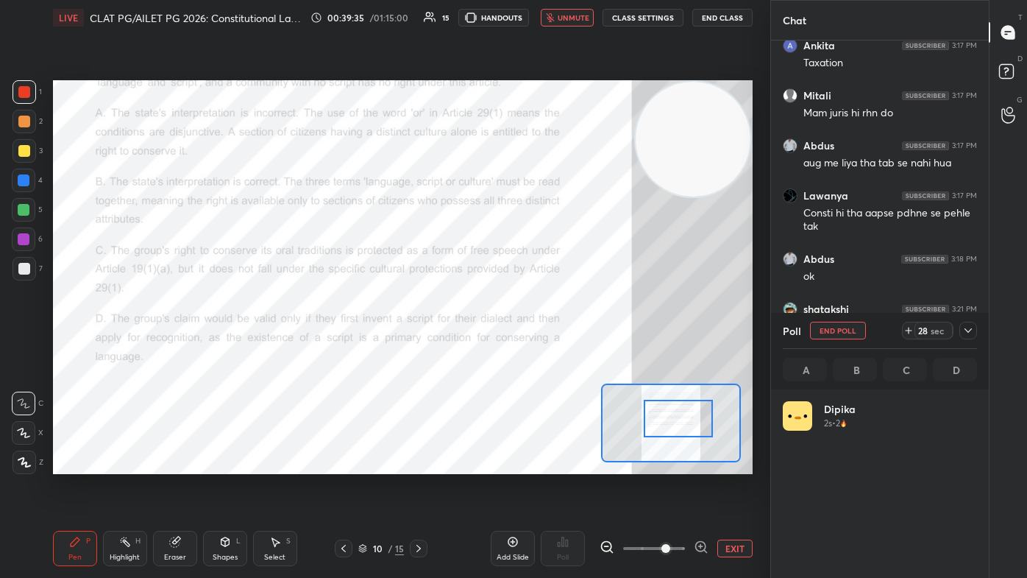
click at [527, 346] on div at bounding box center [678, 418] width 68 height 38
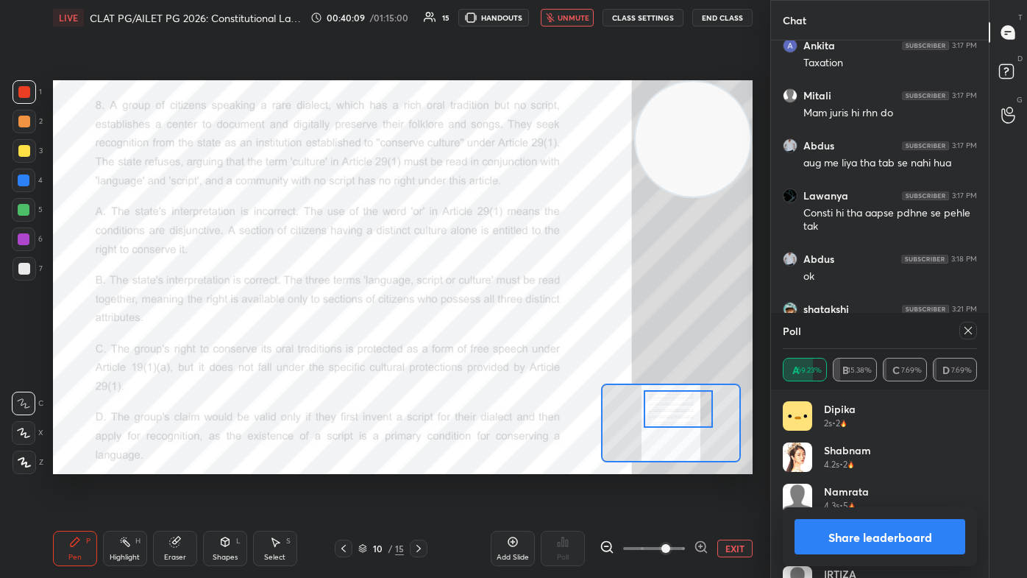
click at [527, 346] on div at bounding box center [678, 409] width 68 height 38
click at [527, 19] on span "unmute" at bounding box center [574, 18] width 32 height 10
click at [527, 330] on icon at bounding box center [968, 330] width 12 height 12
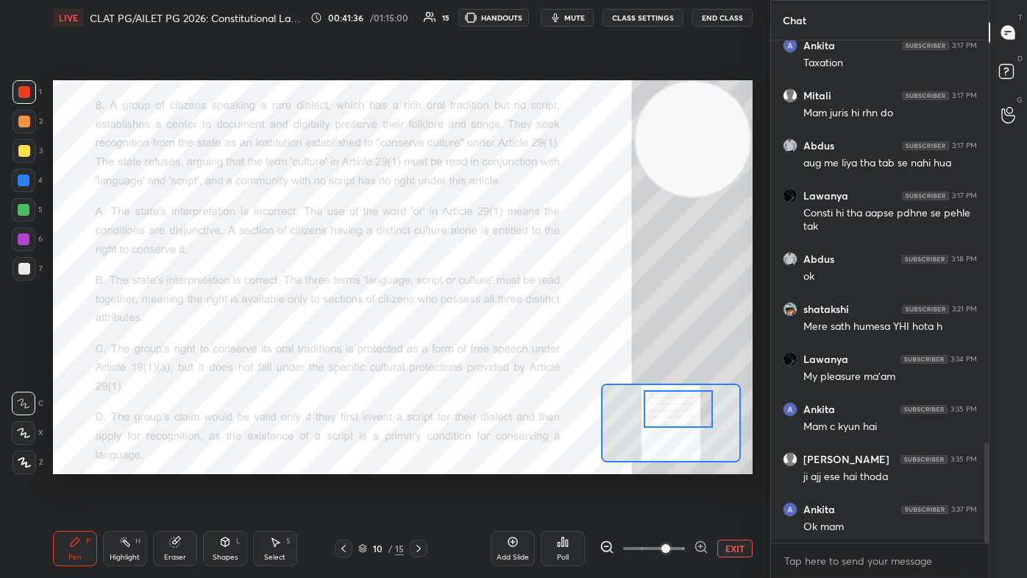
scroll to position [5, 4]
click at [422, 346] on icon at bounding box center [419, 548] width 12 height 12
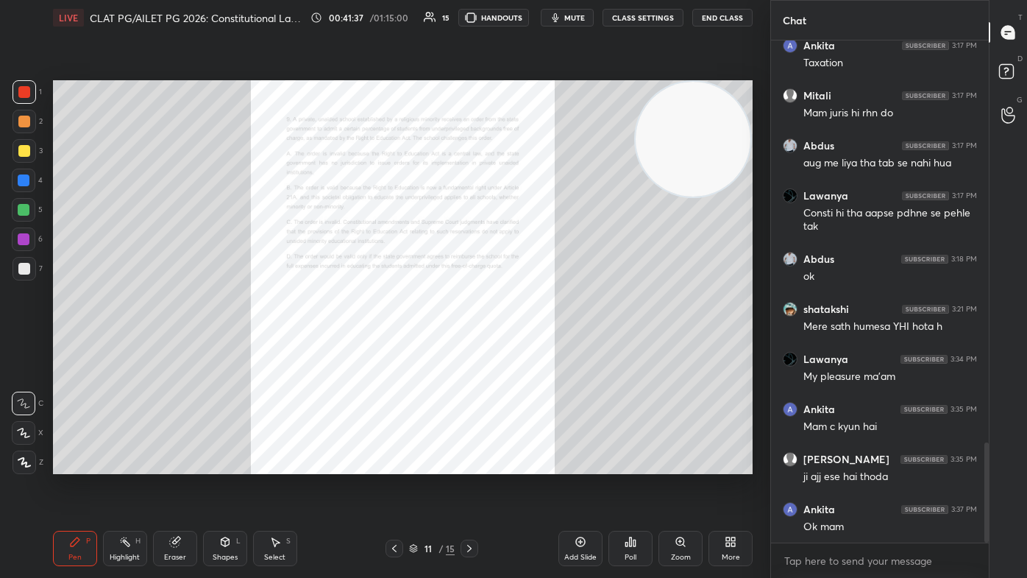
click at [527, 346] on div "Zoom" at bounding box center [681, 556] width 20 height 7
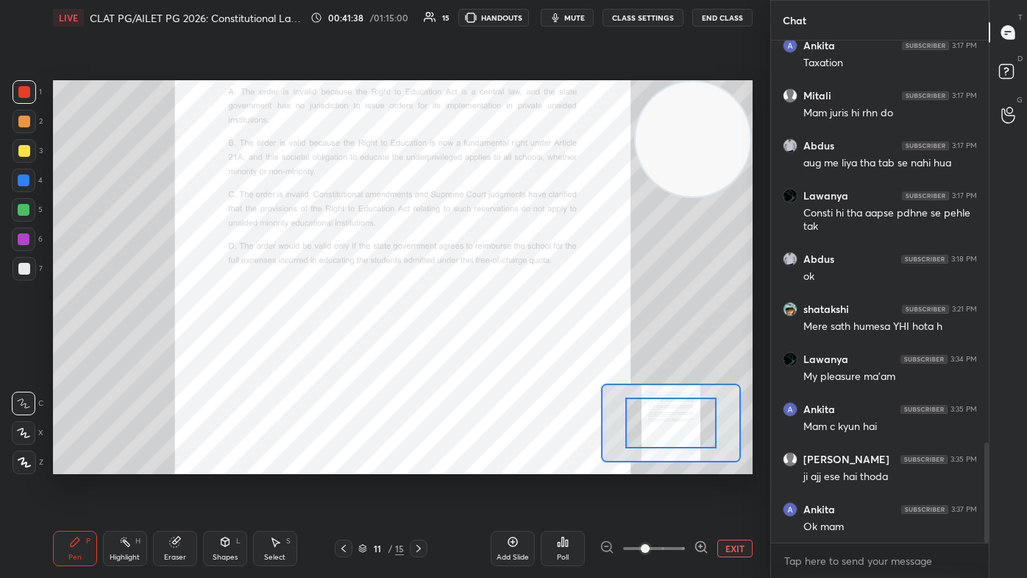
click at [527, 346] on span at bounding box center [654, 548] width 62 height 22
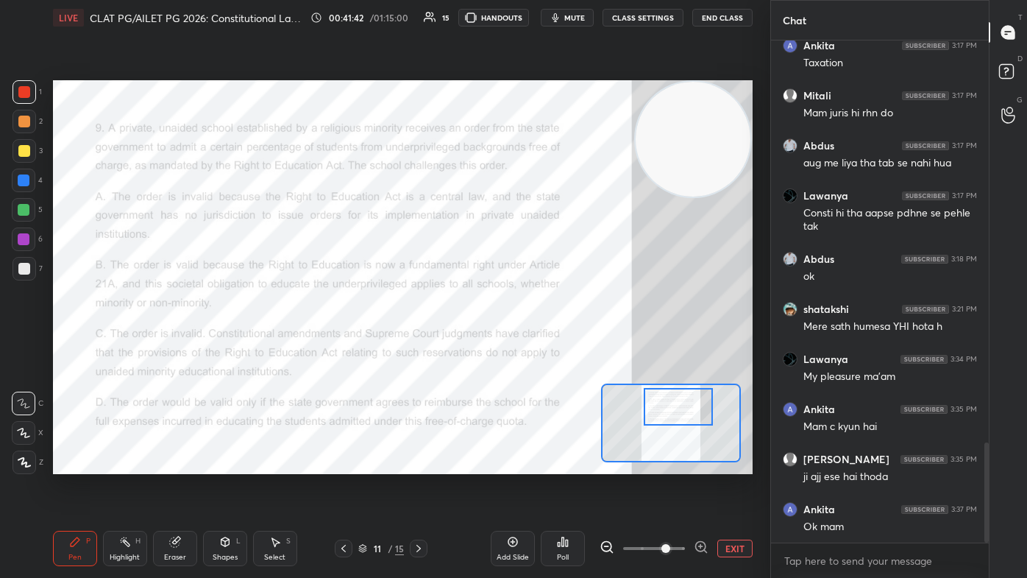
drag, startPoint x: 680, startPoint y: 429, endPoint x: 687, endPoint y: 413, distance: 17.8
click at [527, 346] on div at bounding box center [678, 407] width 68 height 38
click at [527, 346] on div "Poll" at bounding box center [563, 556] width 12 height 7
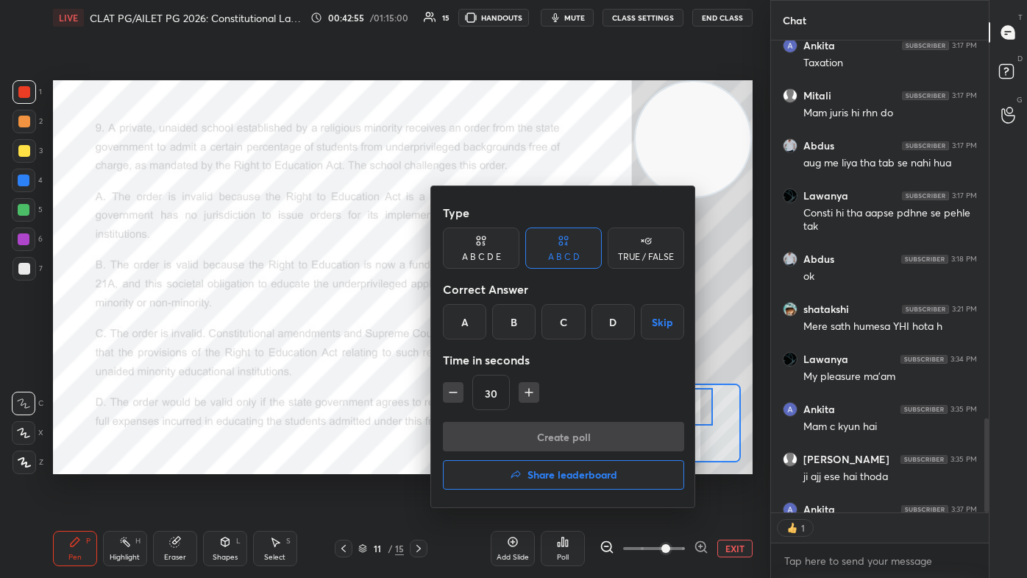
drag, startPoint x: 570, startPoint y: 331, endPoint x: 571, endPoint y: 339, distance: 8.1
click at [527, 332] on div "C" at bounding box center [562, 321] width 43 height 35
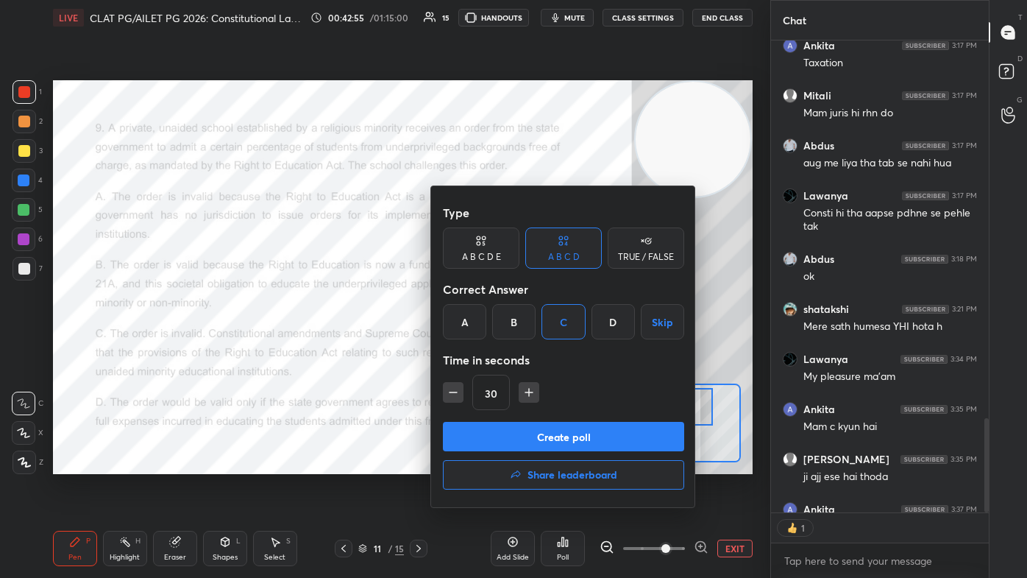
drag, startPoint x: 569, startPoint y: 434, endPoint x: 586, endPoint y: 434, distance: 16.9
click at [527, 346] on button "Create poll" at bounding box center [563, 436] width 241 height 29
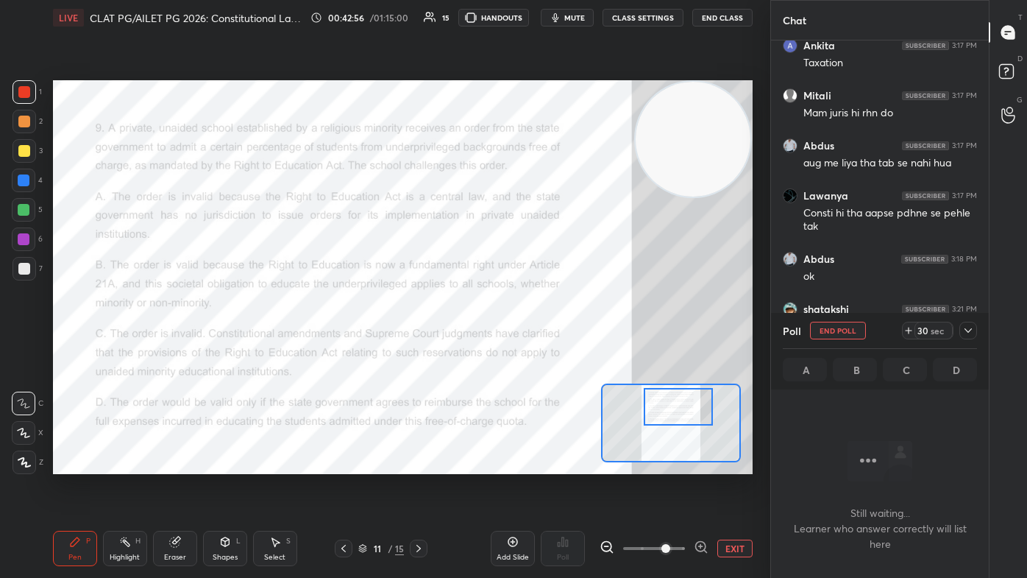
scroll to position [4, 4]
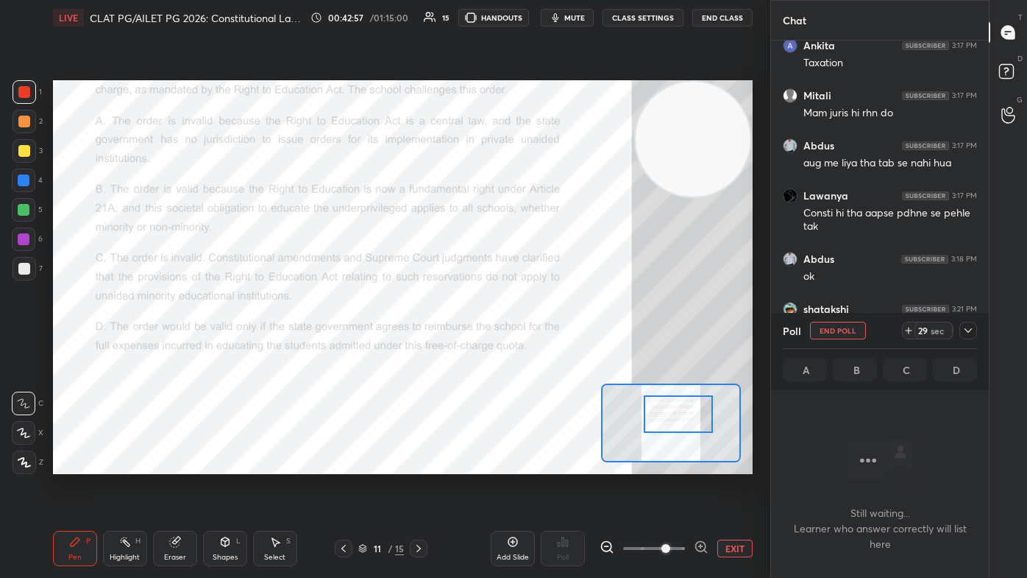
click at [527, 346] on div at bounding box center [678, 414] width 68 height 38
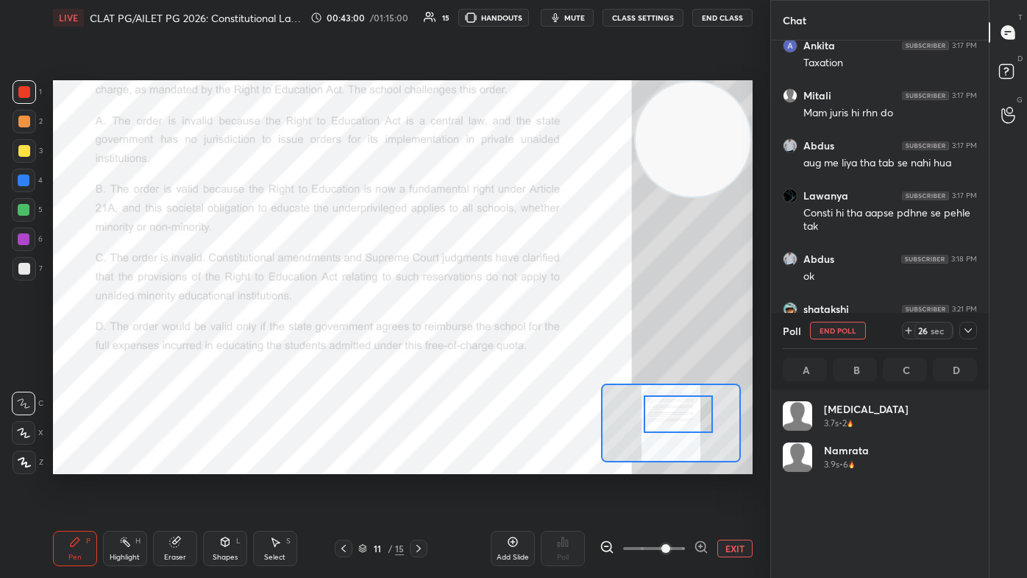
scroll to position [172, 190]
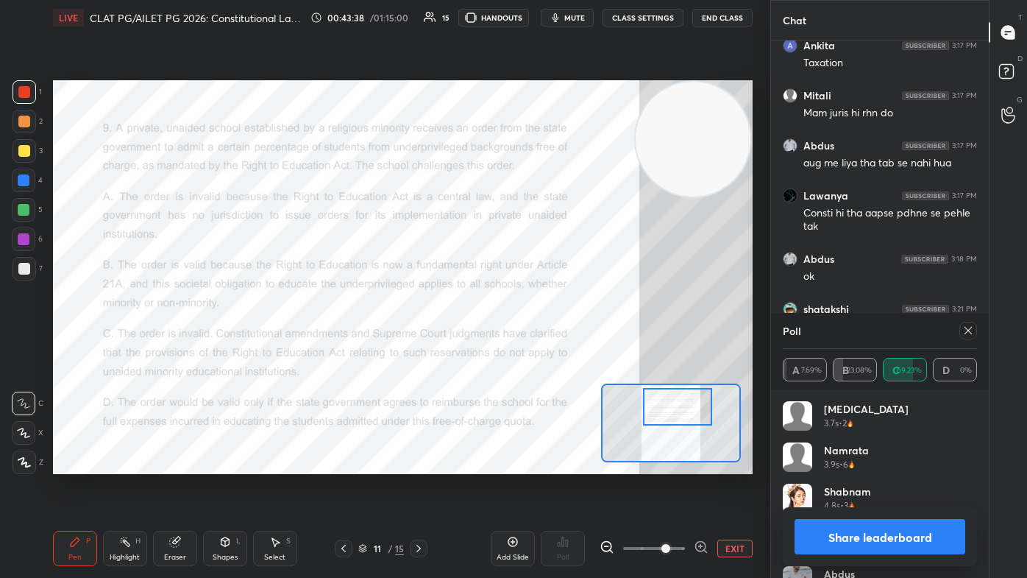
drag, startPoint x: 679, startPoint y: 403, endPoint x: 680, endPoint y: 412, distance: 8.9
click at [527, 346] on div at bounding box center [677, 407] width 68 height 38
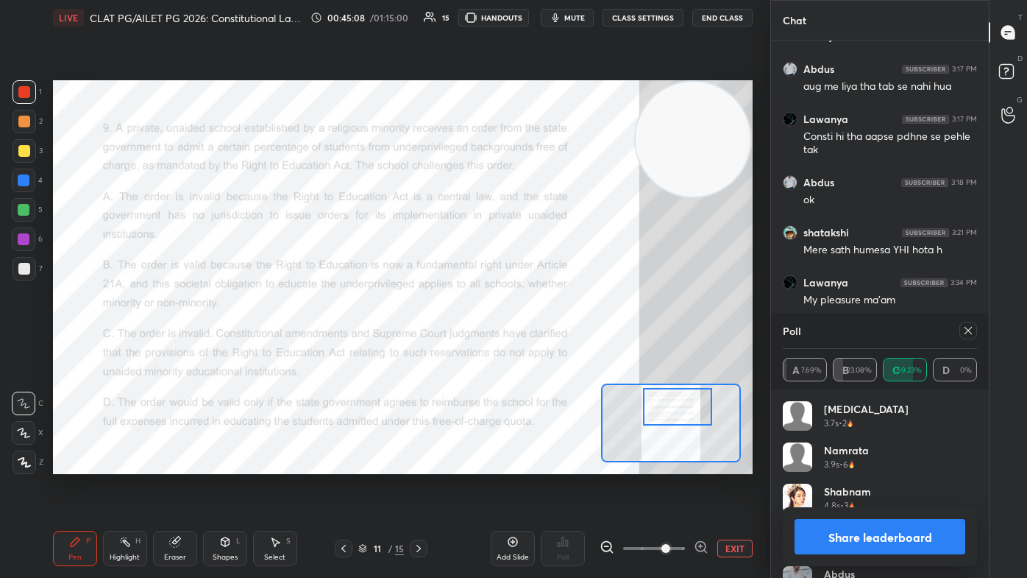
drag, startPoint x: 970, startPoint y: 331, endPoint x: 908, endPoint y: 343, distance: 63.6
click at [527, 333] on icon at bounding box center [968, 330] width 12 height 12
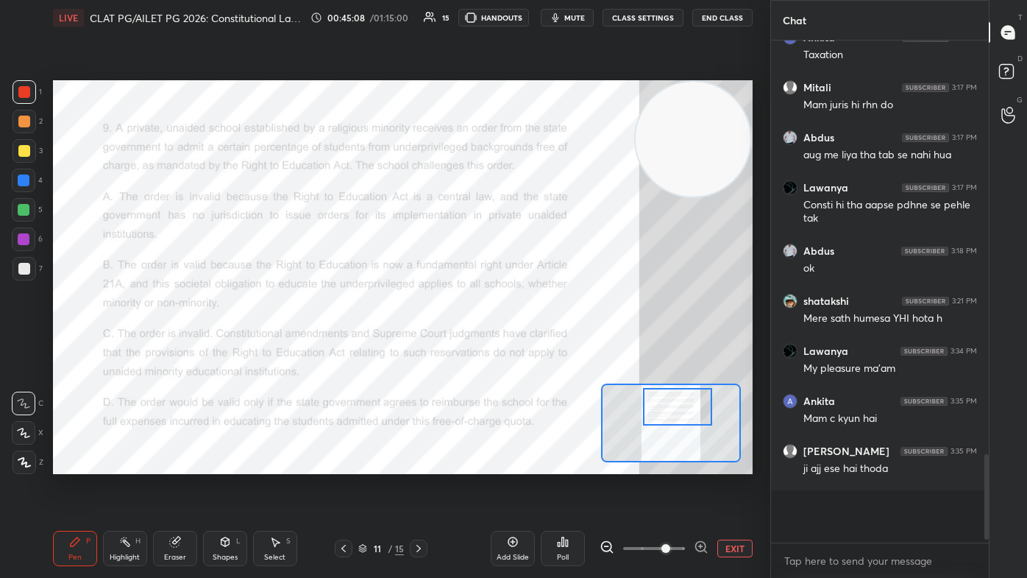
scroll to position [498, 213]
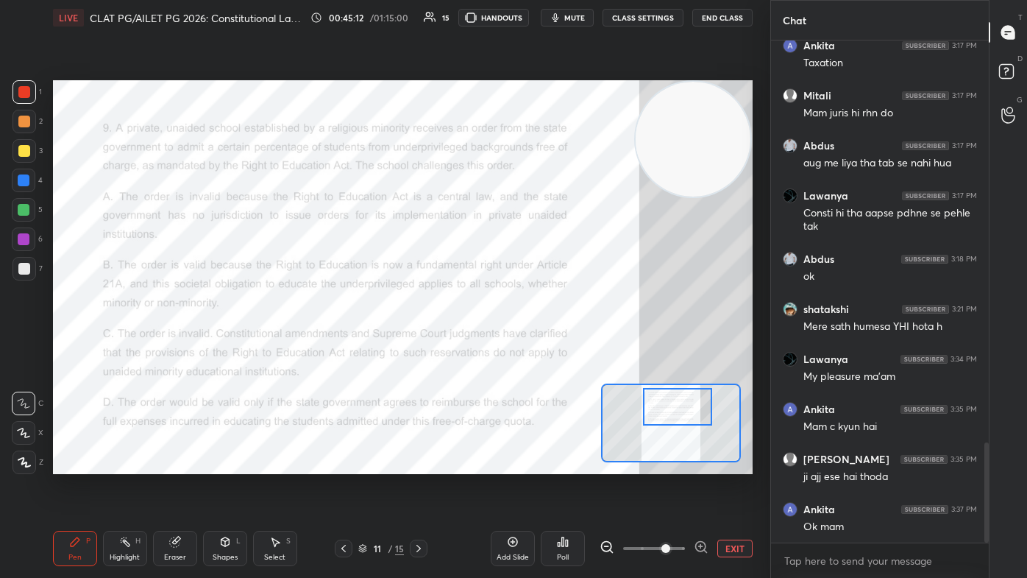
click at [422, 346] on icon at bounding box center [419, 548] width 12 height 12
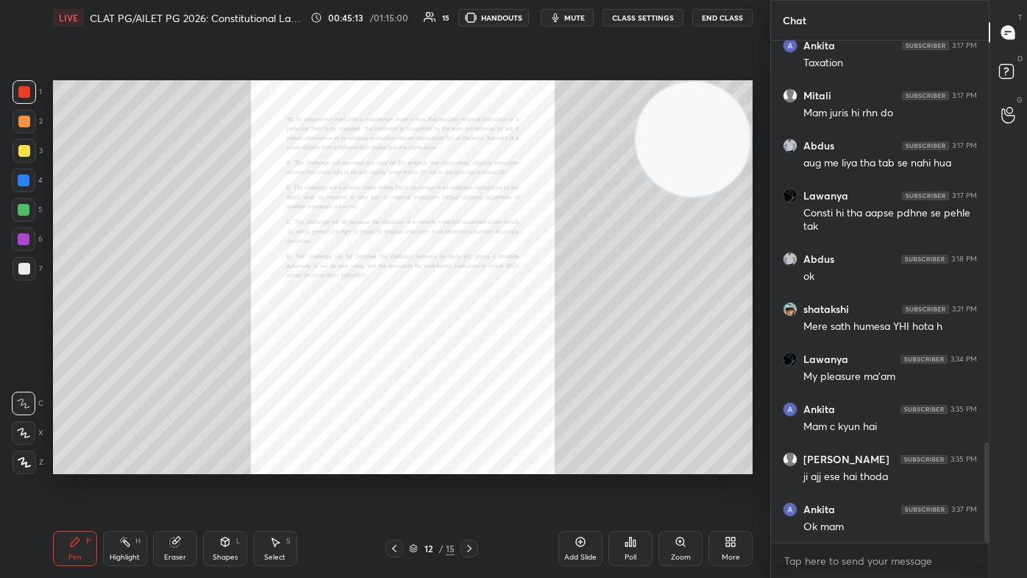
click at [527, 346] on icon at bounding box center [681, 542] width 12 height 12
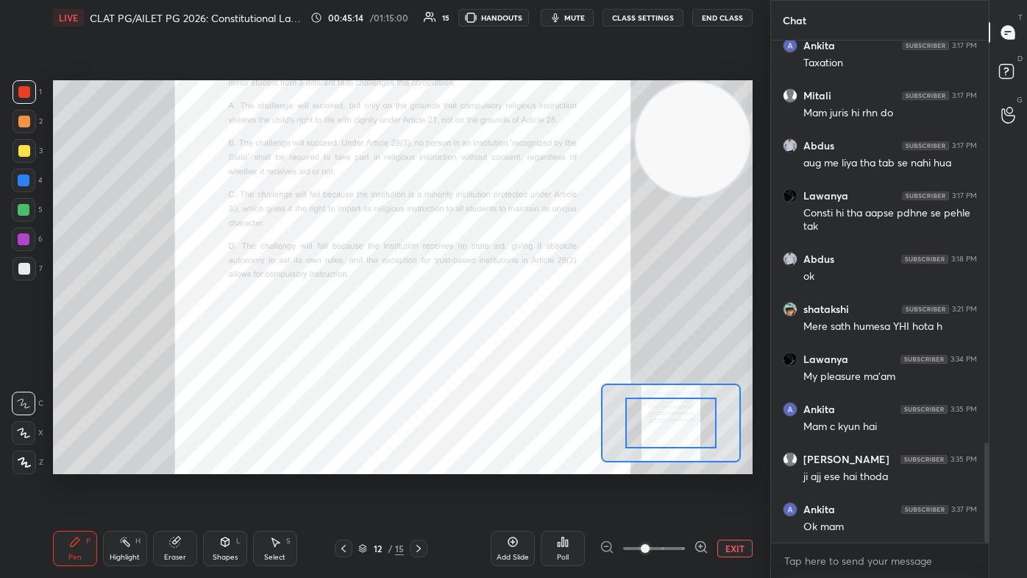
click at [527, 346] on span at bounding box center [654, 548] width 62 height 22
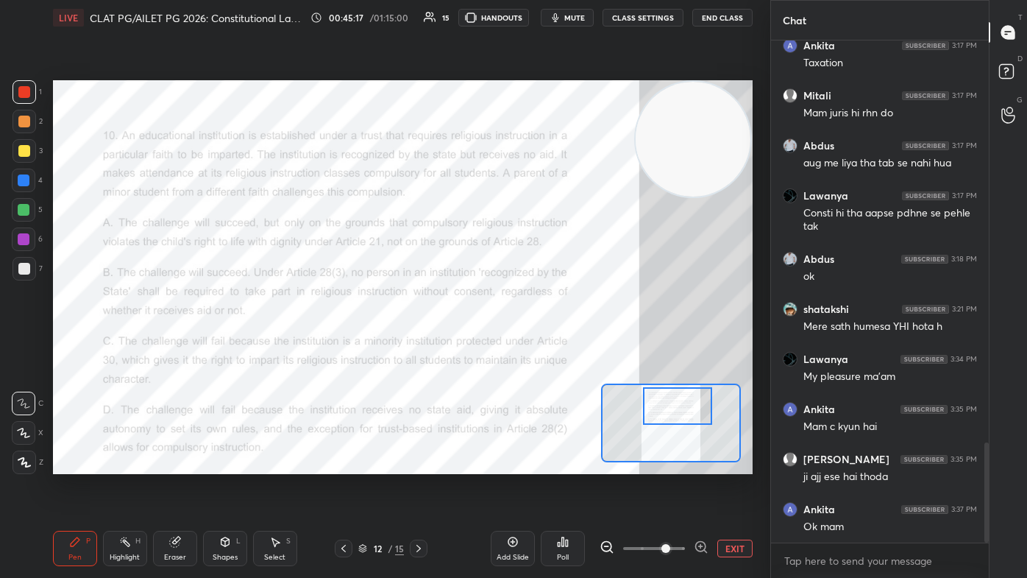
drag, startPoint x: 670, startPoint y: 402, endPoint x: 678, endPoint y: 413, distance: 13.7
click at [527, 346] on div at bounding box center [677, 406] width 68 height 38
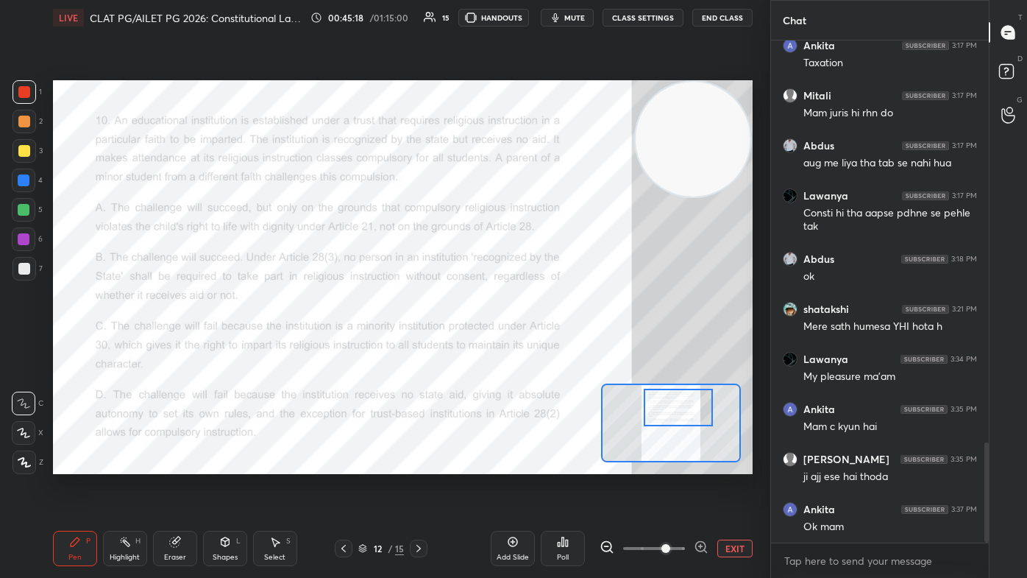
click at [527, 21] on span "mute" at bounding box center [574, 18] width 21 height 10
click at [527, 346] on div "Poll" at bounding box center [563, 556] width 12 height 7
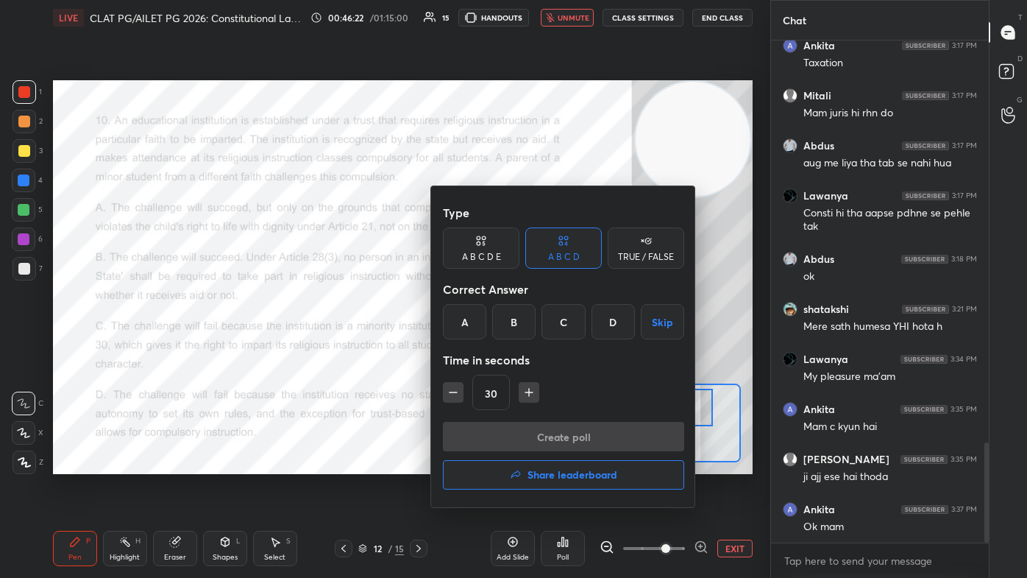
drag, startPoint x: 525, startPoint y: 325, endPoint x: 531, endPoint y: 335, distance: 12.2
click at [527, 324] on div "B" at bounding box center [513, 321] width 43 height 35
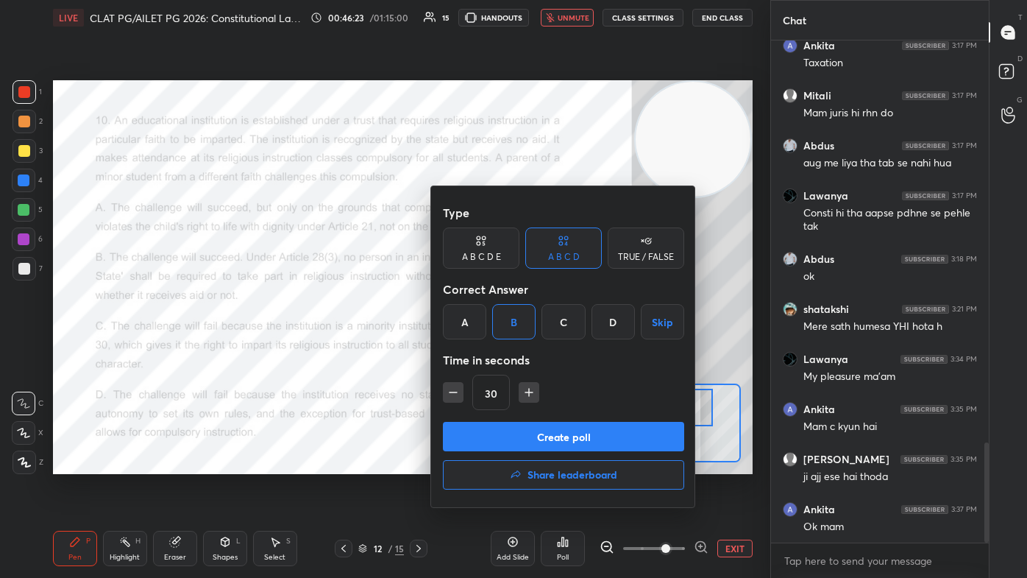
click at [527, 346] on button "Create poll" at bounding box center [563, 436] width 241 height 29
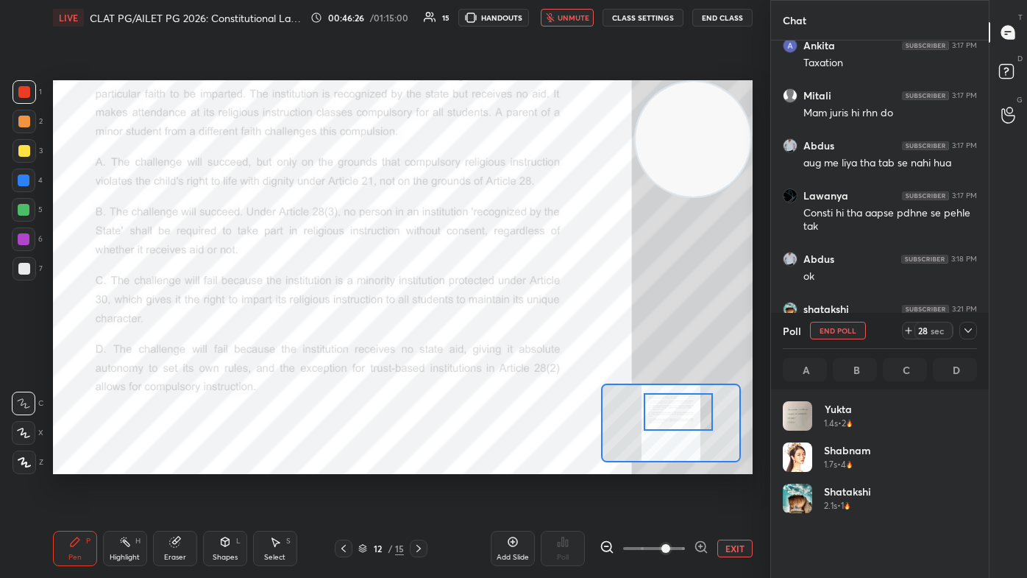
scroll to position [172, 190]
click at [527, 346] on div at bounding box center [678, 412] width 68 height 38
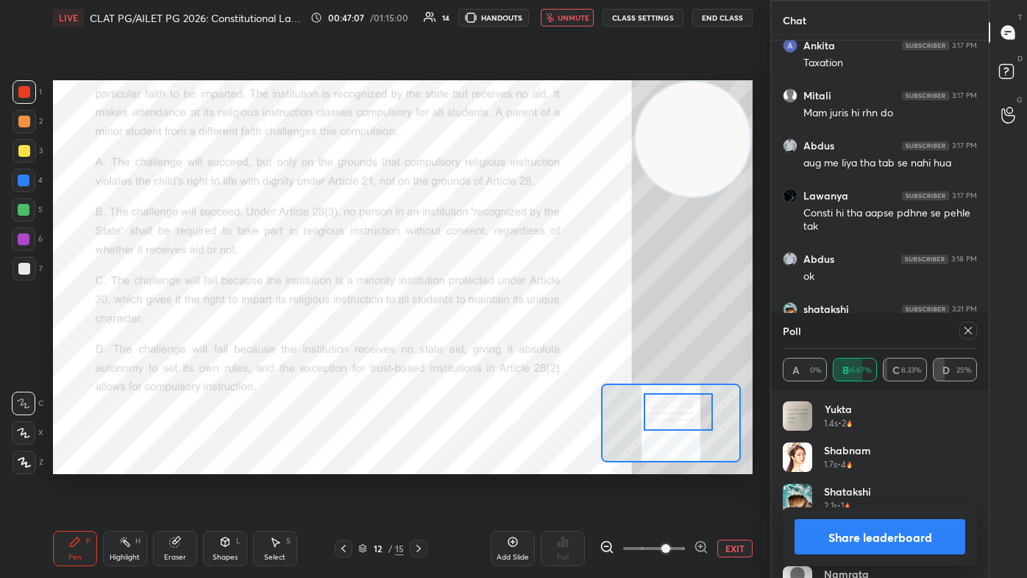
click at [527, 19] on span "unmute" at bounding box center [574, 18] width 32 height 10
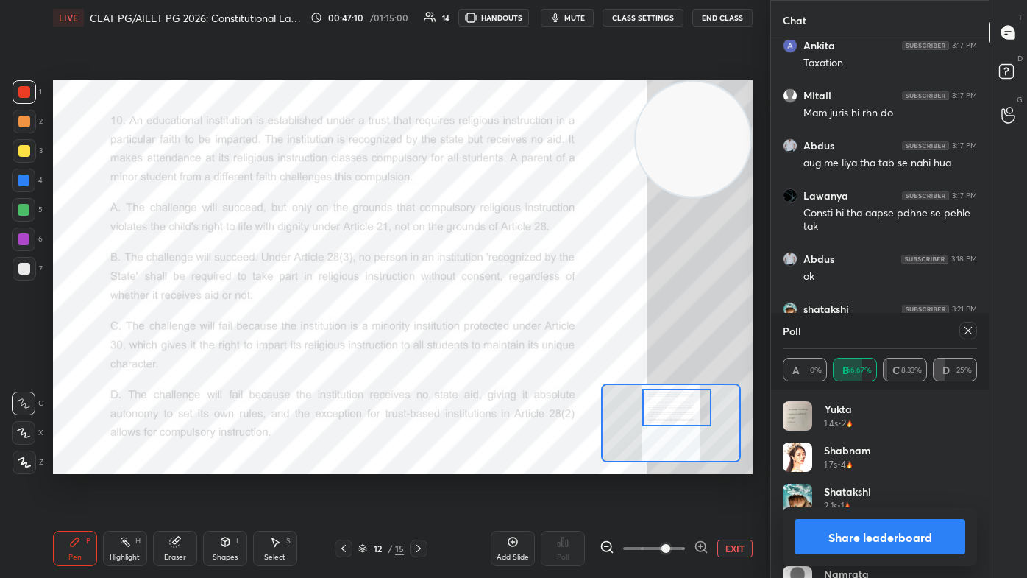
click at [527, 346] on div at bounding box center [676, 407] width 68 height 38
click at [527, 335] on icon at bounding box center [968, 330] width 12 height 12
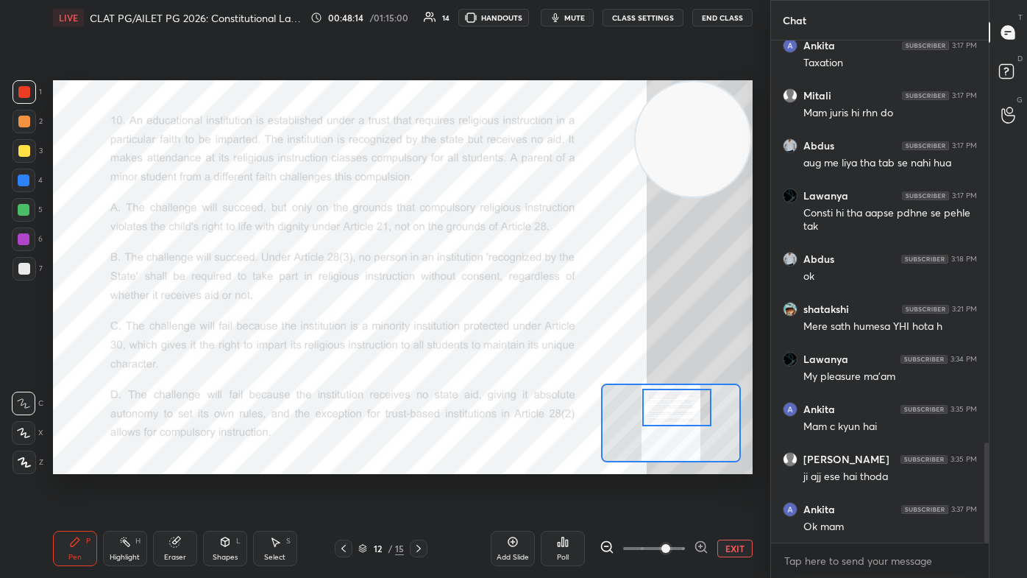
scroll to position [5, 4]
click at [424, 346] on icon at bounding box center [419, 548] width 12 height 12
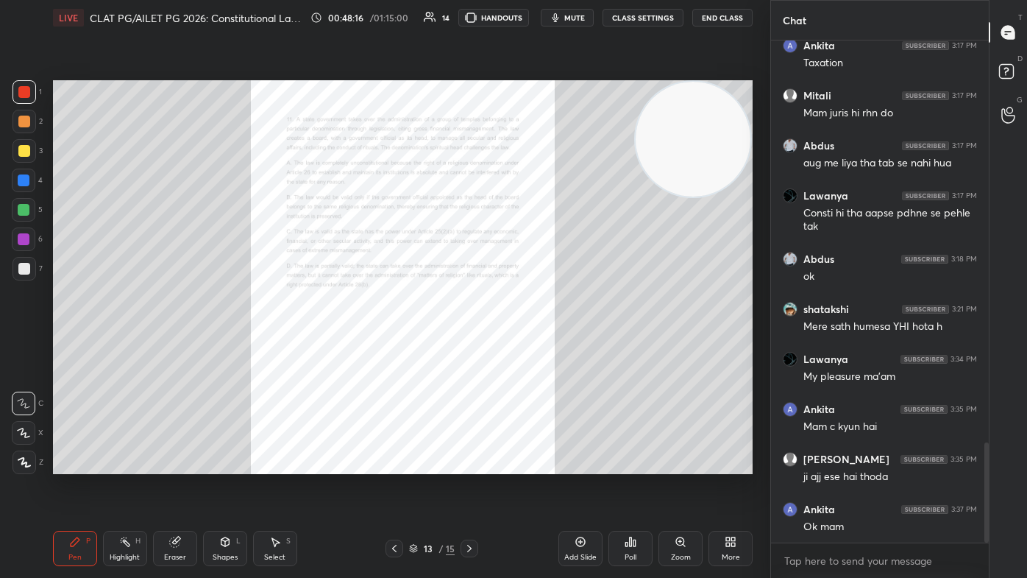
click at [527, 346] on icon at bounding box center [681, 542] width 12 height 12
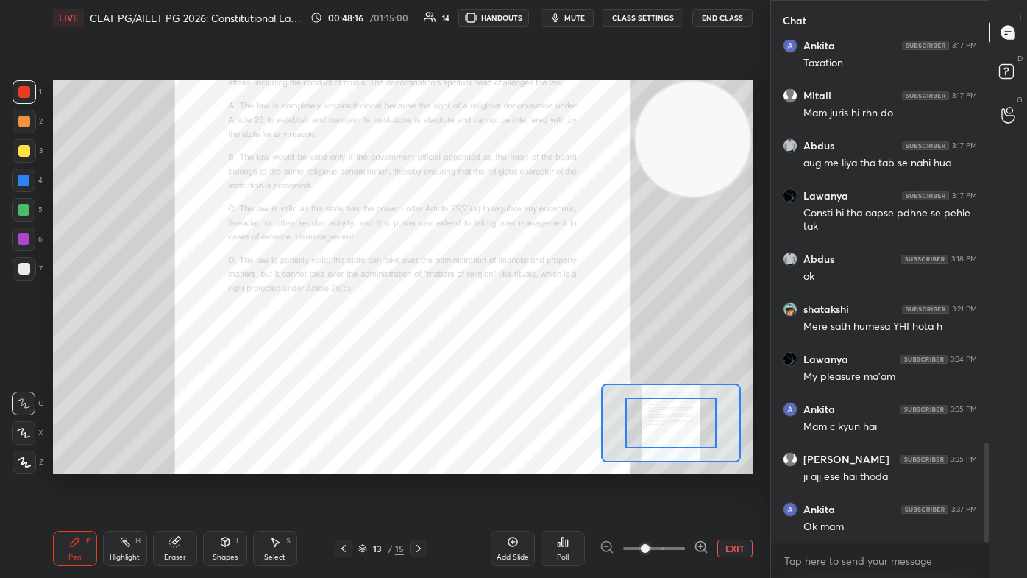
click at [527, 346] on span at bounding box center [654, 548] width 62 height 22
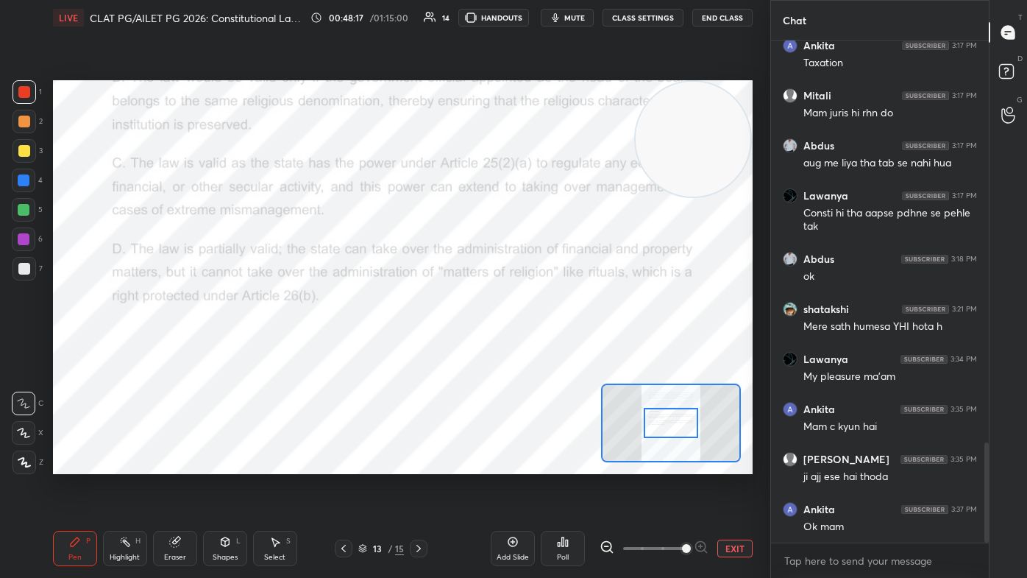
click at [527, 346] on span at bounding box center [686, 548] width 9 height 9
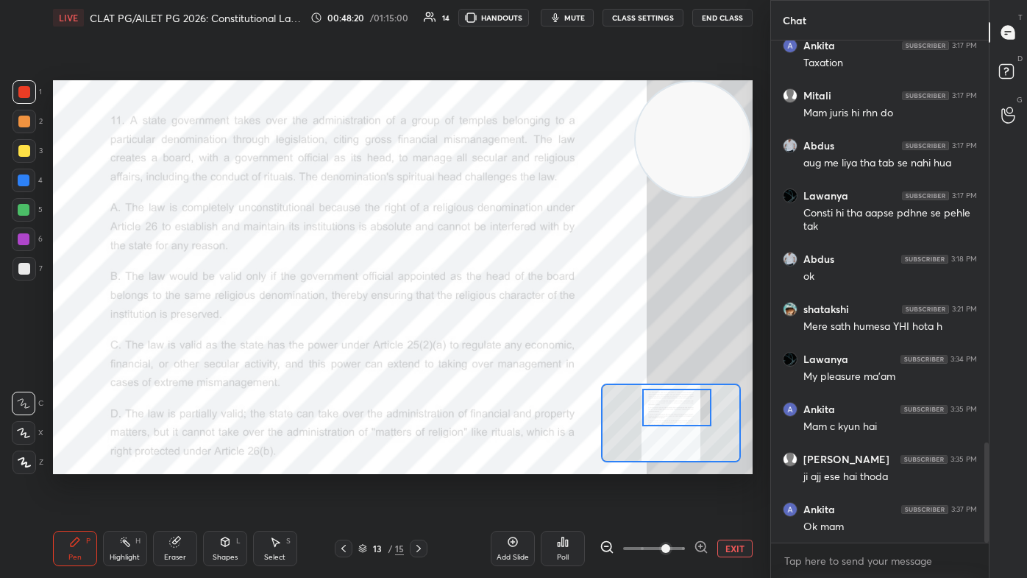
drag, startPoint x: 671, startPoint y: 425, endPoint x: 678, endPoint y: 411, distance: 16.5
click at [527, 346] on div at bounding box center [676, 407] width 68 height 38
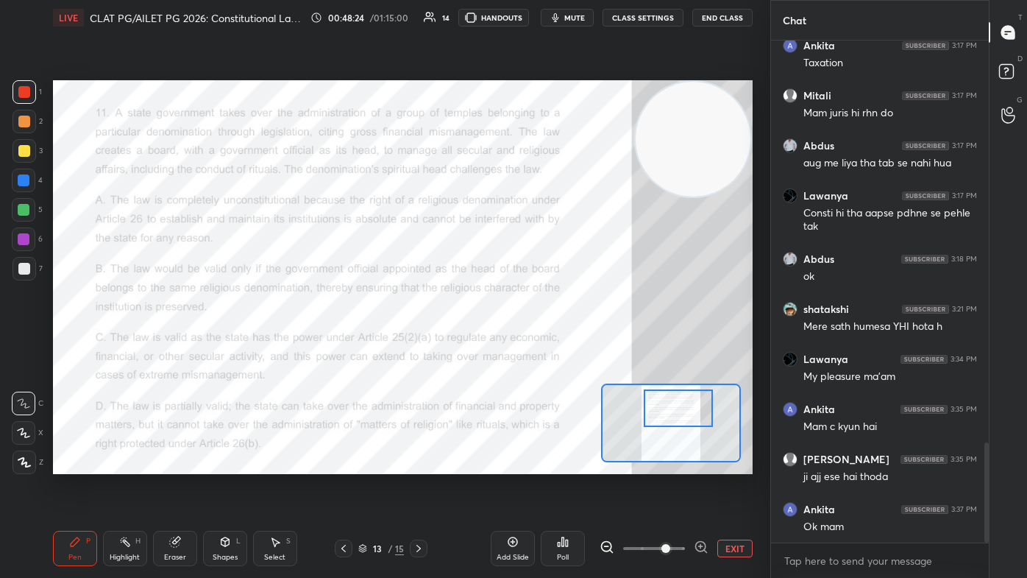
click at [527, 18] on span "mute" at bounding box center [574, 18] width 21 height 10
click at [527, 346] on div "Poll" at bounding box center [563, 556] width 12 height 7
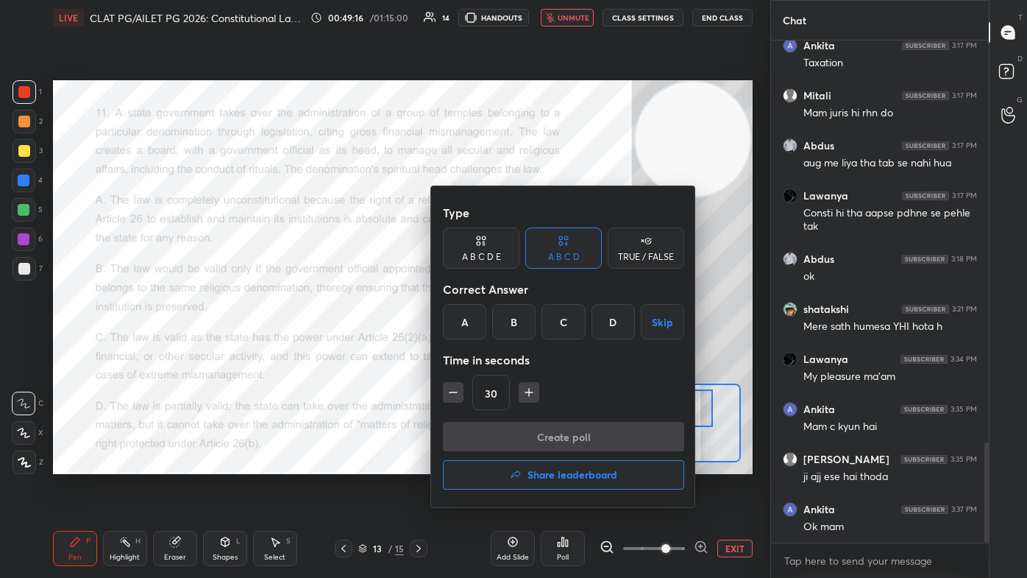
click at [527, 327] on div "D" at bounding box center [612, 321] width 43 height 35
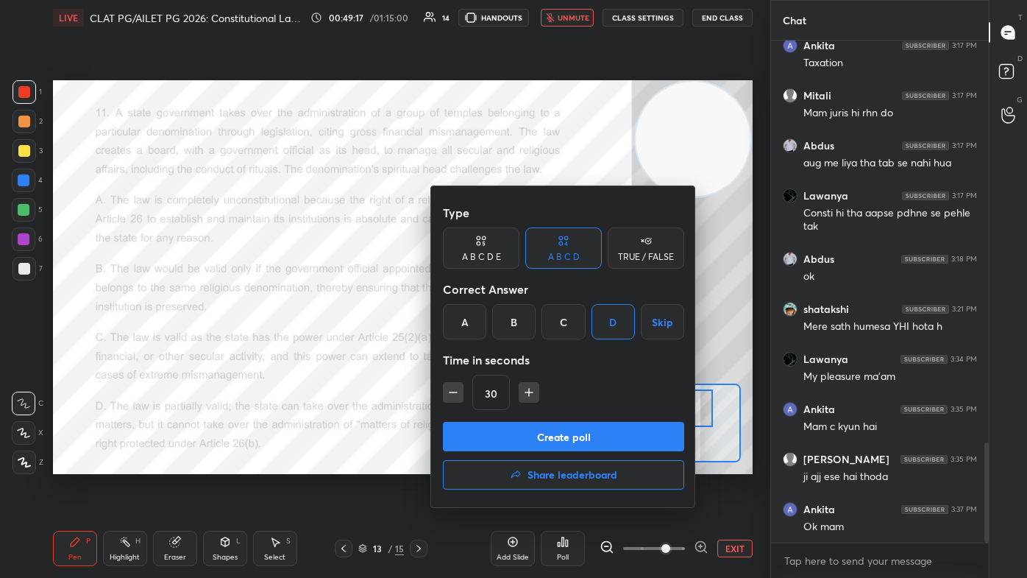
click at [527, 346] on button "Create poll" at bounding box center [563, 436] width 241 height 29
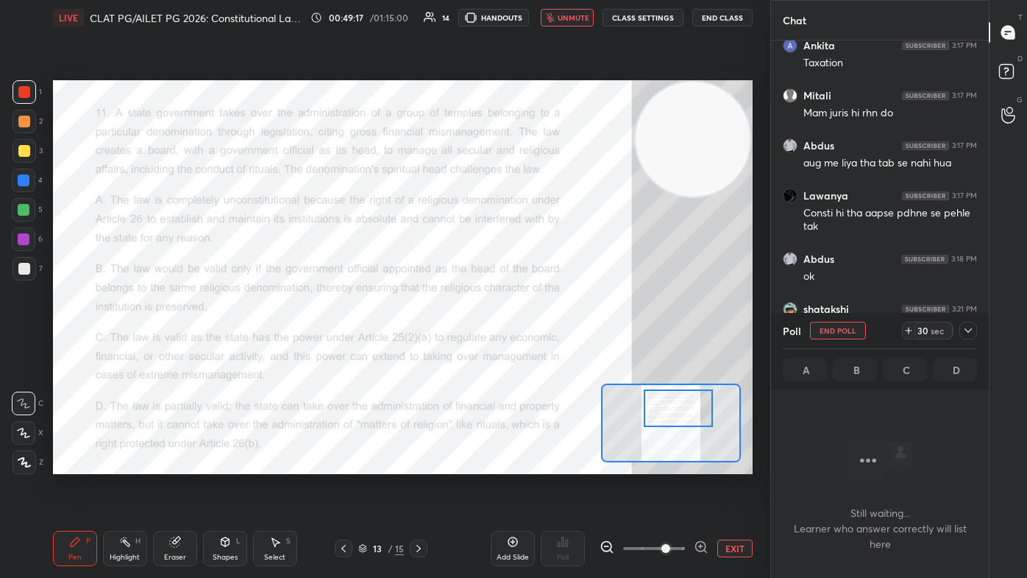
scroll to position [299, 213]
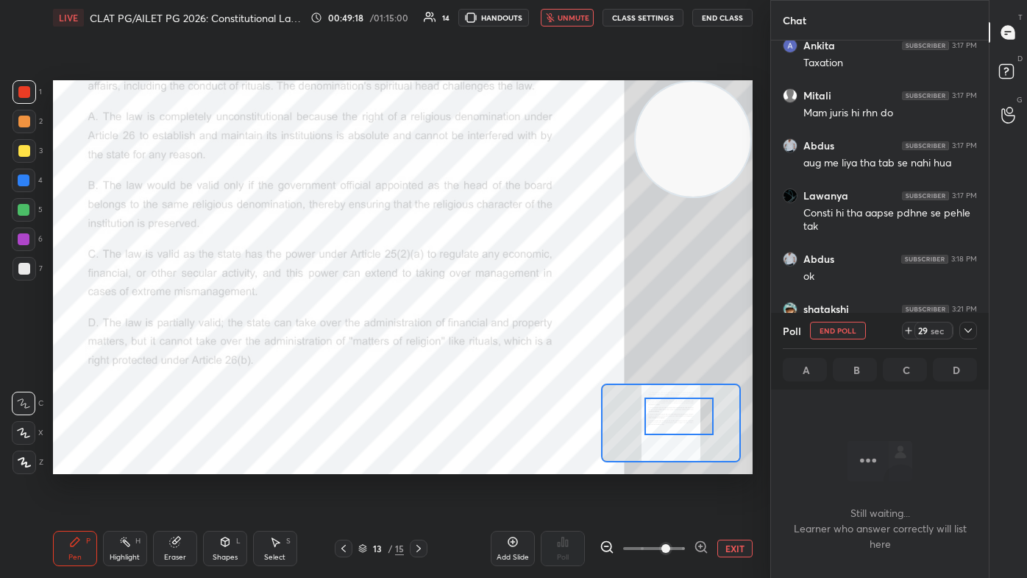
click at [527, 346] on div at bounding box center [678, 416] width 68 height 38
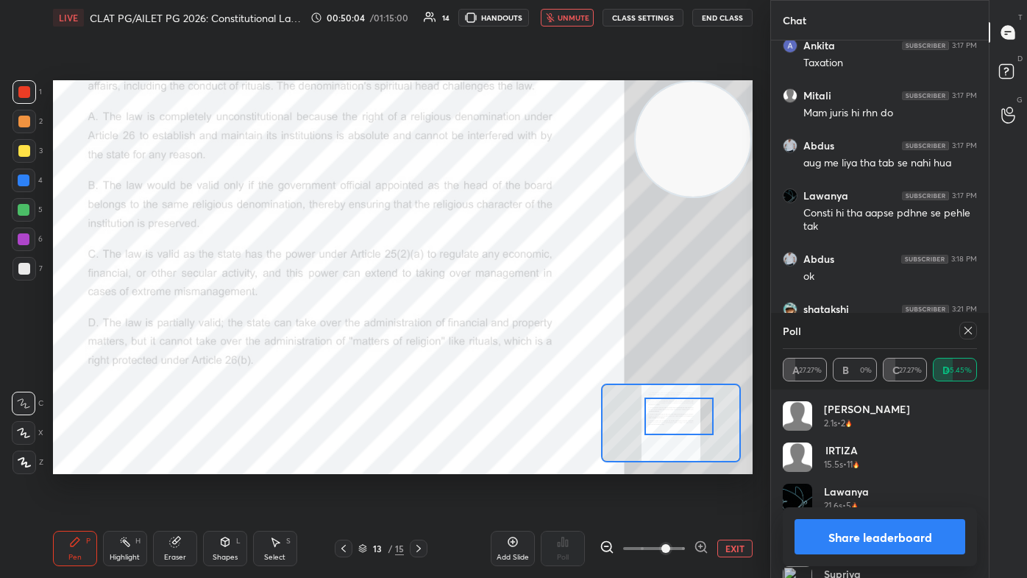
drag, startPoint x: 563, startPoint y: 18, endPoint x: 565, endPoint y: 29, distance: 11.3
click at [527, 18] on span "unmute" at bounding box center [574, 18] width 32 height 10
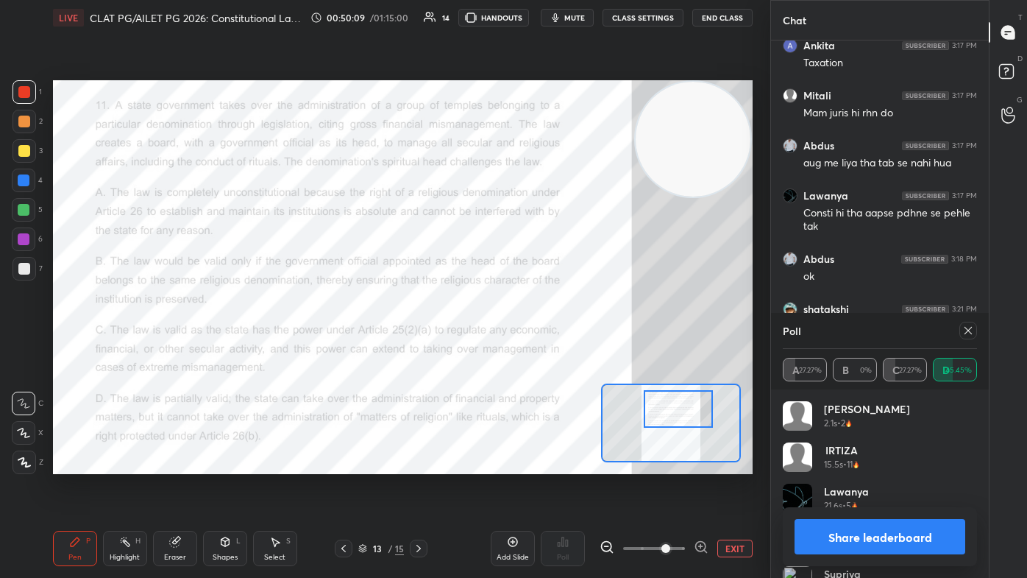
drag, startPoint x: 676, startPoint y: 397, endPoint x: 674, endPoint y: 411, distance: 14.2
click at [527, 346] on div at bounding box center [678, 409] width 68 height 38
drag, startPoint x: 967, startPoint y: 334, endPoint x: 941, endPoint y: 343, distance: 27.9
click at [527, 333] on icon at bounding box center [968, 330] width 12 height 12
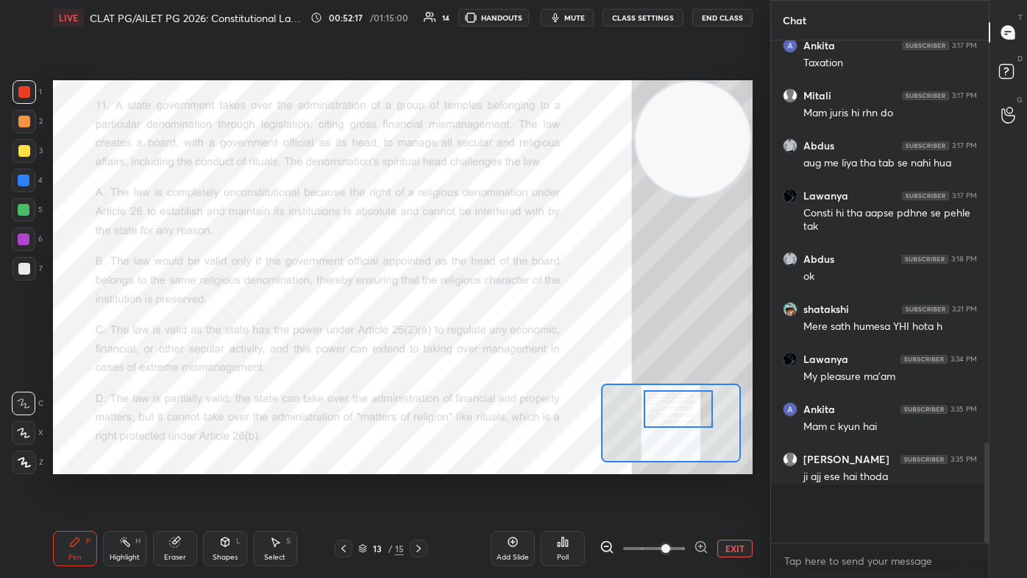
scroll to position [5, 4]
click at [424, 346] on icon at bounding box center [419, 548] width 12 height 12
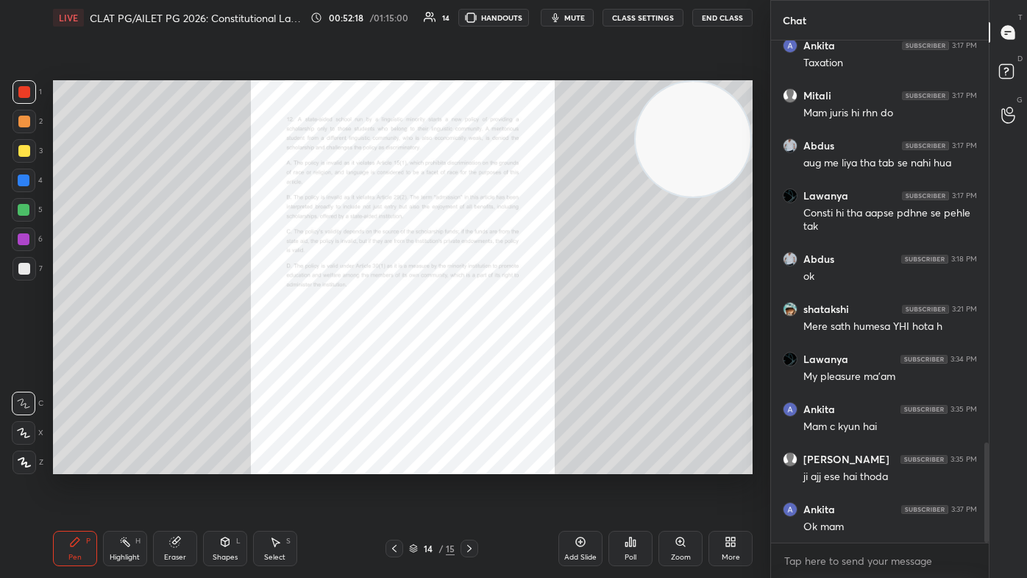
click at [527, 346] on div "Zoom" at bounding box center [680, 547] width 44 height 35
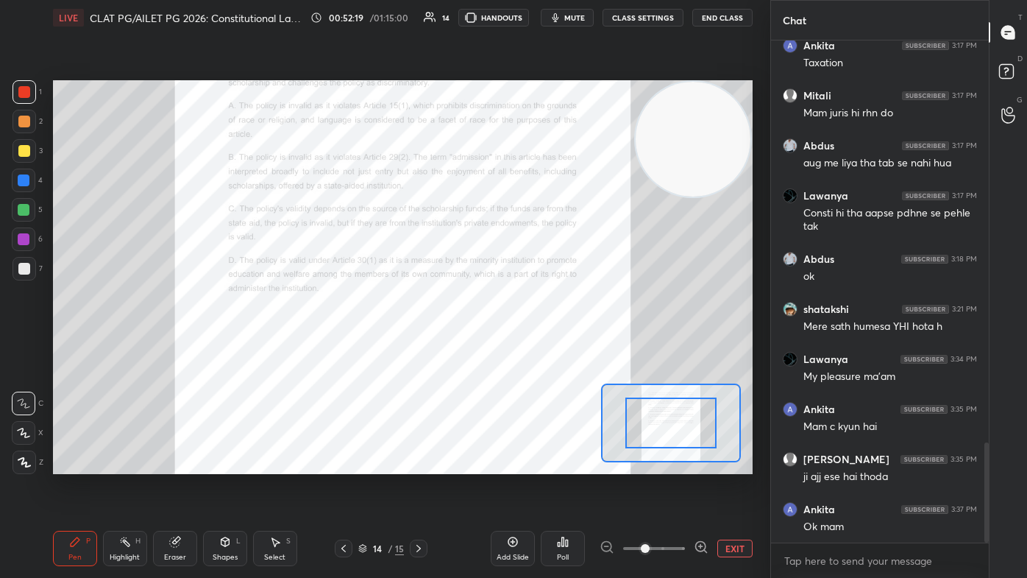
click at [527, 346] on span at bounding box center [654, 548] width 62 height 22
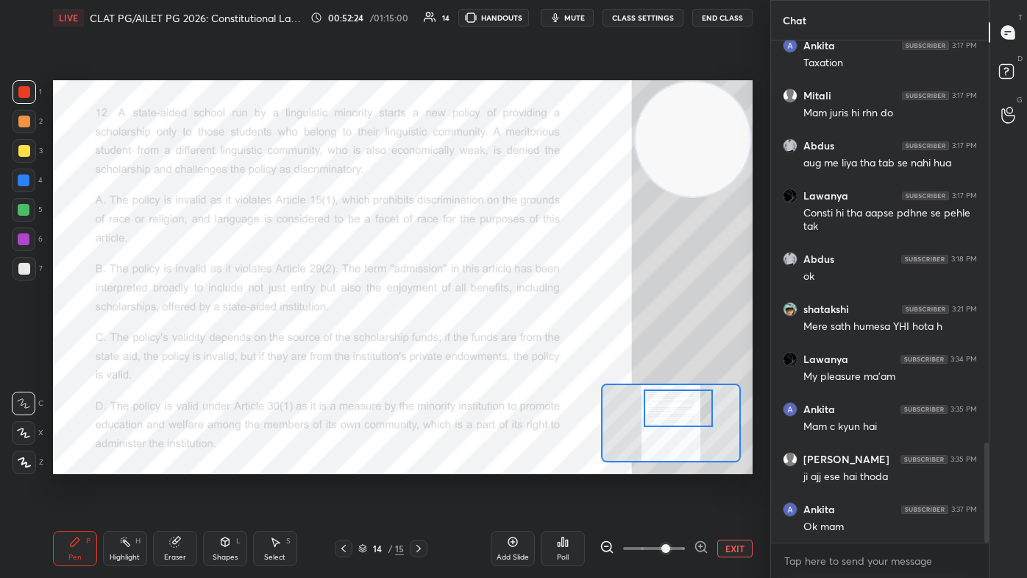
drag, startPoint x: 671, startPoint y: 430, endPoint x: 678, endPoint y: 415, distance: 16.5
click at [527, 346] on div at bounding box center [678, 408] width 68 height 38
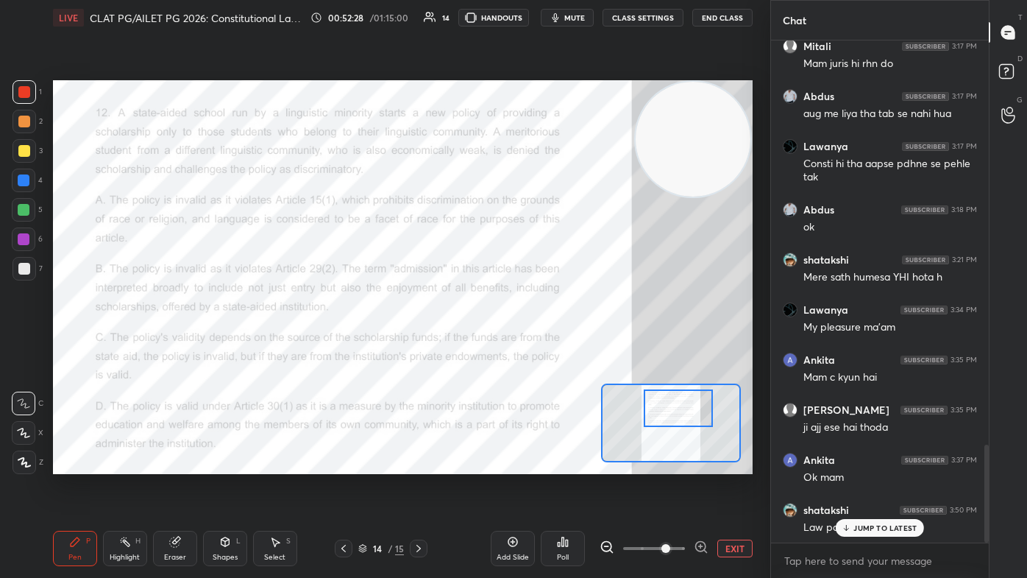
click at [527, 346] on p "JUMP TO LATEST" at bounding box center [884, 527] width 63 height 9
click at [527, 346] on div "Poll" at bounding box center [563, 547] width 44 height 35
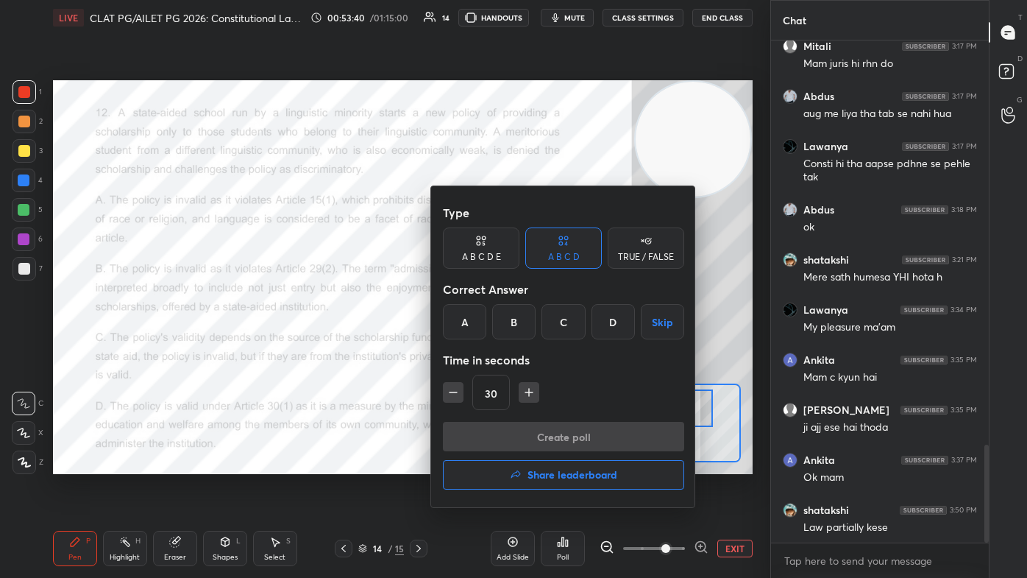
click at [508, 323] on div "B" at bounding box center [513, 321] width 43 height 35
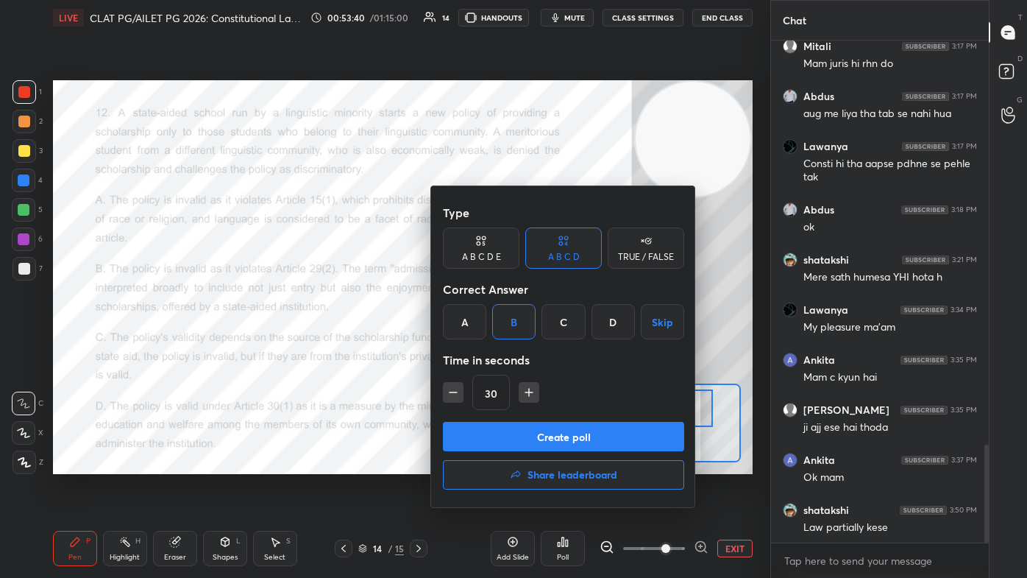
click at [503, 346] on button "Create poll" at bounding box center [563, 436] width 241 height 29
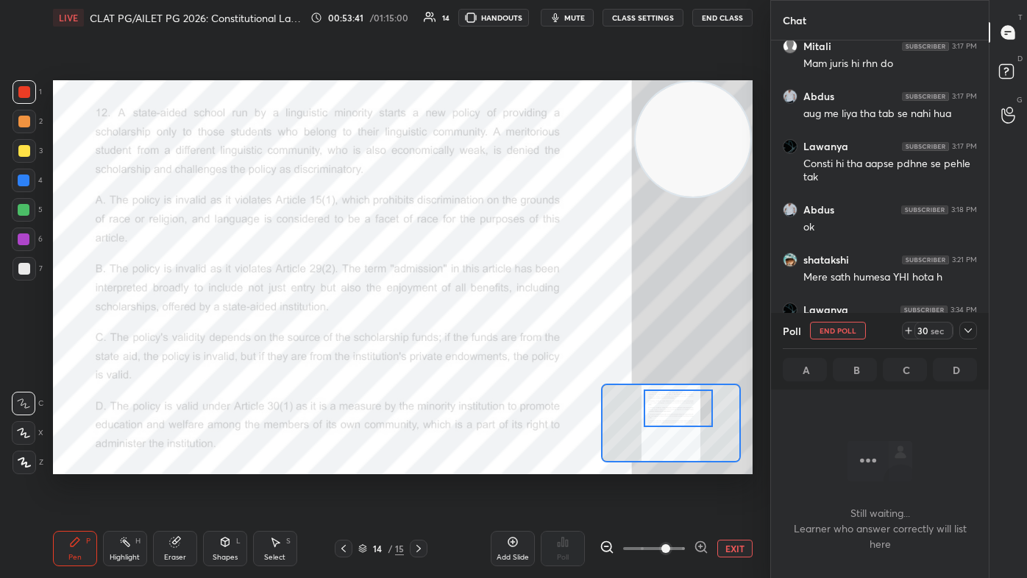
scroll to position [299, 213]
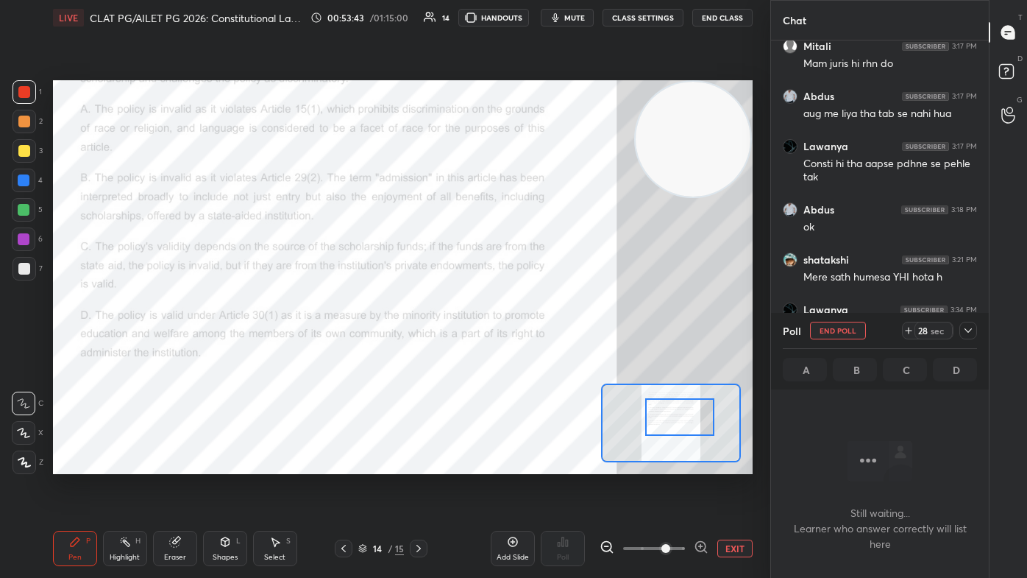
drag, startPoint x: 655, startPoint y: 413, endPoint x: 655, endPoint y: 422, distance: 8.8
click at [527, 346] on div at bounding box center [679, 417] width 68 height 38
click at [527, 24] on button "mute" at bounding box center [567, 18] width 53 height 18
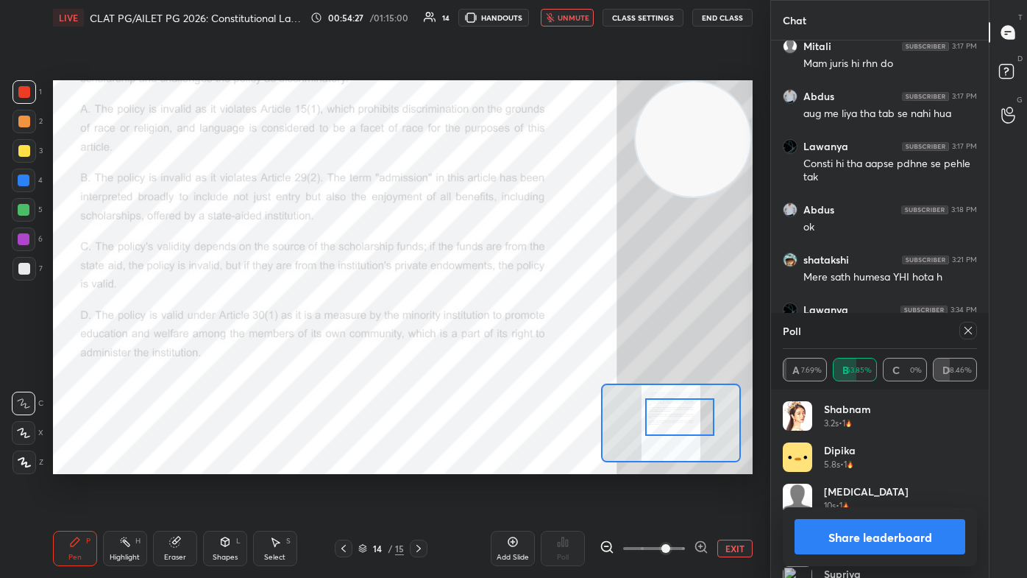
click at [527, 15] on span "unmute" at bounding box center [574, 18] width 32 height 10
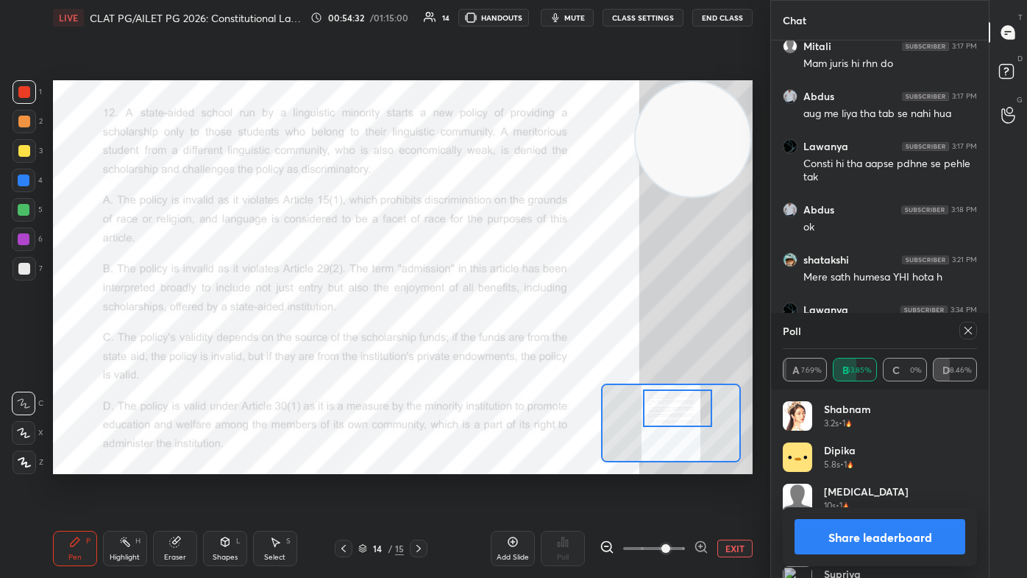
click at [527, 346] on div at bounding box center [677, 408] width 68 height 38
drag, startPoint x: 969, startPoint y: 332, endPoint x: 957, endPoint y: 338, distance: 13.2
click at [527, 335] on icon at bounding box center [968, 330] width 12 height 12
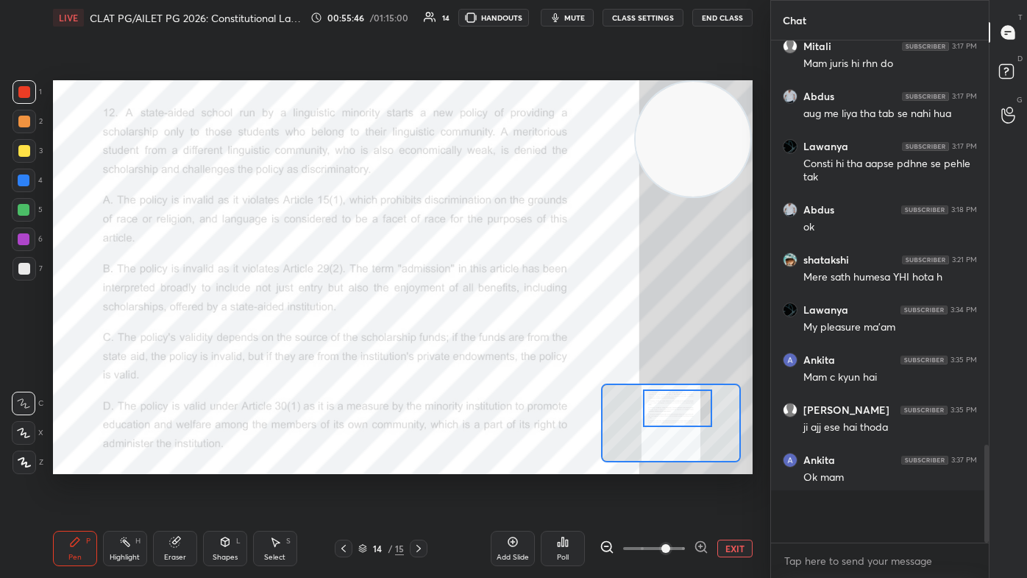
scroll to position [5, 4]
click at [527, 346] on div "Poll" at bounding box center [563, 547] width 44 height 35
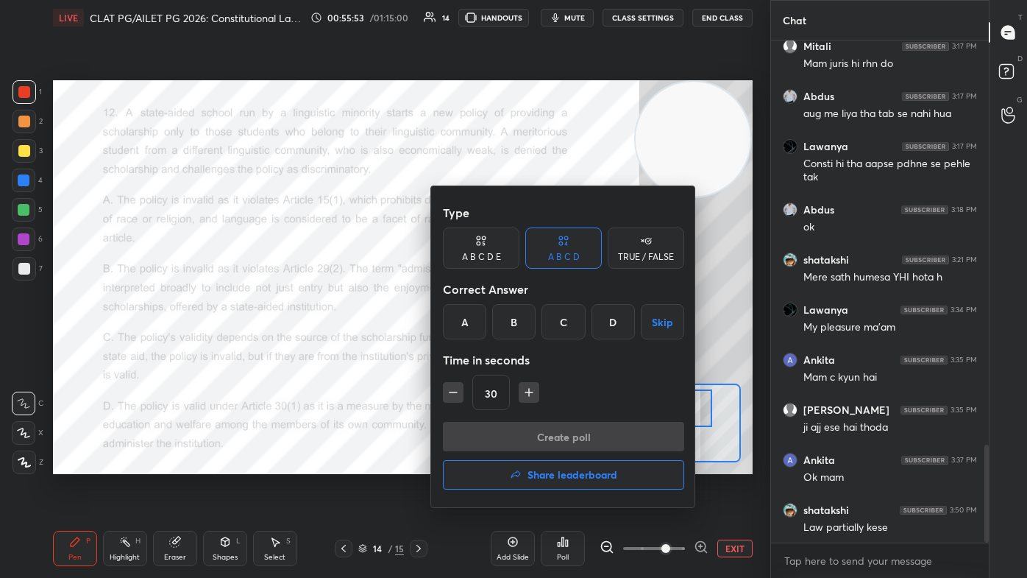
click at [527, 346] on h4 "Share leaderboard" at bounding box center [572, 474] width 90 height 10
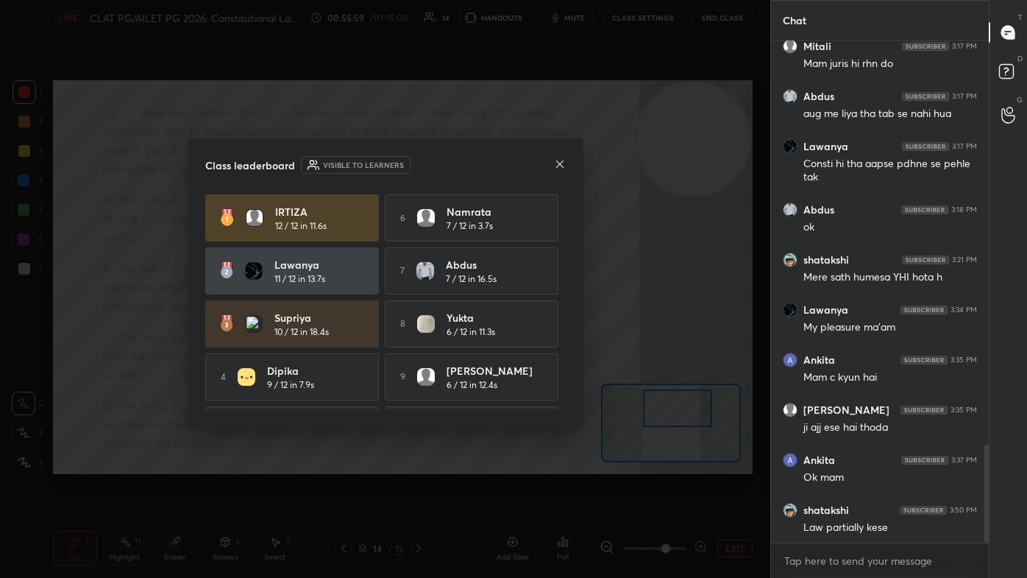
drag, startPoint x: 669, startPoint y: 411, endPoint x: 669, endPoint y: 419, distance: 8.1
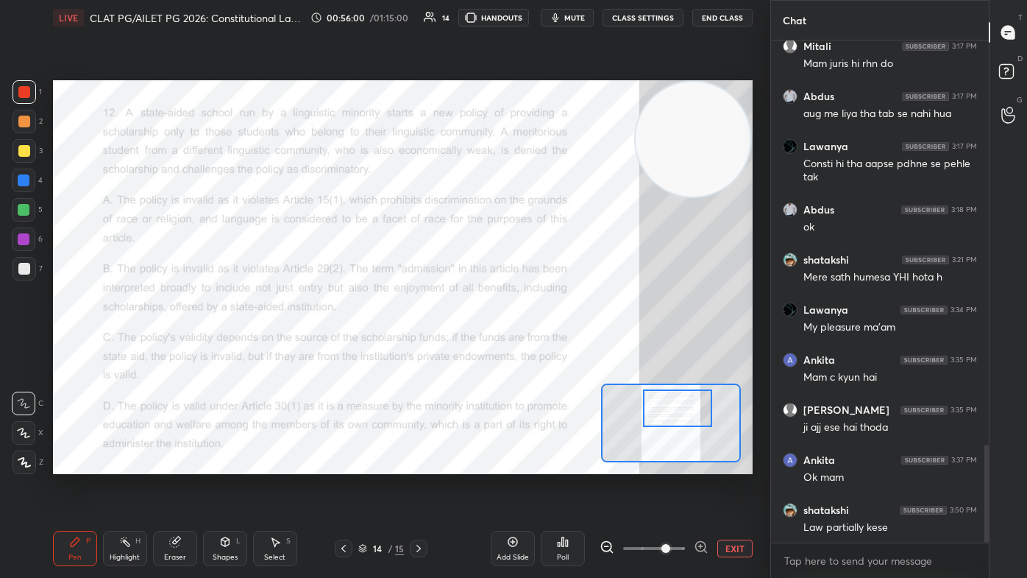
click at [527, 346] on div "Poll" at bounding box center [563, 547] width 44 height 35
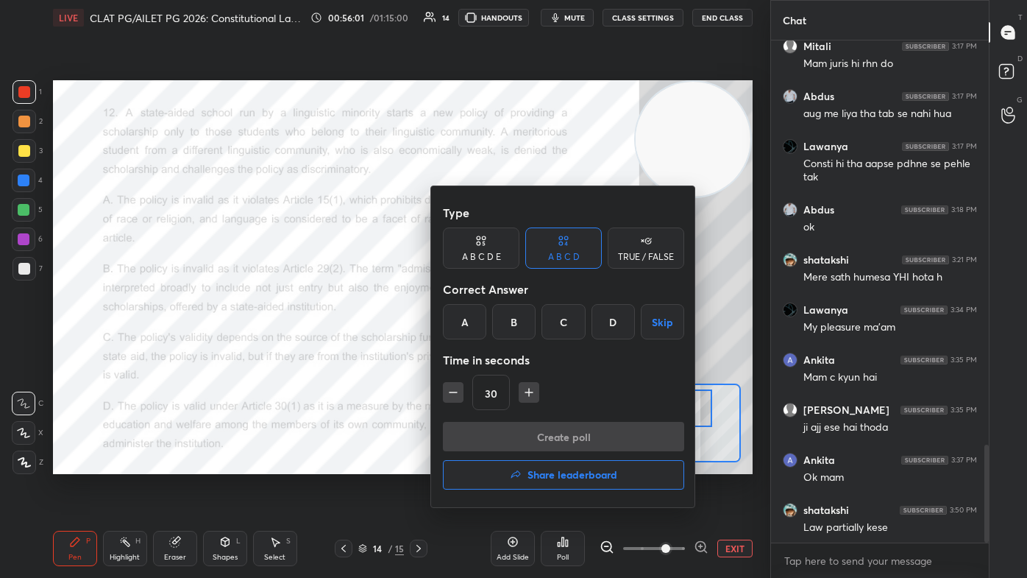
click at [527, 346] on h4 "Share leaderboard" at bounding box center [572, 474] width 90 height 10
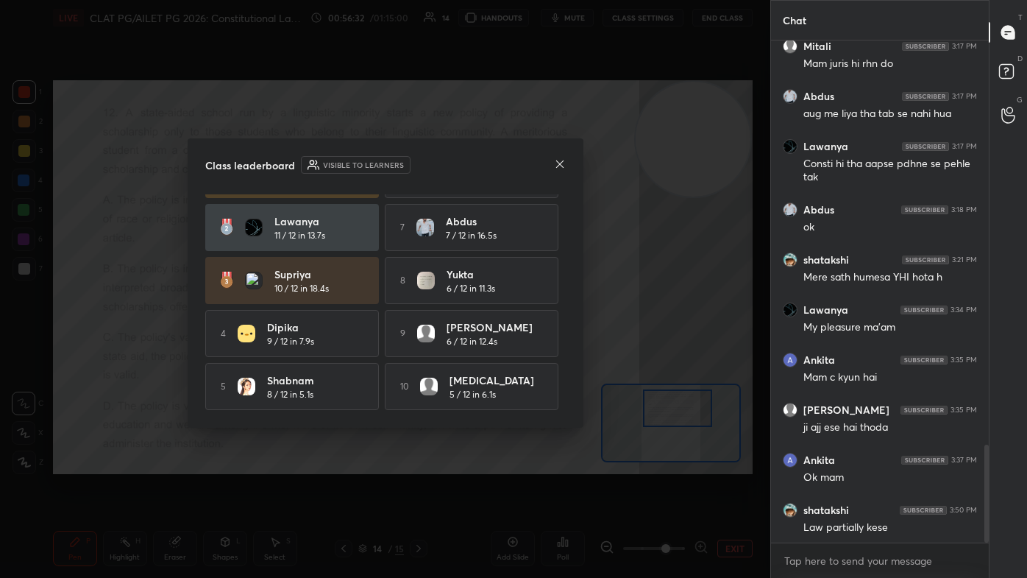
scroll to position [0, 0]
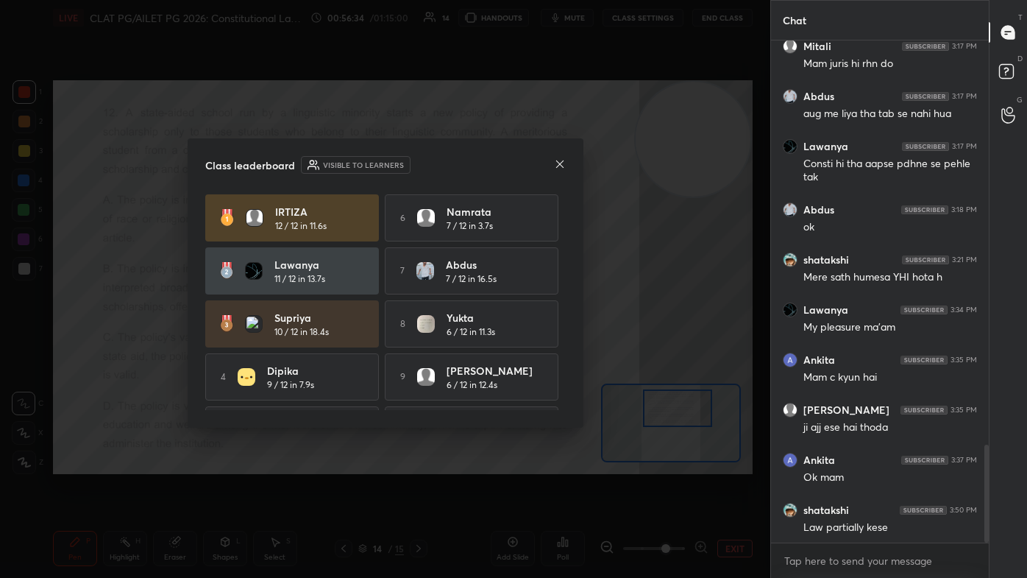
click at [527, 161] on icon at bounding box center [560, 164] width 12 height 12
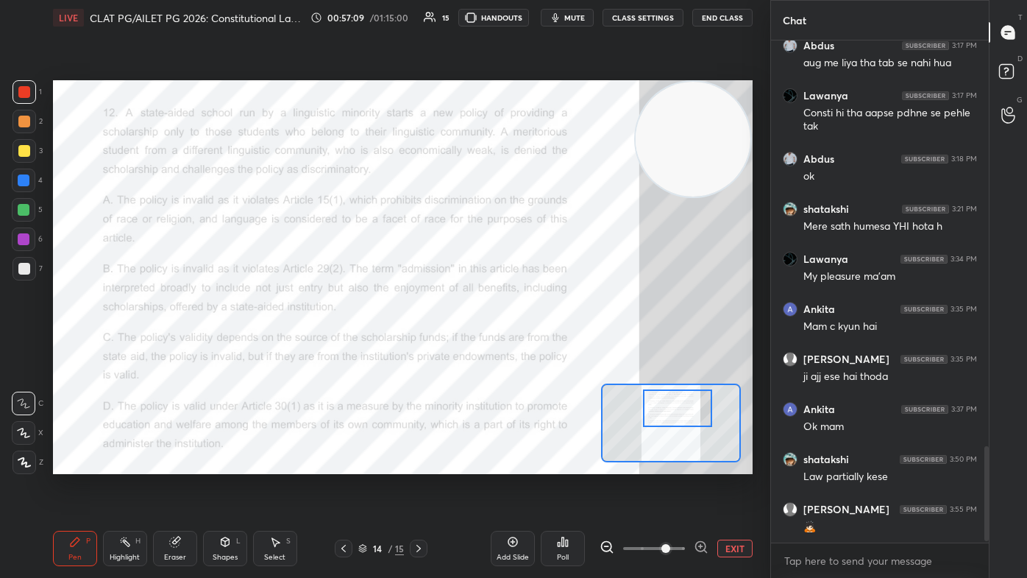
scroll to position [2166, 0]
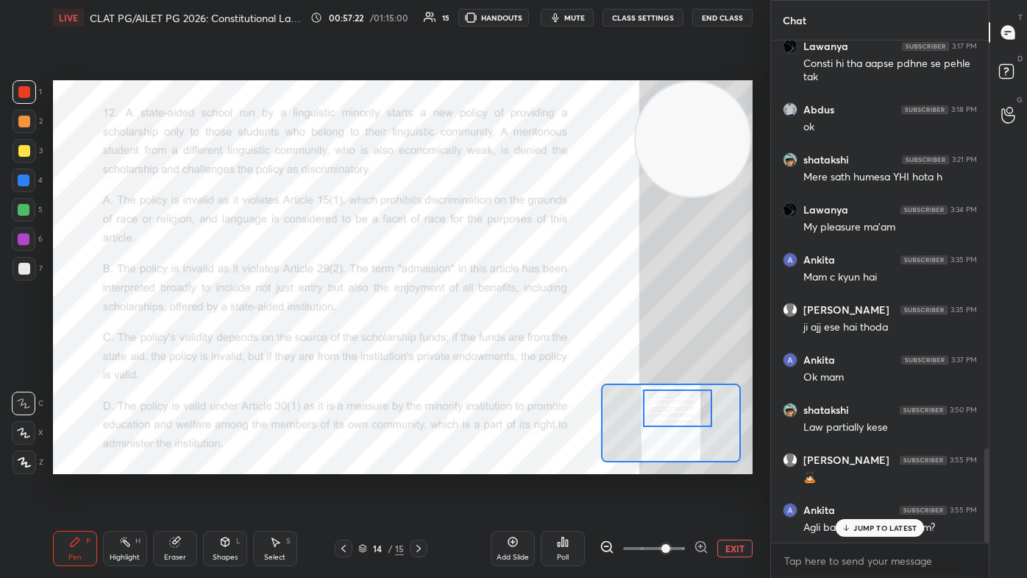
click at [527, 346] on div "JUMP TO LATEST" at bounding box center [880, 528] width 88 height 18
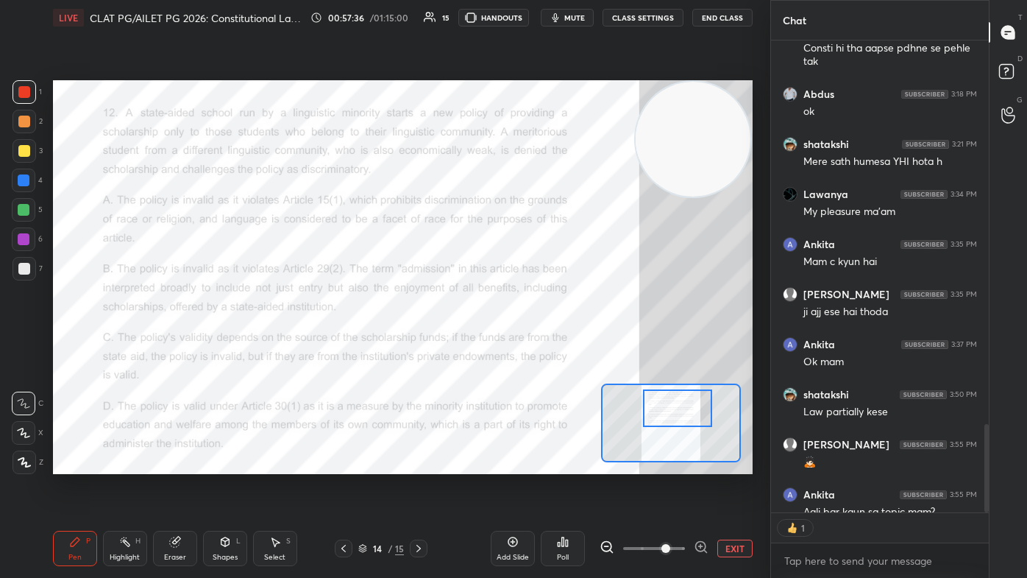
scroll to position [2274, 0]
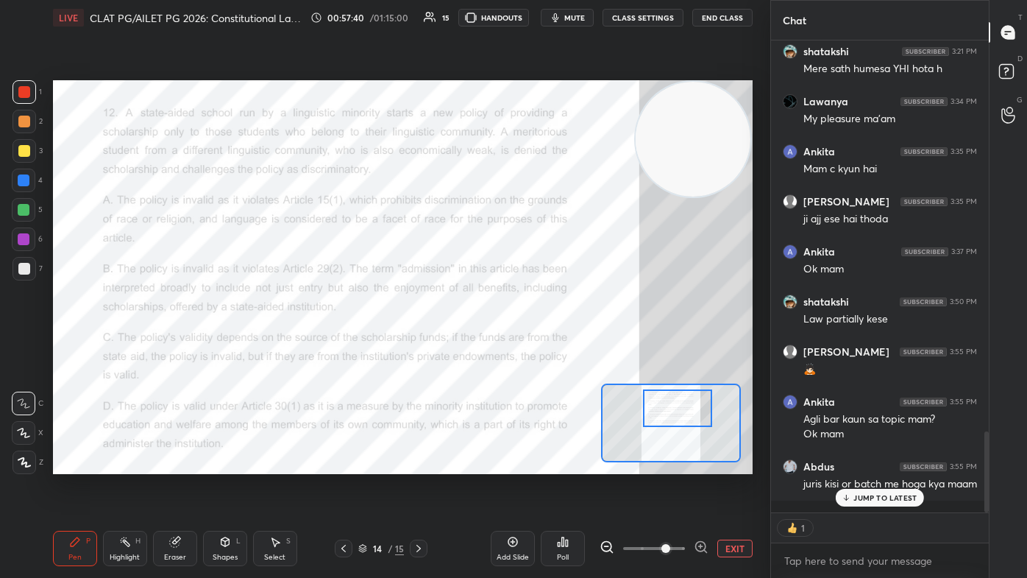
click at [527, 346] on p "JUMP TO LATEST" at bounding box center [884, 497] width 63 height 9
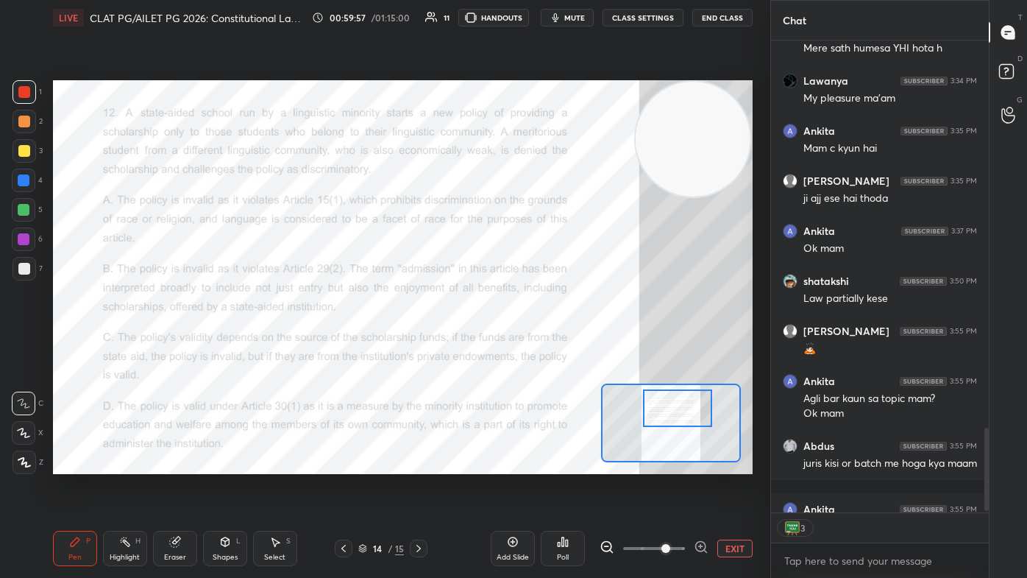
scroll to position [2374, 0]
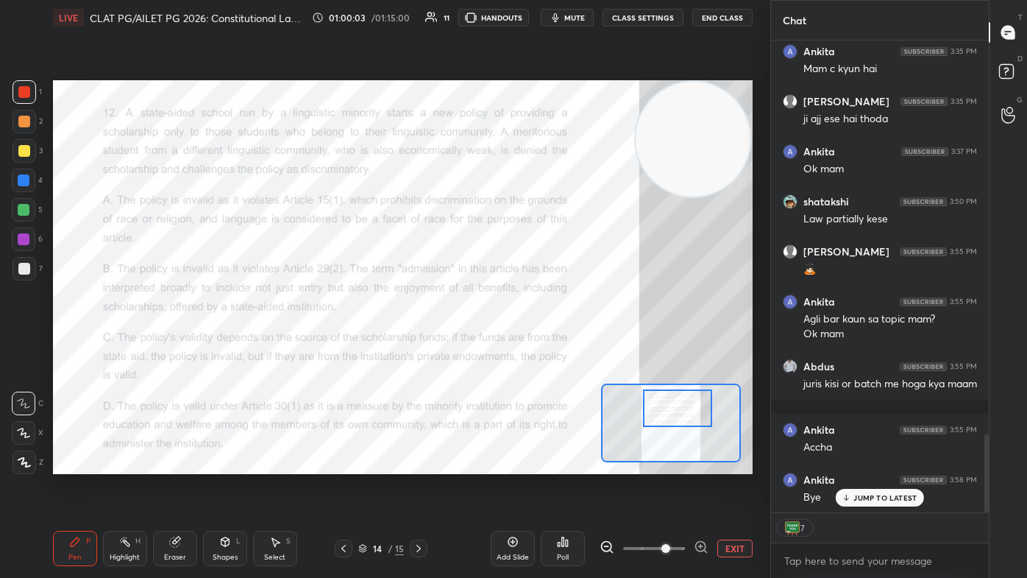
click at [527, 22] on span "mute" at bounding box center [574, 18] width 21 height 10
click at [527, 21] on button "End Class" at bounding box center [722, 18] width 60 height 18
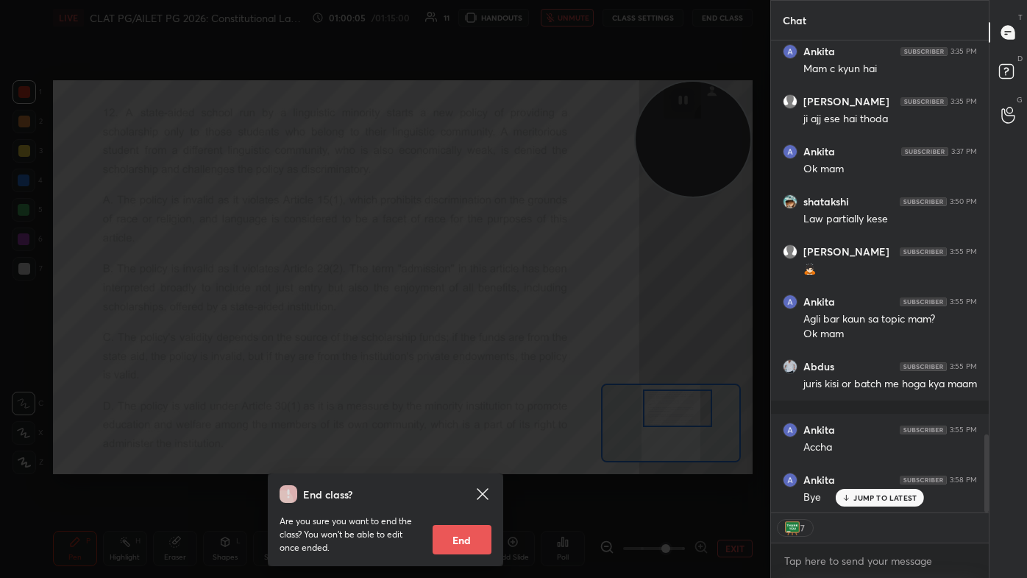
click at [475, 346] on button "End" at bounding box center [462, 539] width 59 height 29
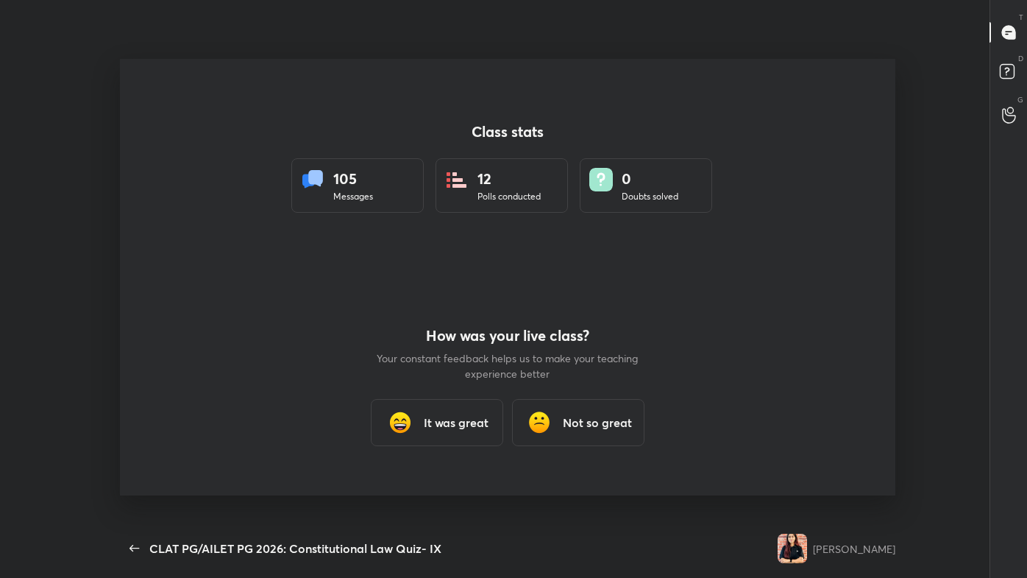
scroll to position [483, 1015]
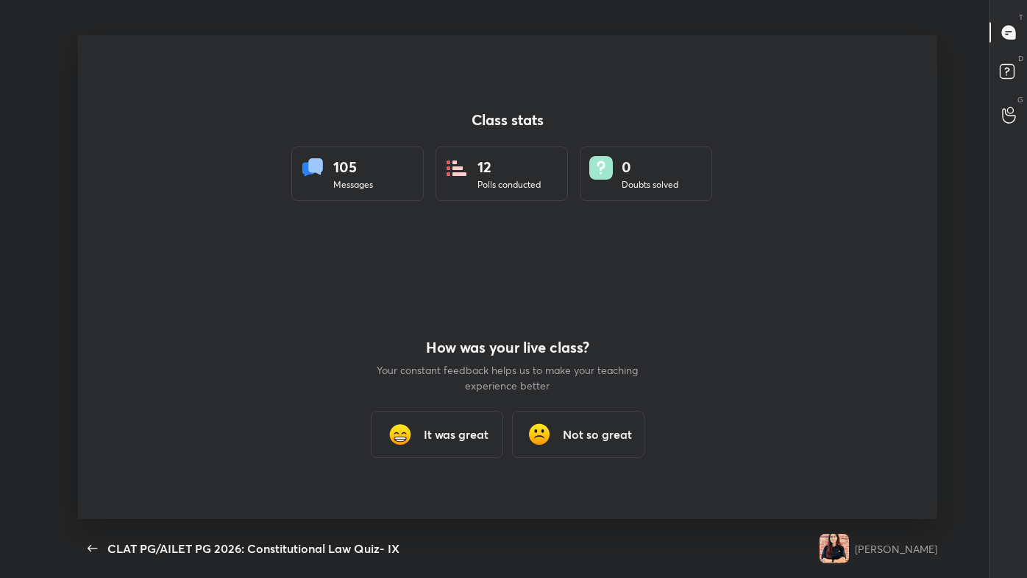
click at [431, 346] on h3 "It was great" at bounding box center [456, 434] width 65 height 18
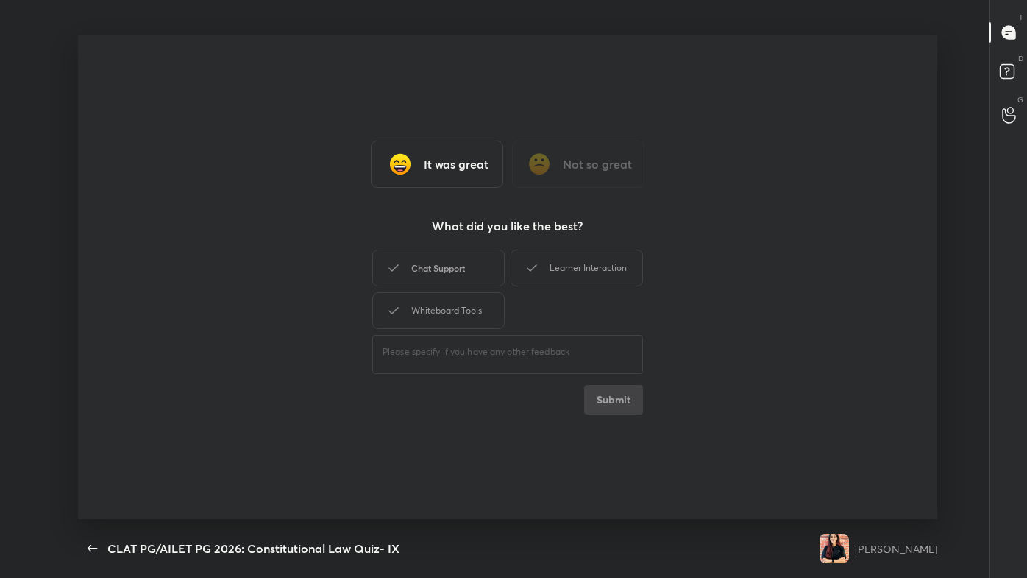
drag, startPoint x: 461, startPoint y: 319, endPoint x: 475, endPoint y: 274, distance: 47.7
click at [461, 318] on div "Whiteboard Tools" at bounding box center [438, 310] width 132 height 37
drag, startPoint x: 479, startPoint y: 260, endPoint x: 518, endPoint y: 263, distance: 39.1
click at [483, 260] on div "Chat Support" at bounding box center [438, 267] width 132 height 37
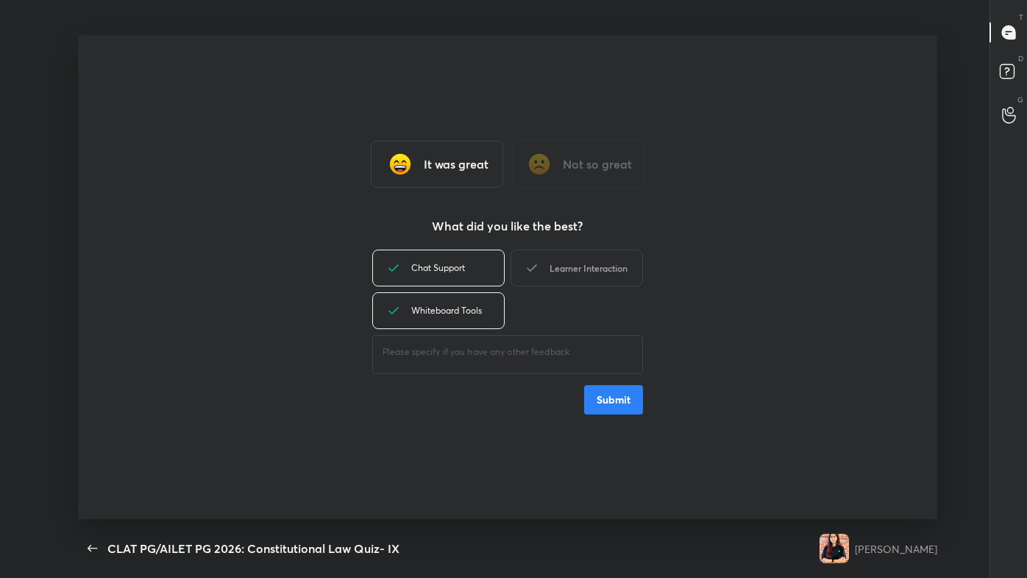
click at [527, 266] on div "Learner Interaction" at bounding box center [577, 267] width 132 height 37
click at [527, 346] on div "Chat Support Learner Interaction Whiteboard Tools ​ Submit" at bounding box center [507, 330] width 271 height 168
click at [527, 346] on button "Submit" at bounding box center [613, 399] width 59 height 29
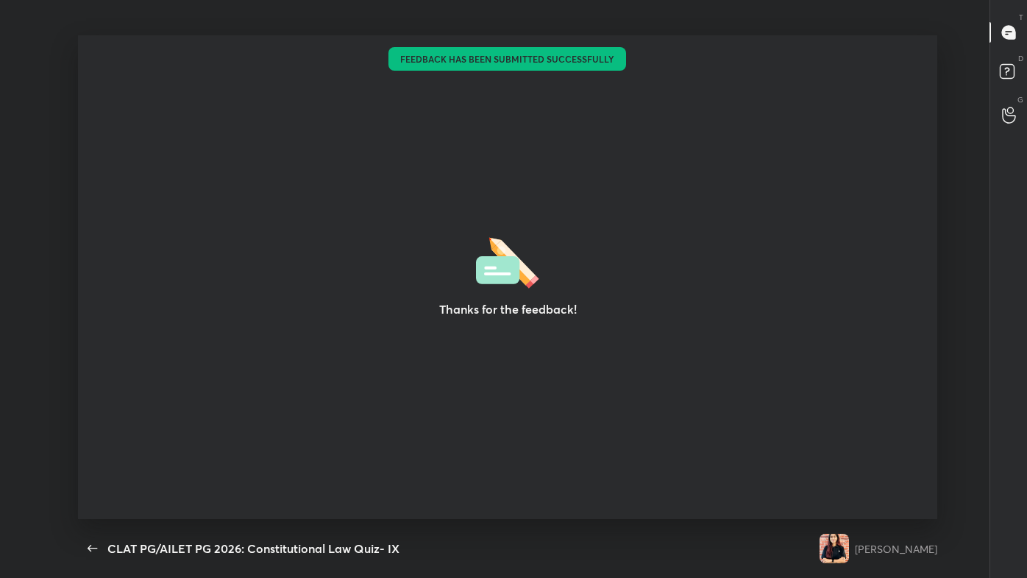
type textarea "x"
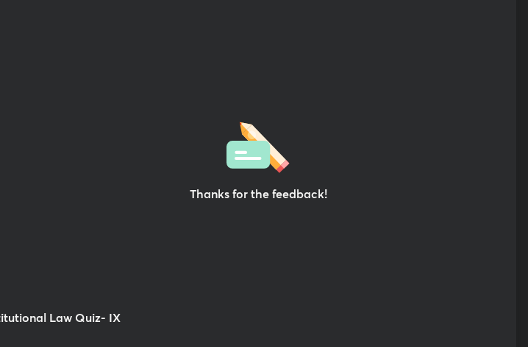
scroll to position [73316, 73052]
